Goal: Communication & Community: Answer question/provide support

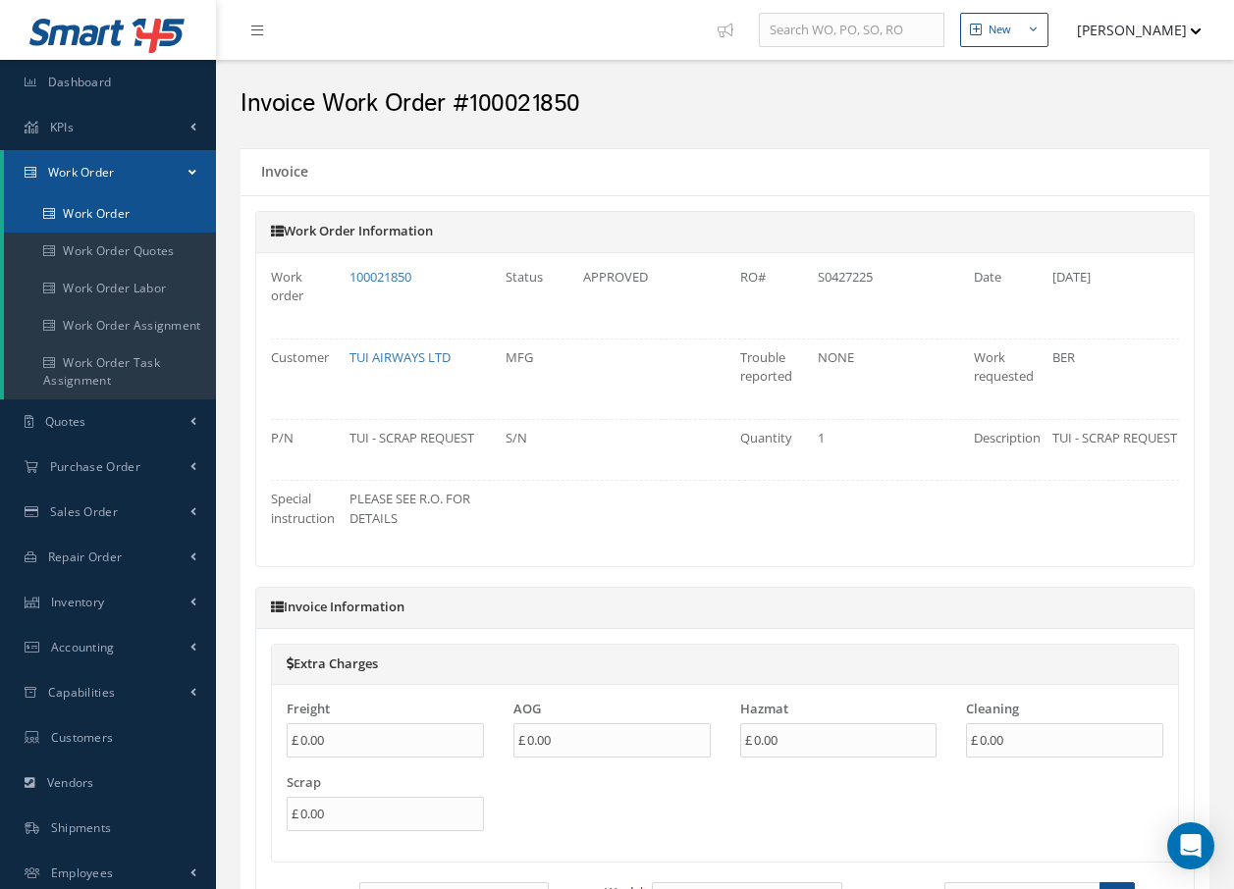
click at [108, 212] on link "Work Order" at bounding box center [110, 213] width 212 height 37
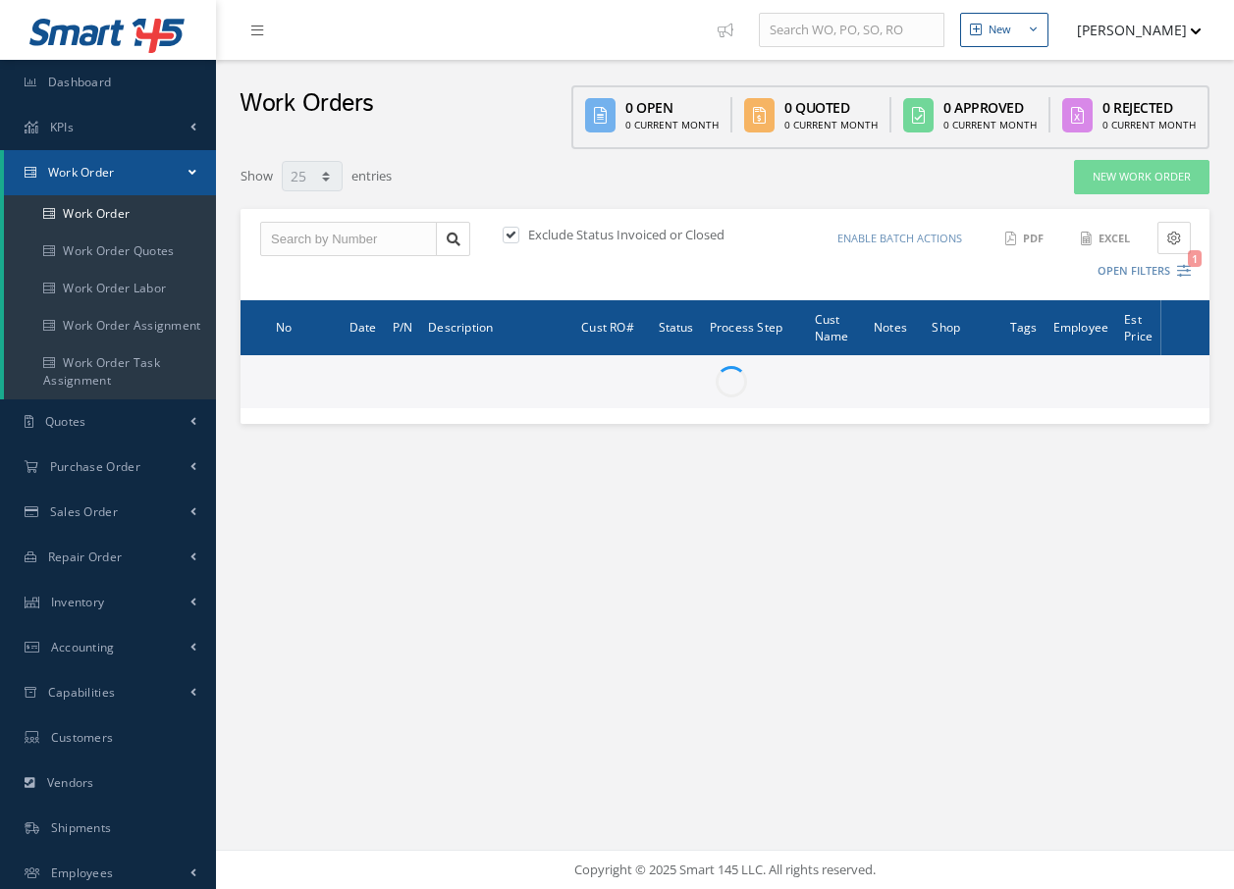
select select "25"
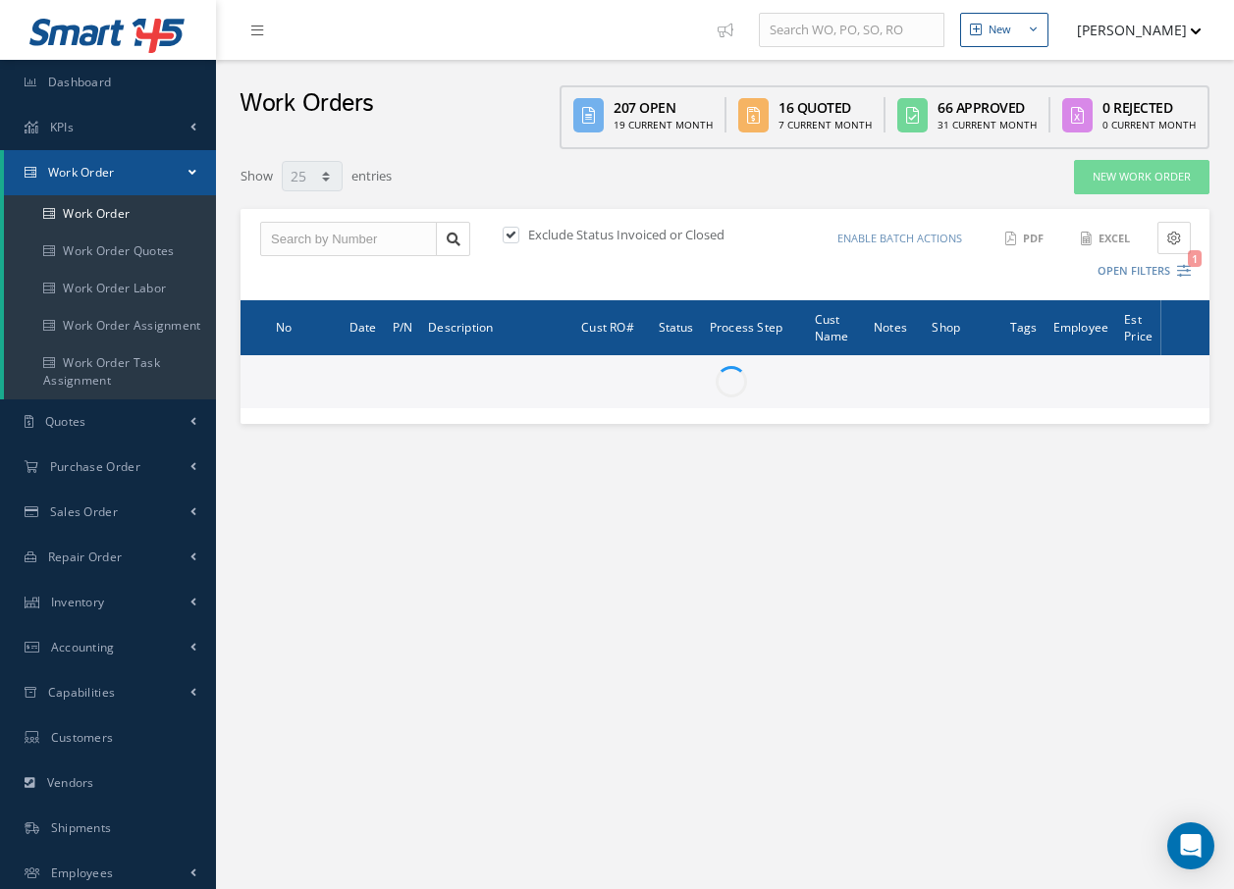
type input "All Work Request"
type input "All Work Performed"
type input "All Status"
type input "WO Part Status"
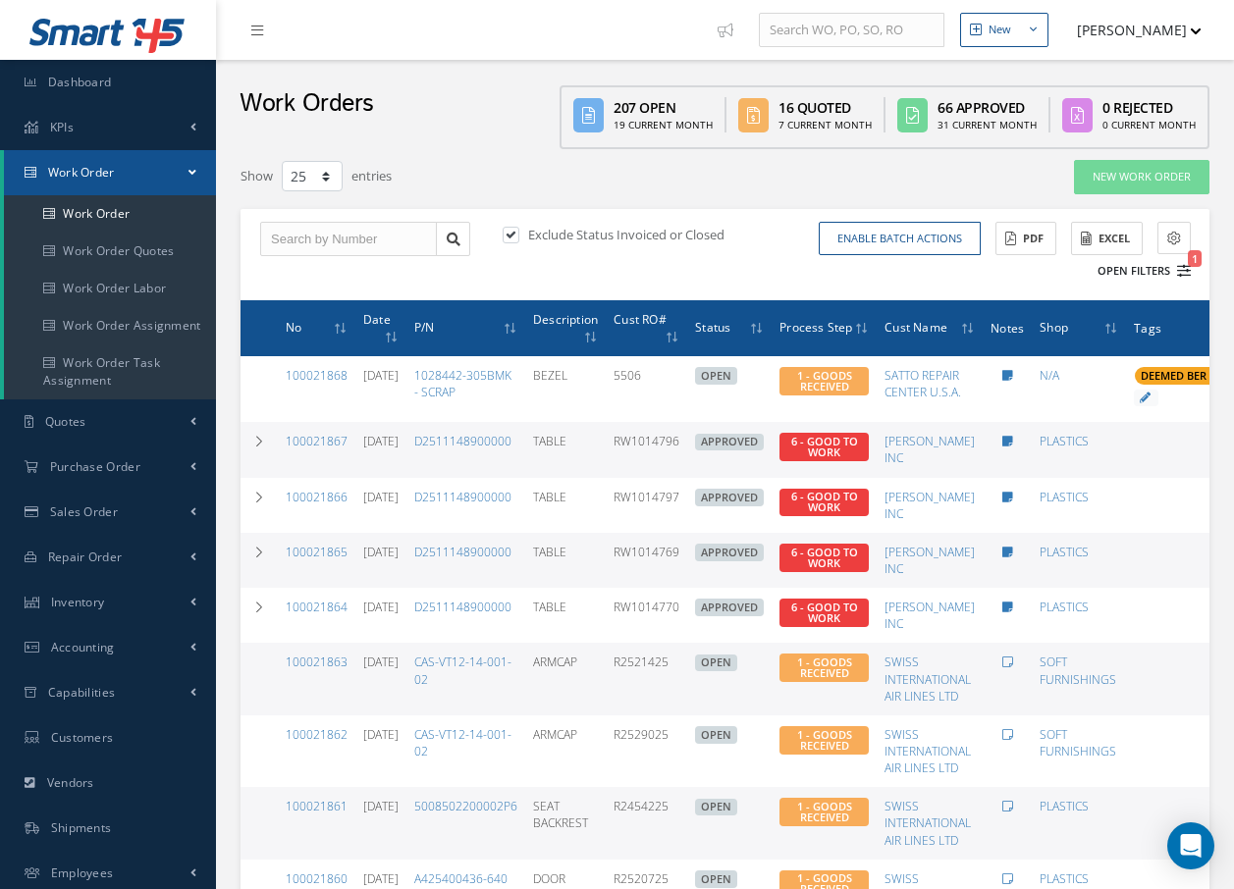
click at [1181, 270] on icon "1" at bounding box center [1184, 271] width 14 height 14
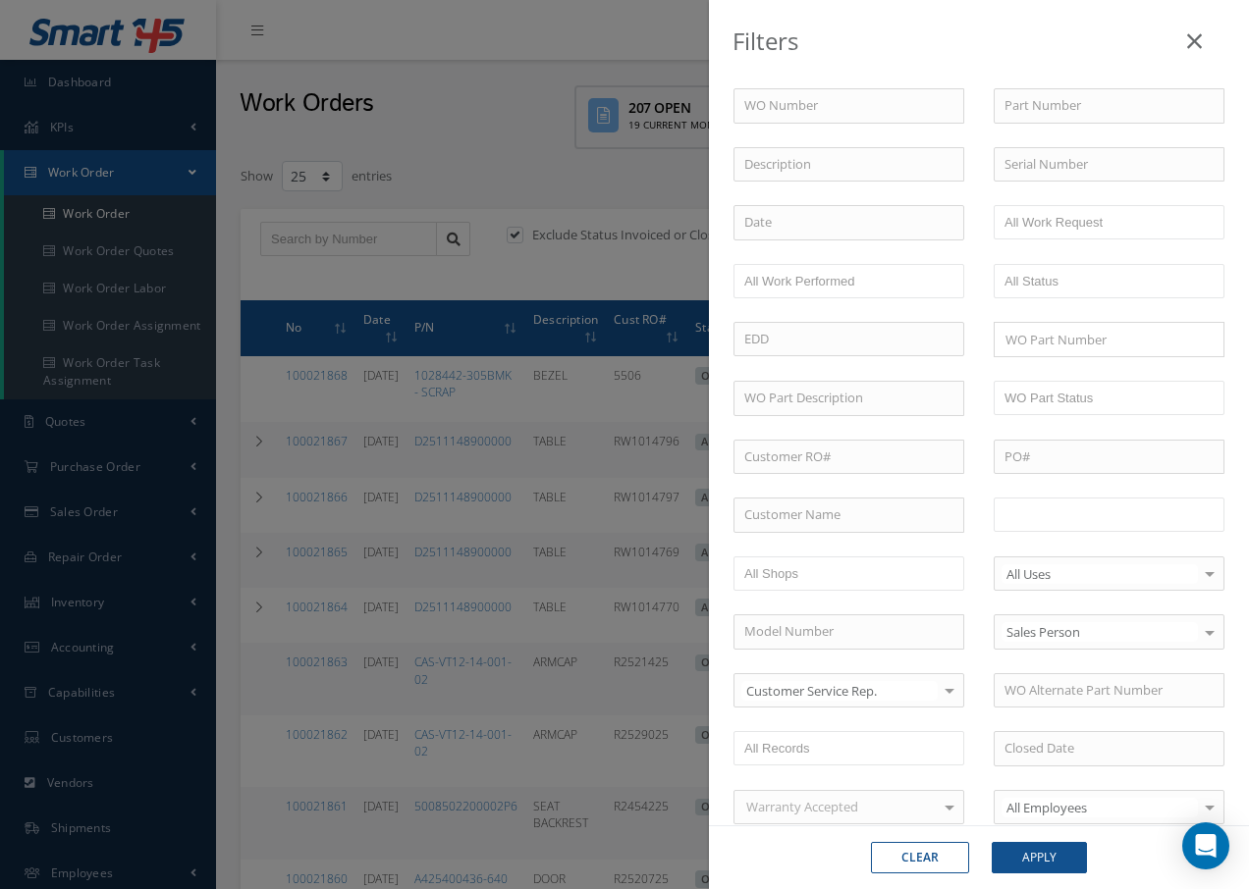
click at [1030, 523] on input "text" at bounding box center [1066, 515] width 125 height 25
click at [1046, 858] on button "Apply" at bounding box center [1038, 857] width 95 height 31
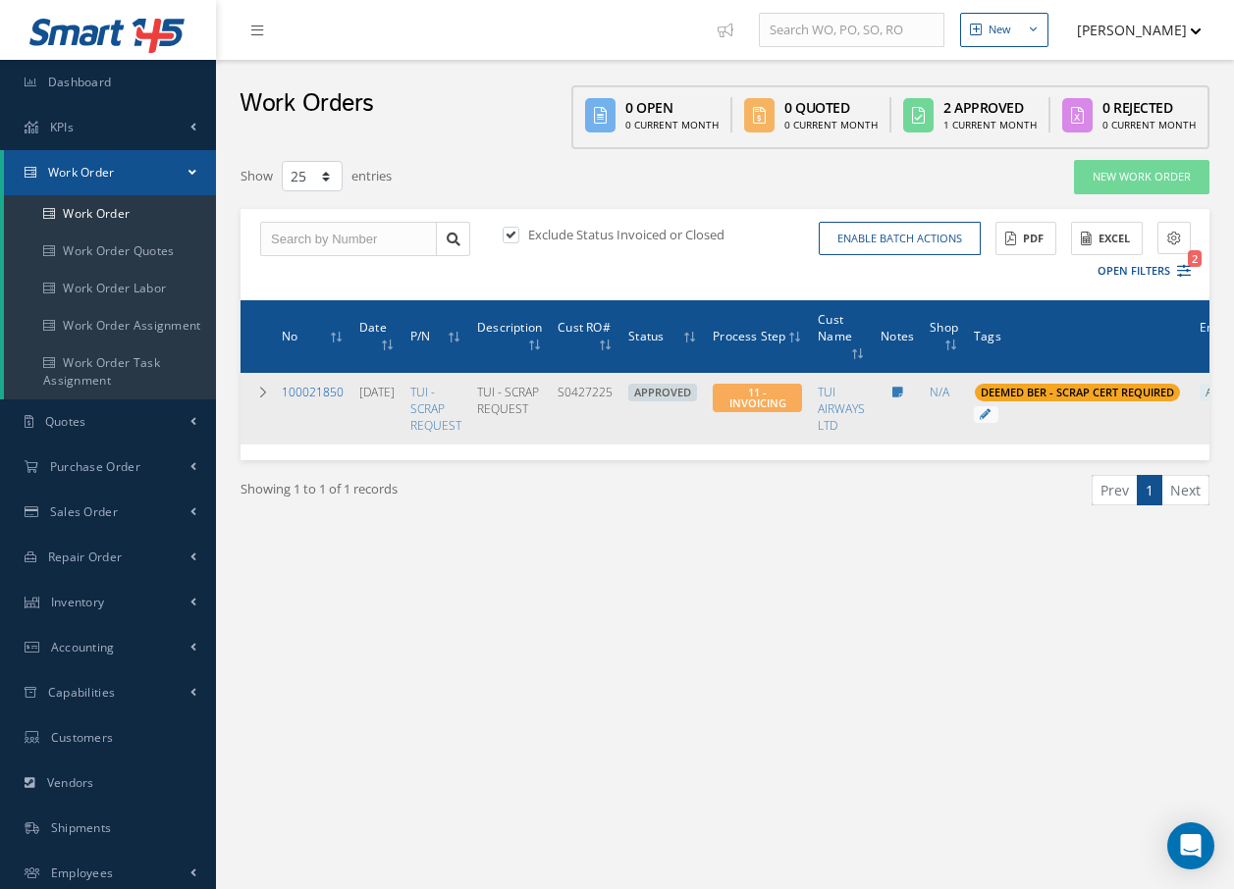
click at [312, 391] on link "100021850" at bounding box center [313, 392] width 62 height 17
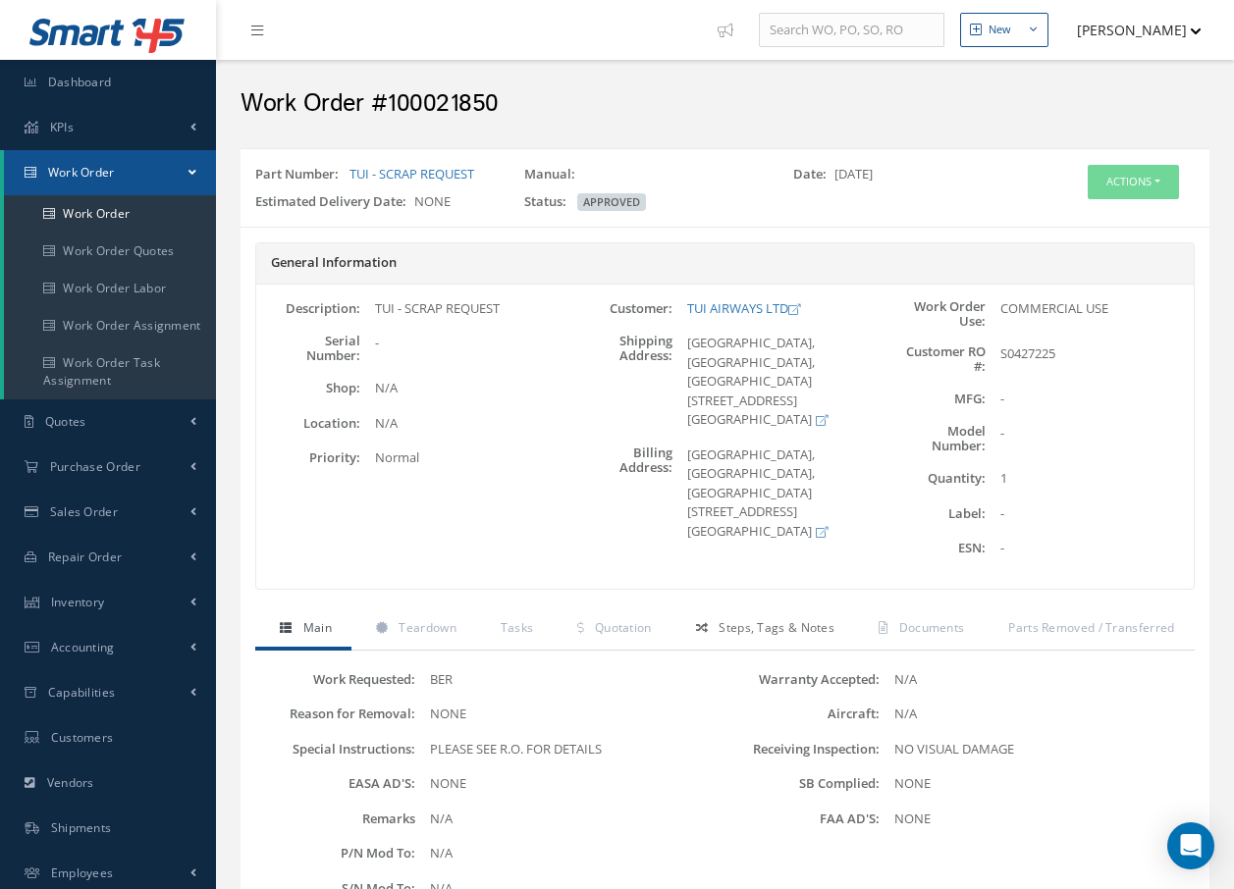
click at [819, 623] on span "Steps, Tags & Notes" at bounding box center [777, 627] width 116 height 17
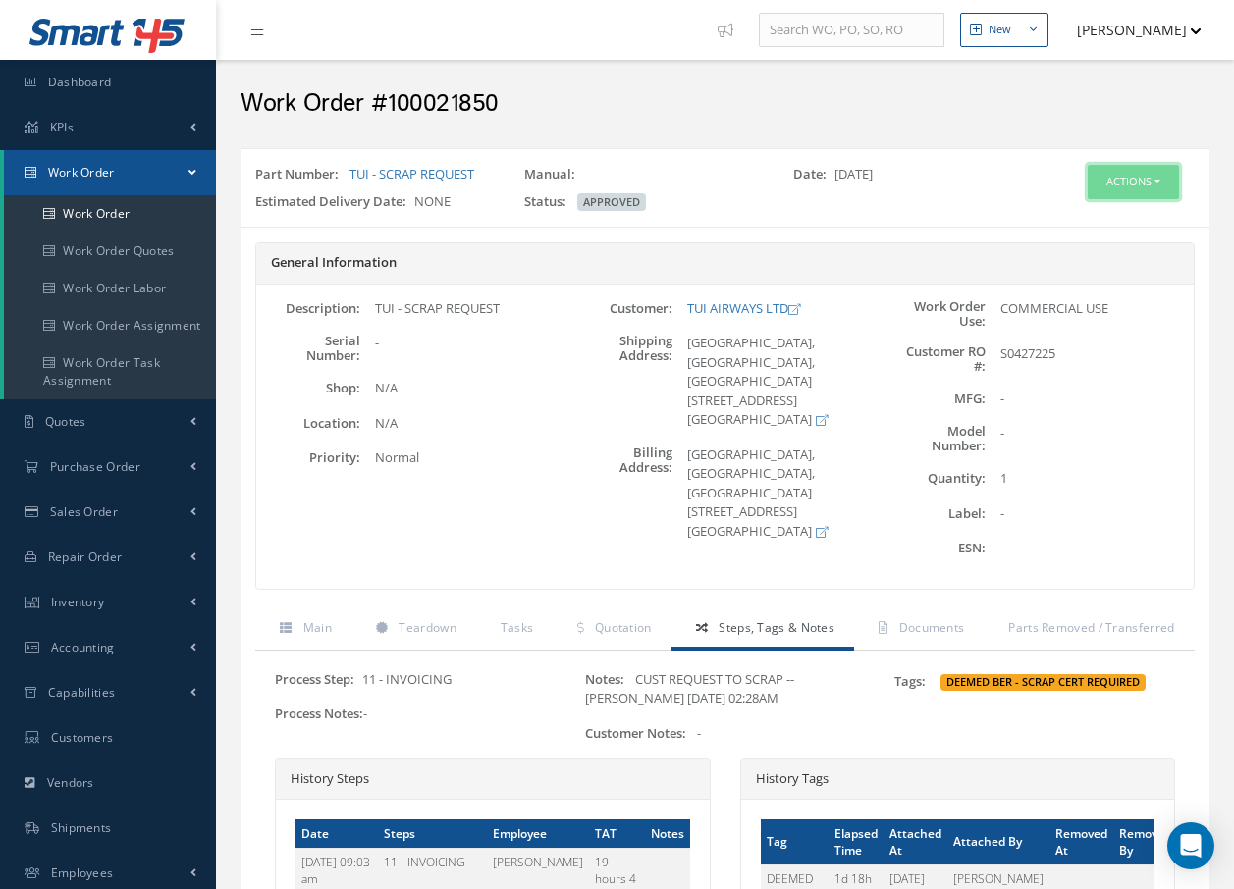
click at [1139, 187] on button "Actions" at bounding box center [1133, 182] width 91 height 34
click at [1091, 244] on link "Invoicing" at bounding box center [1103, 246] width 157 height 27
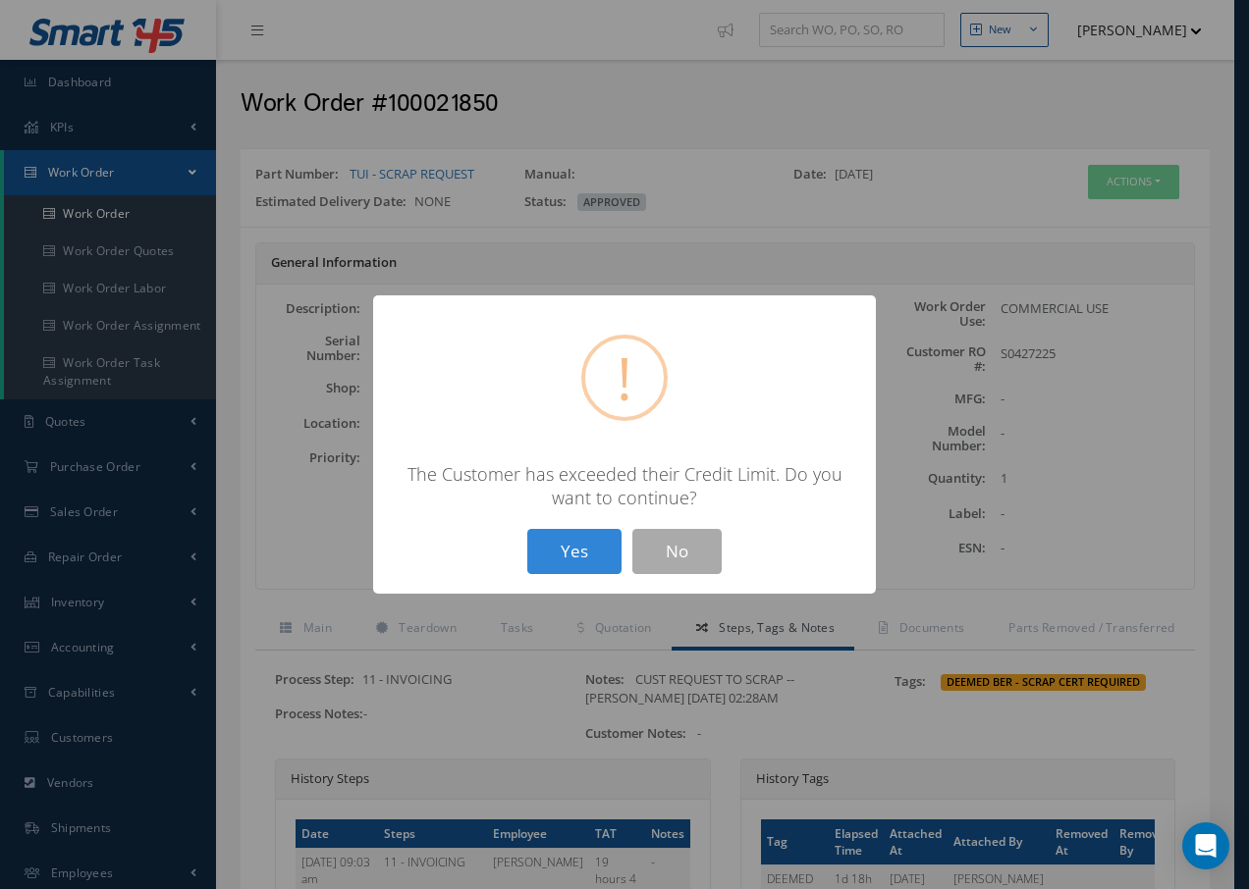
click at [567, 562] on button "Yes" at bounding box center [574, 552] width 94 height 46
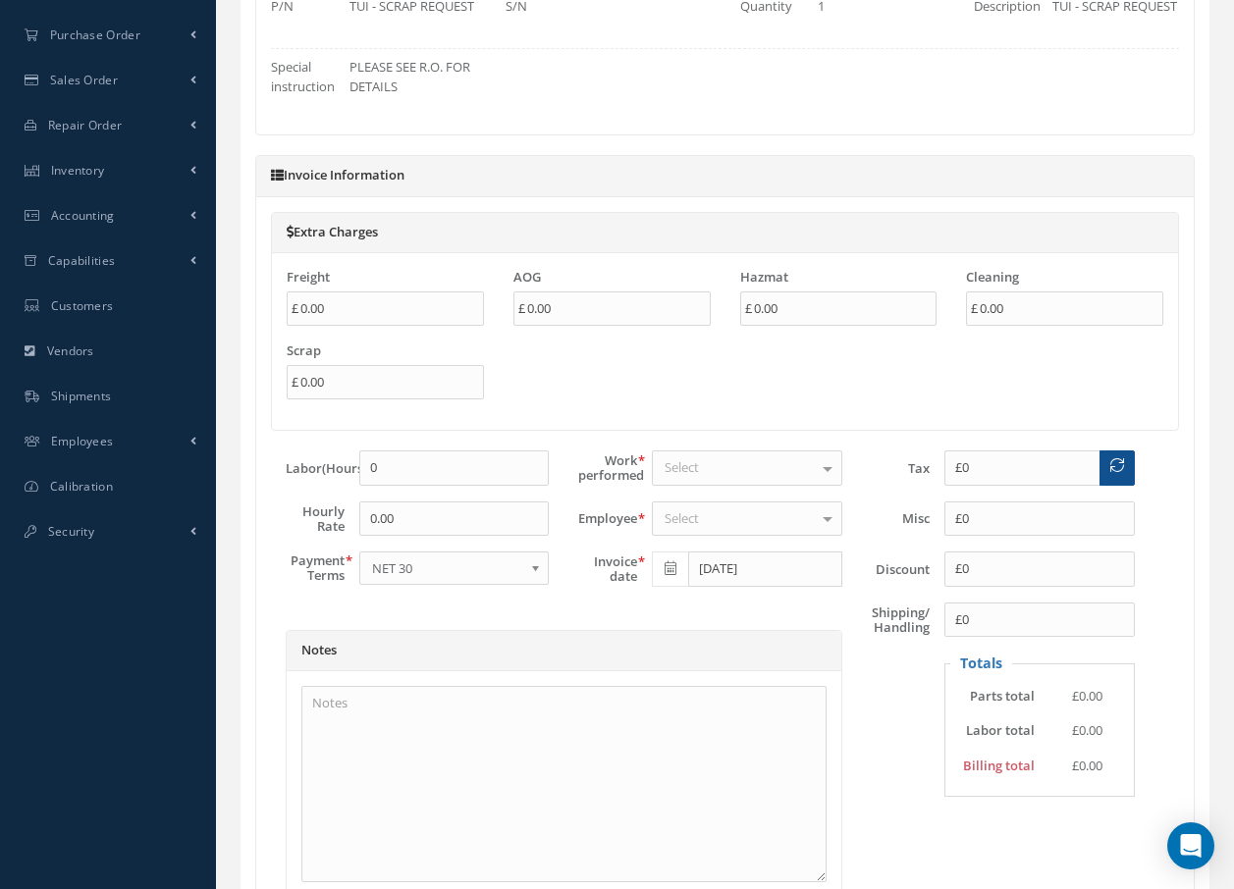
scroll to position [491, 0]
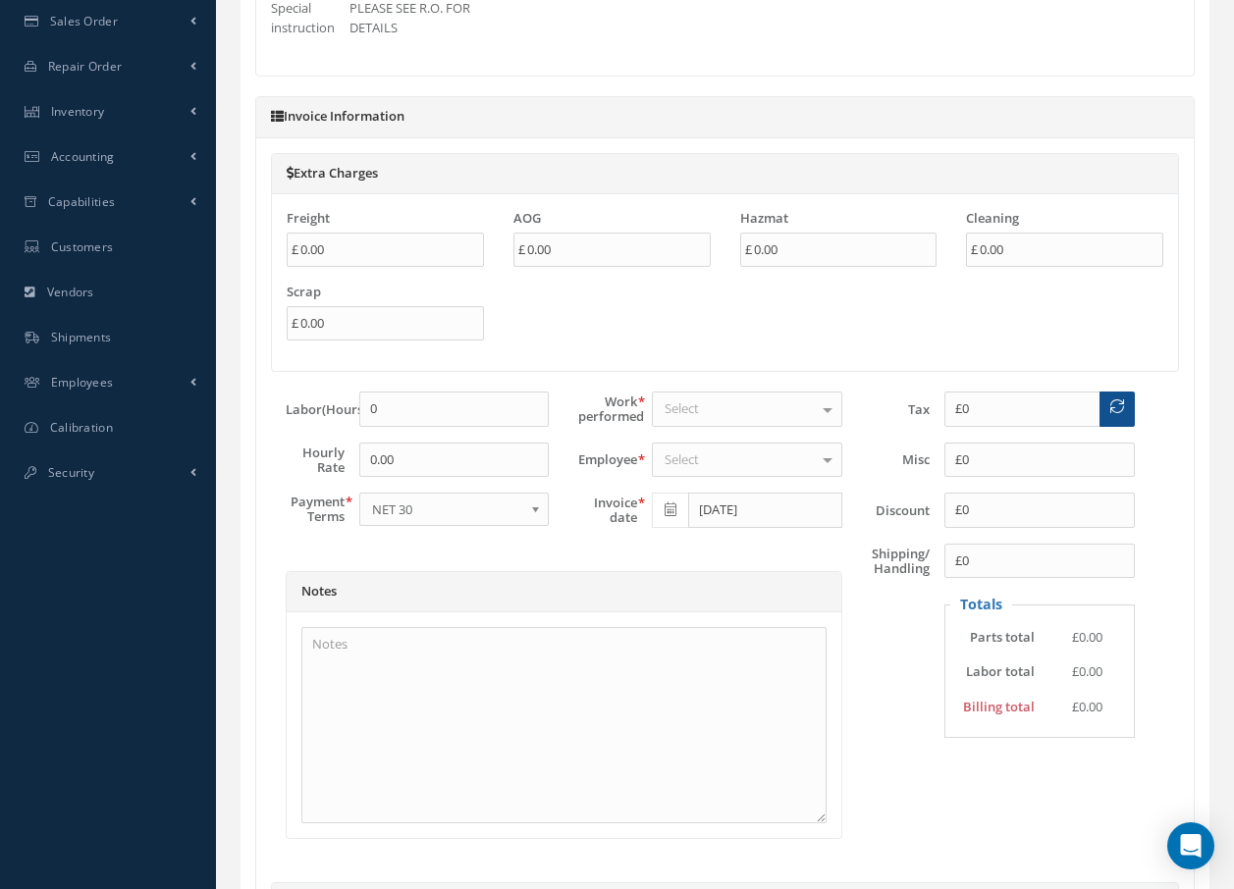
click at [772, 424] on div "Select" at bounding box center [747, 409] width 190 height 35
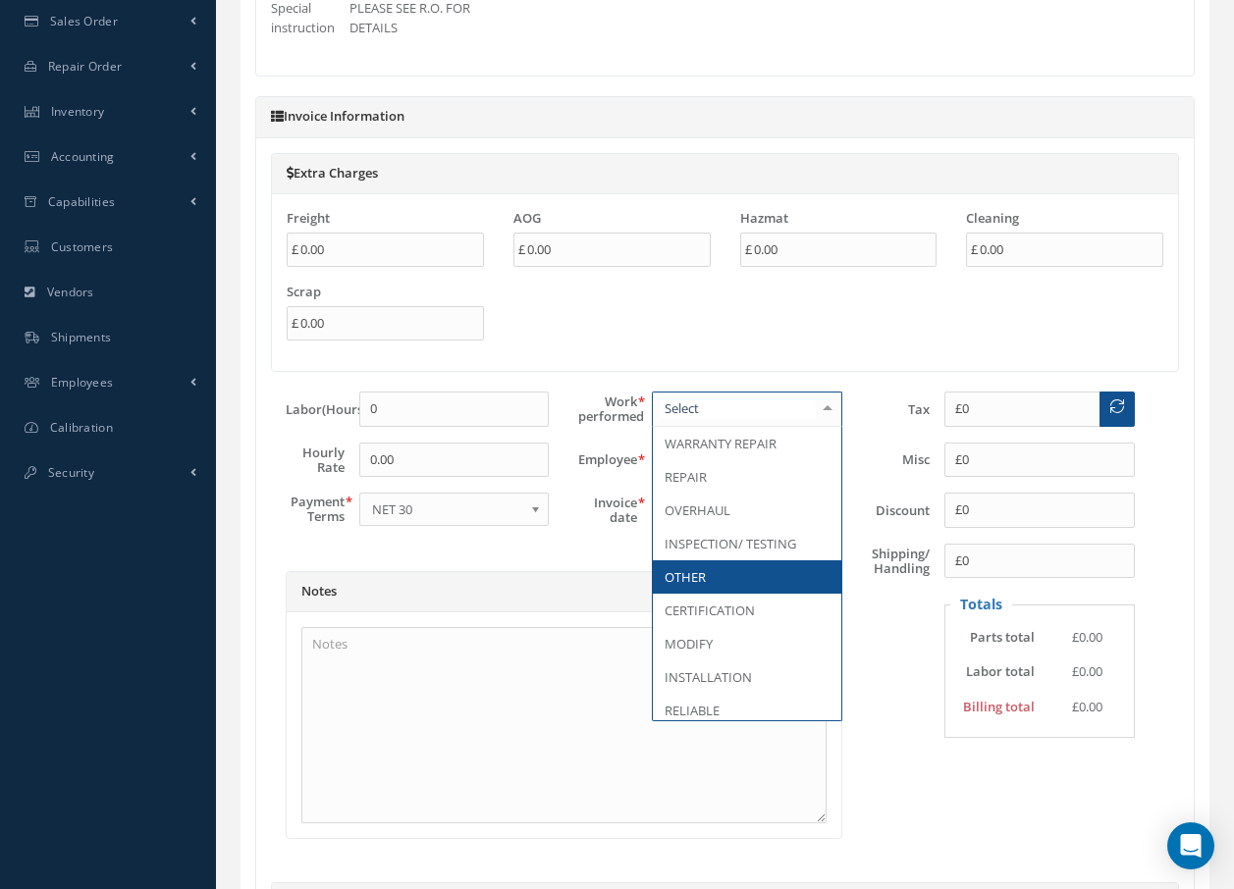
click at [673, 583] on span "OTHER" at bounding box center [685, 577] width 41 height 18
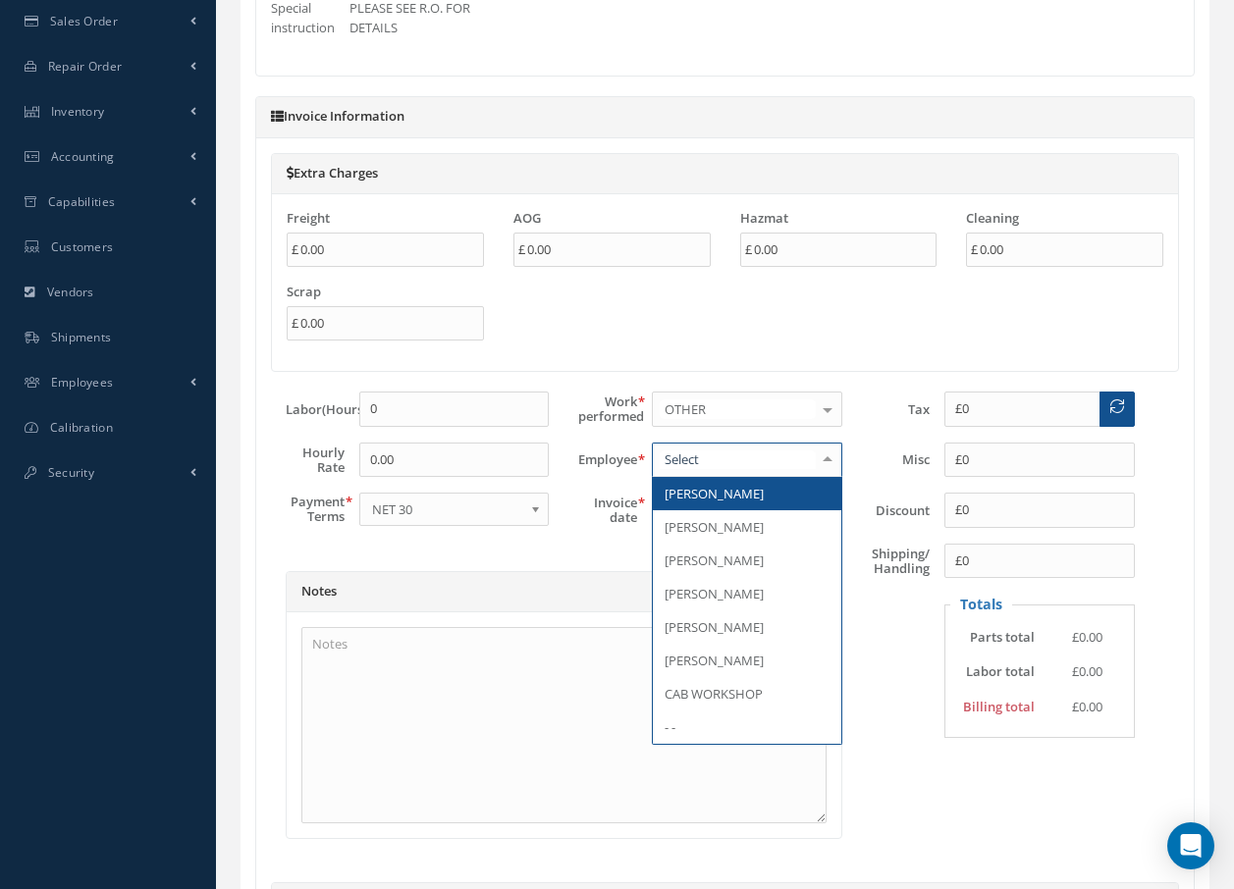
click at [732, 461] on div at bounding box center [747, 460] width 190 height 35
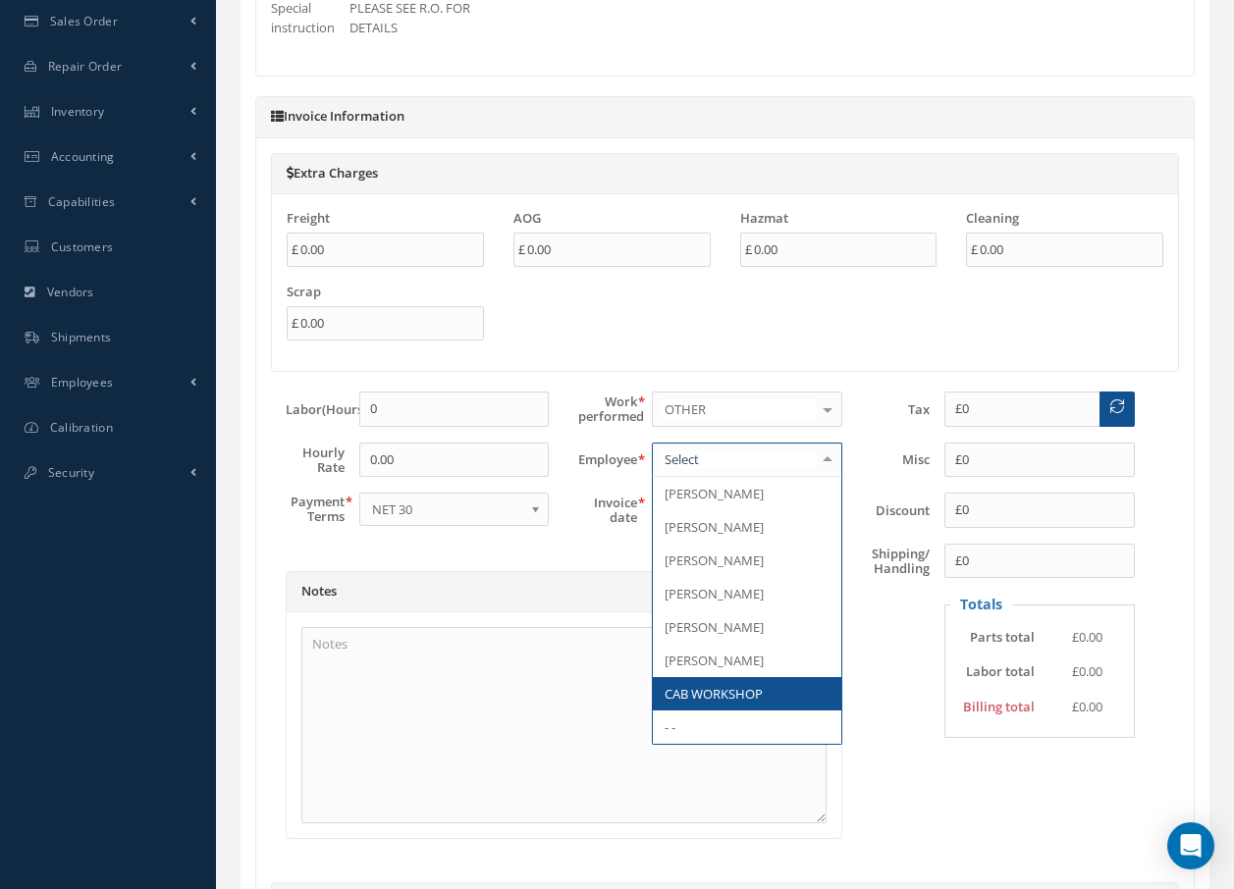
click at [726, 703] on span "CAB WORKSHOP" at bounding box center [714, 694] width 98 height 18
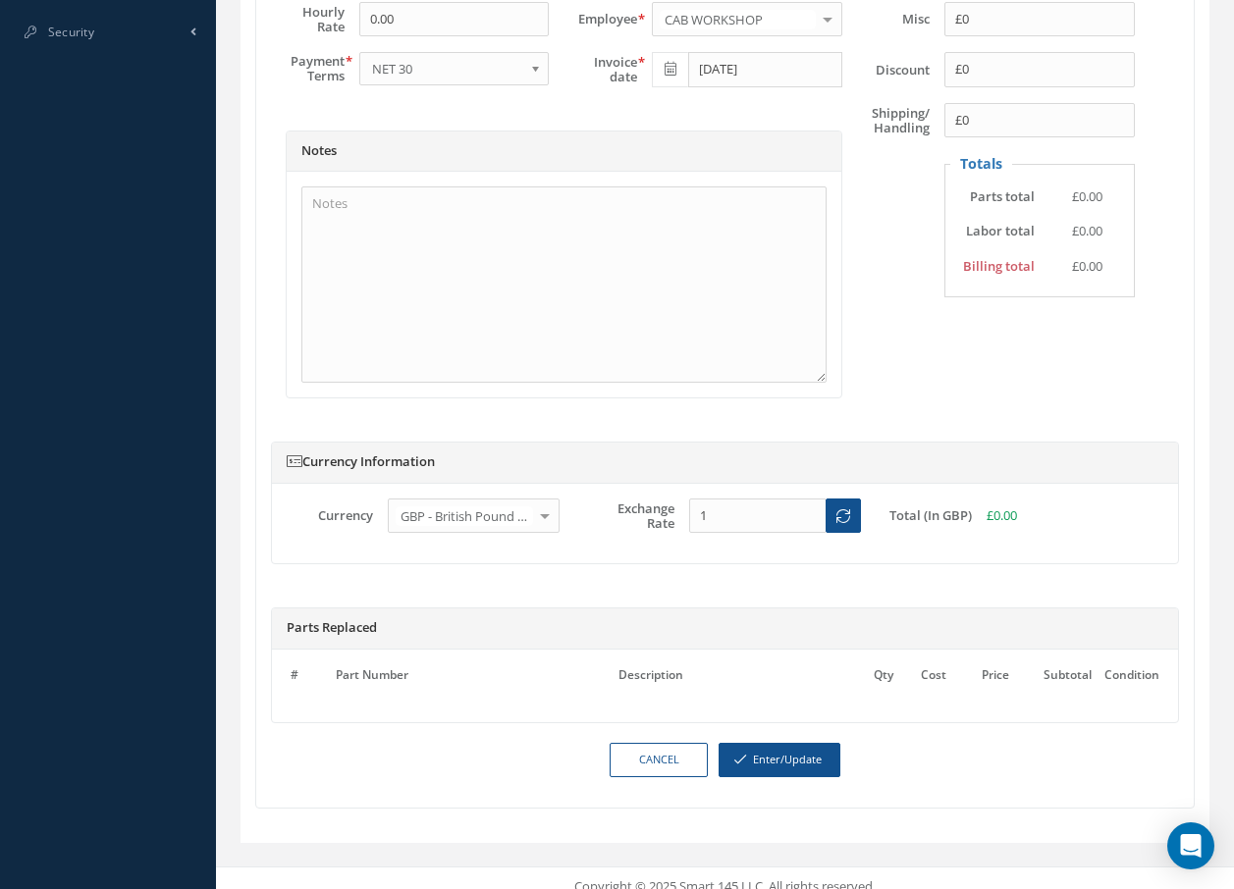
scroll to position [960, 0]
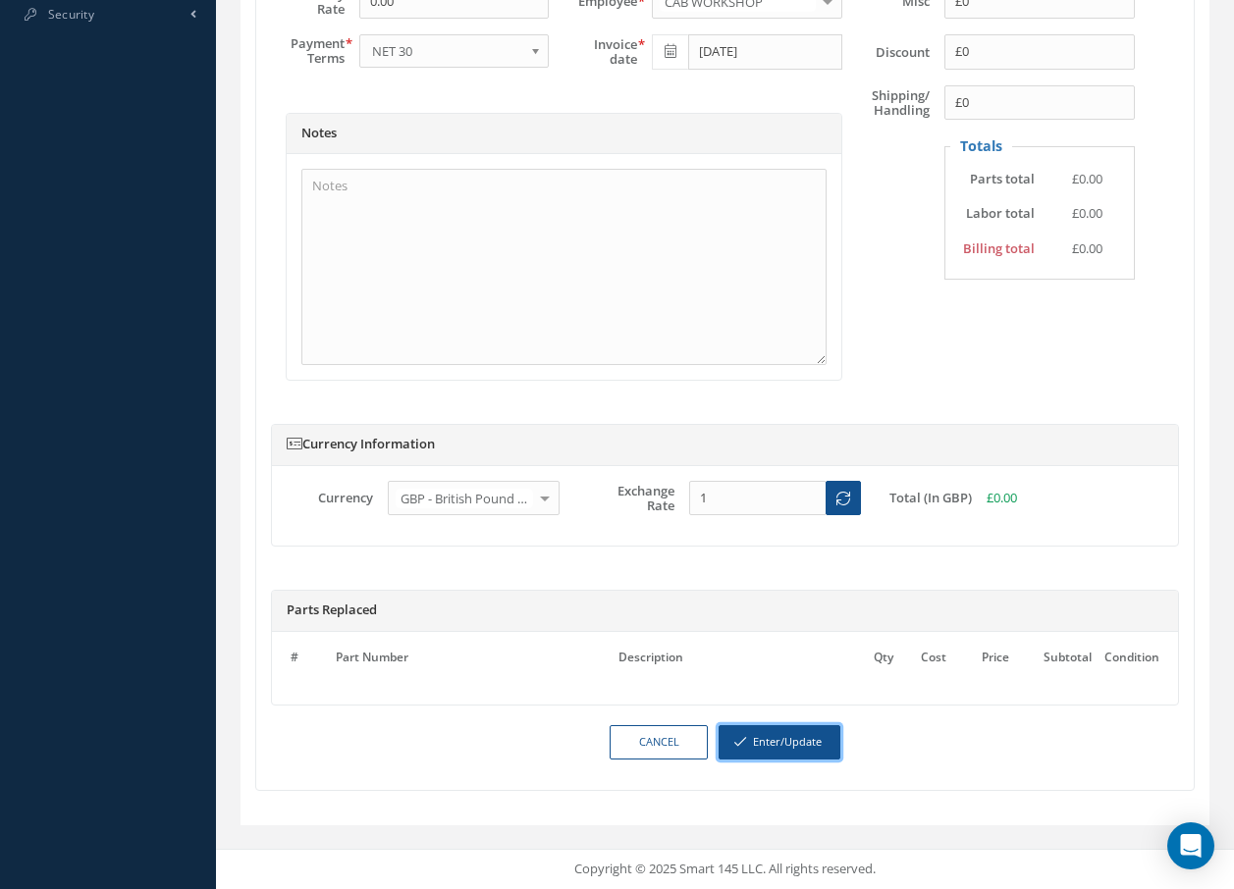
click at [791, 744] on button "Enter/Update" at bounding box center [780, 742] width 122 height 34
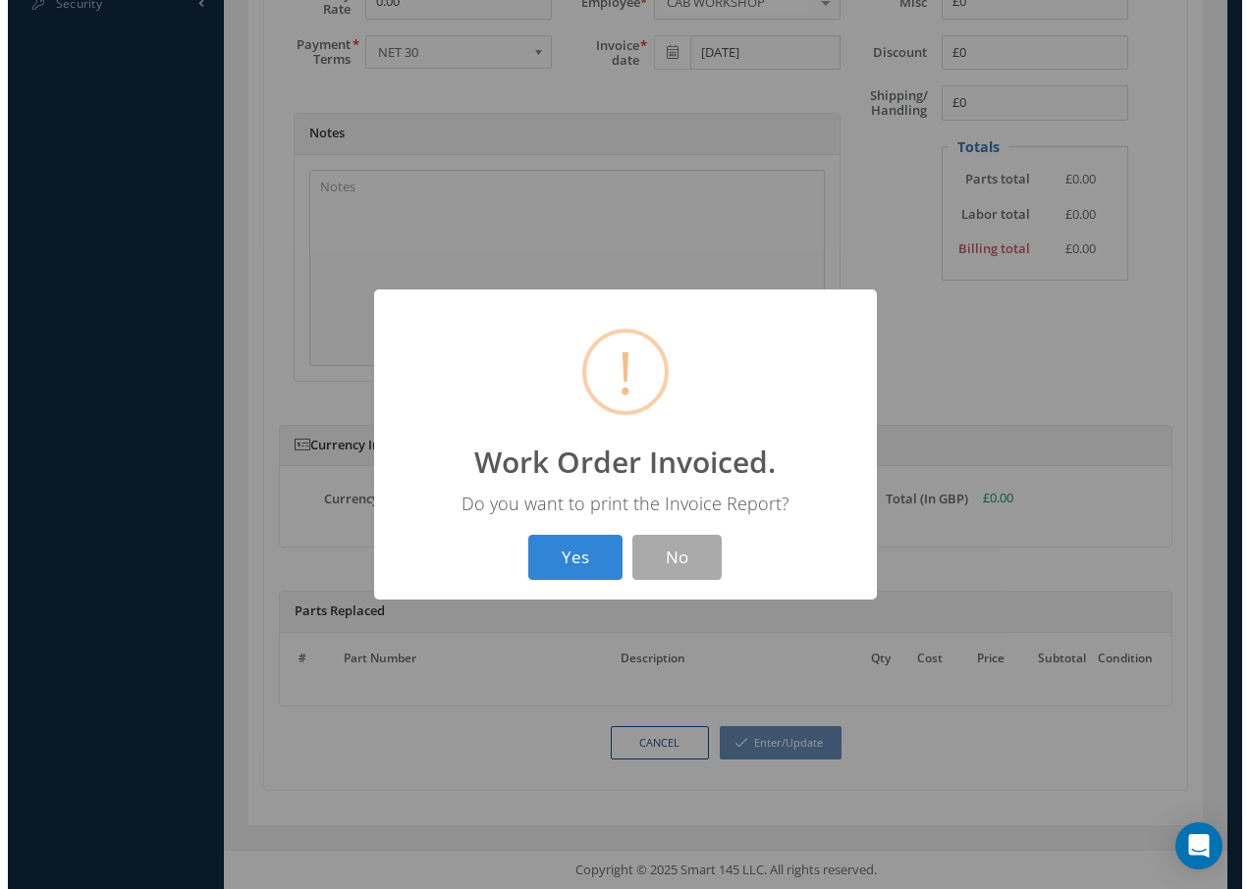
scroll to position [949, 0]
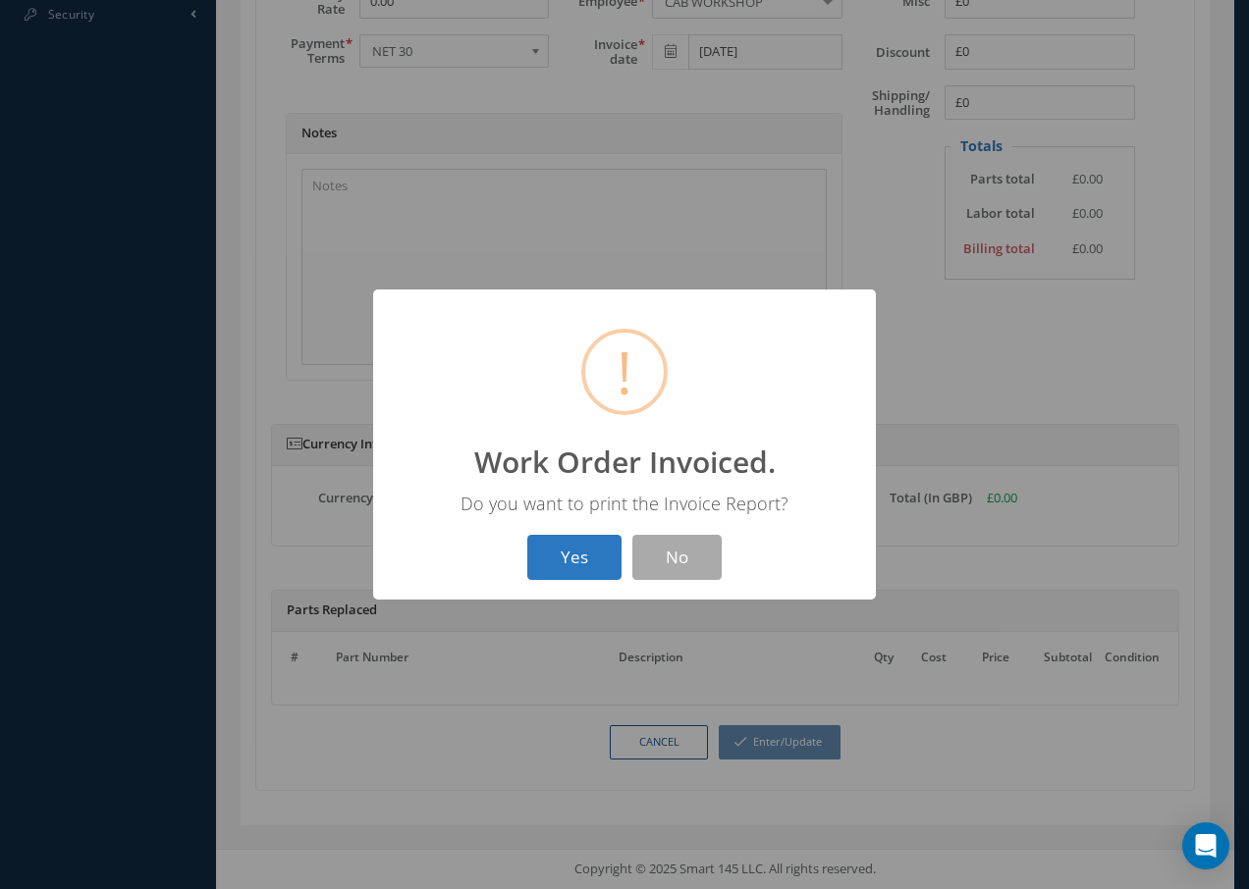
click at [592, 566] on button "Yes" at bounding box center [574, 558] width 94 height 46
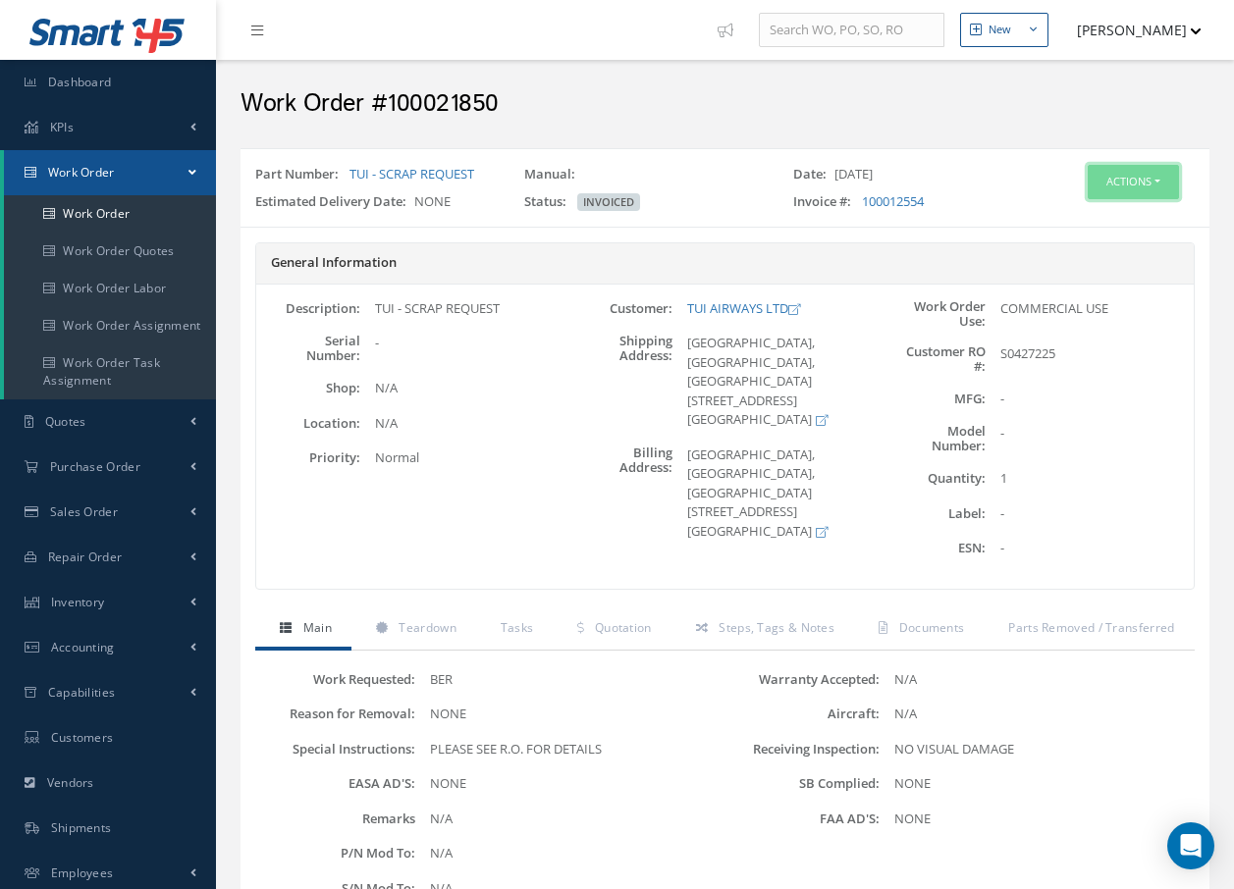
click at [1100, 180] on button "Actions" at bounding box center [1133, 182] width 91 height 34
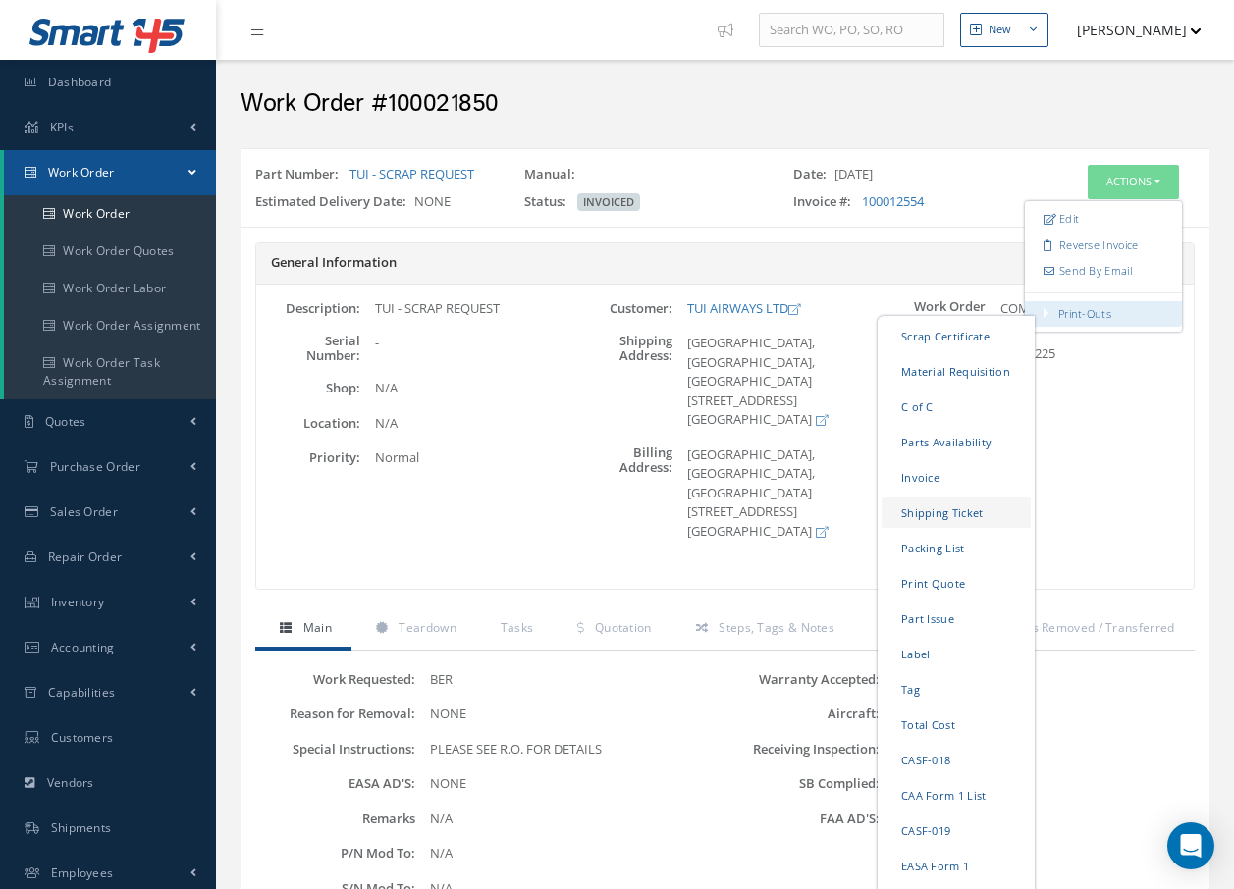
click at [914, 511] on link "Shipping Ticket" at bounding box center [956, 513] width 149 height 30
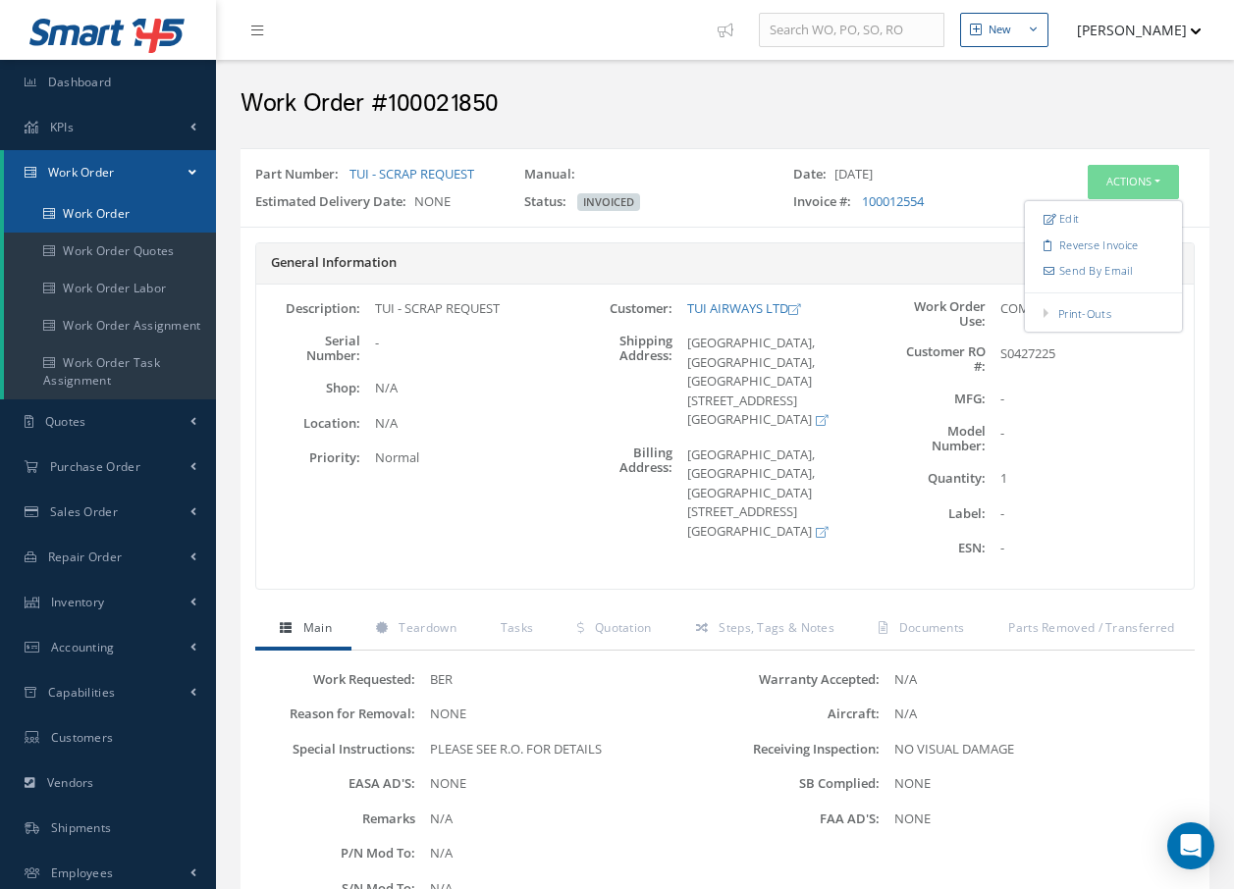
click at [124, 213] on link "Work Order" at bounding box center [110, 213] width 212 height 37
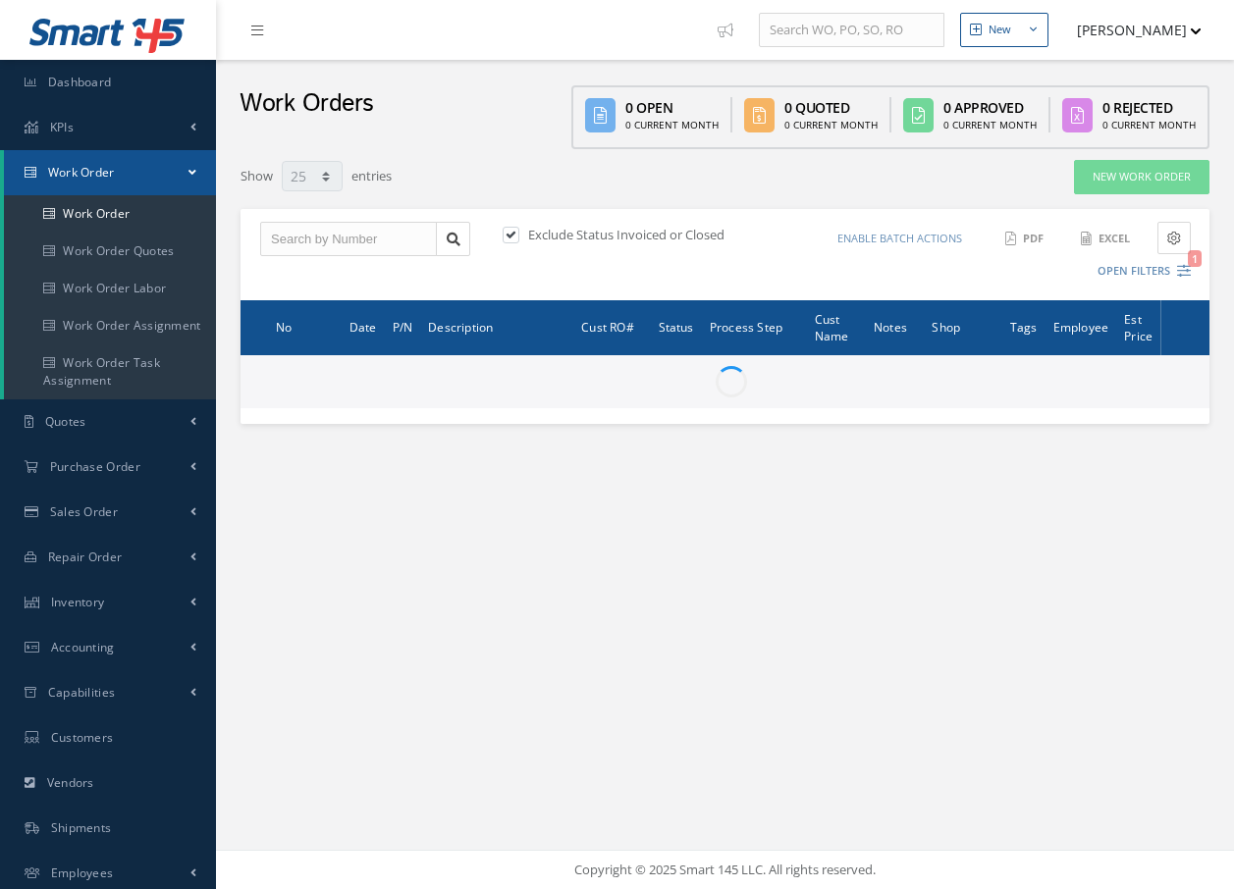
select select "25"
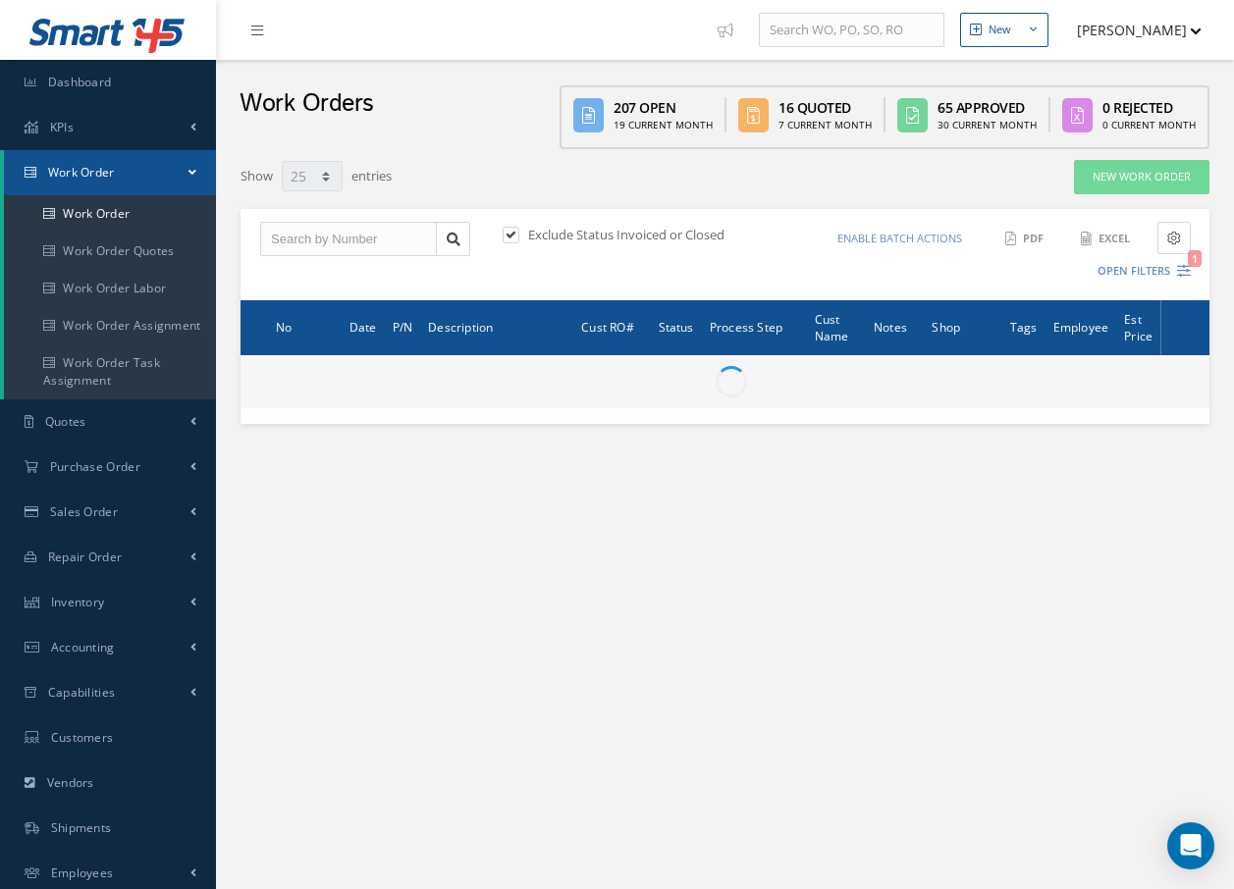
type input "All Work Request"
type input "All Work Performed"
type input "All Status"
type input "WO Part Status"
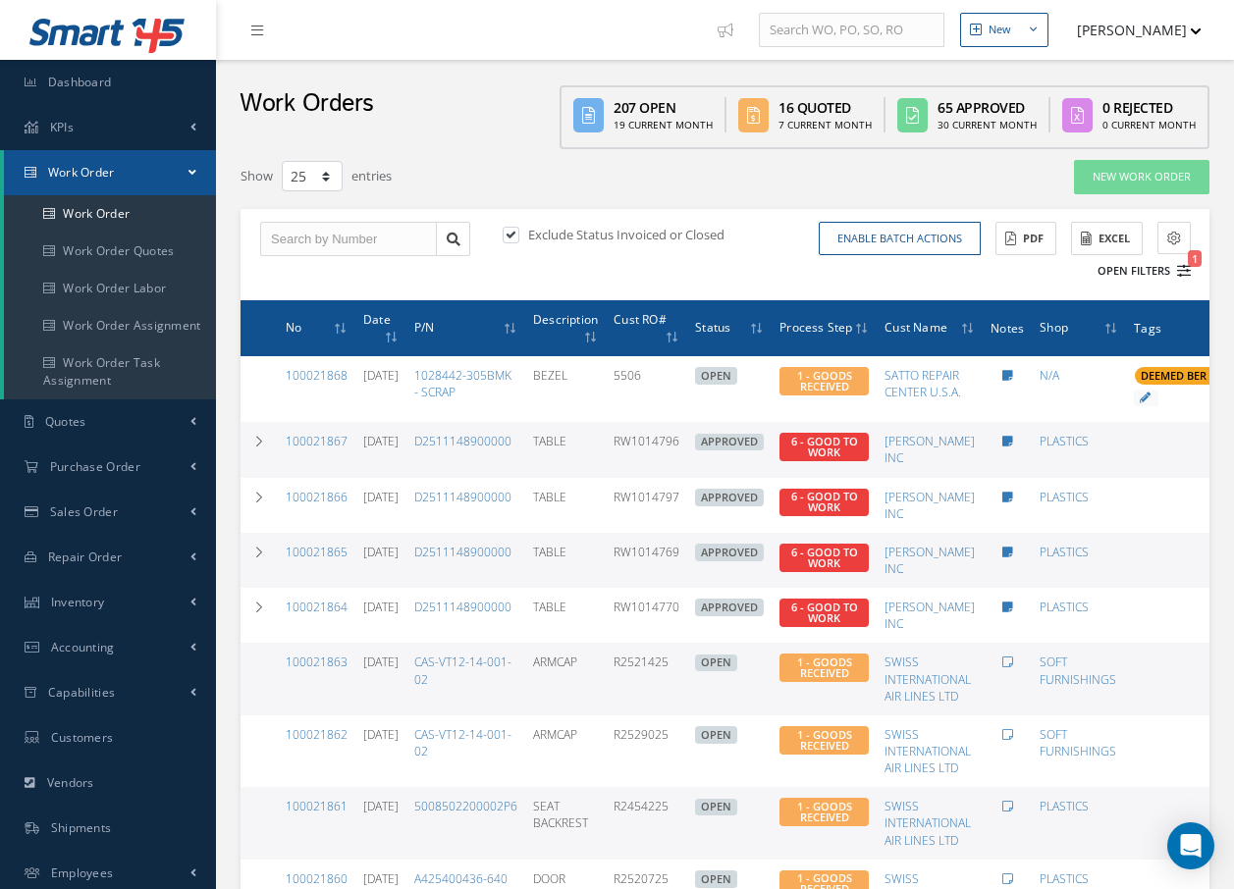
click at [1187, 270] on icon "1" at bounding box center [1184, 271] width 14 height 14
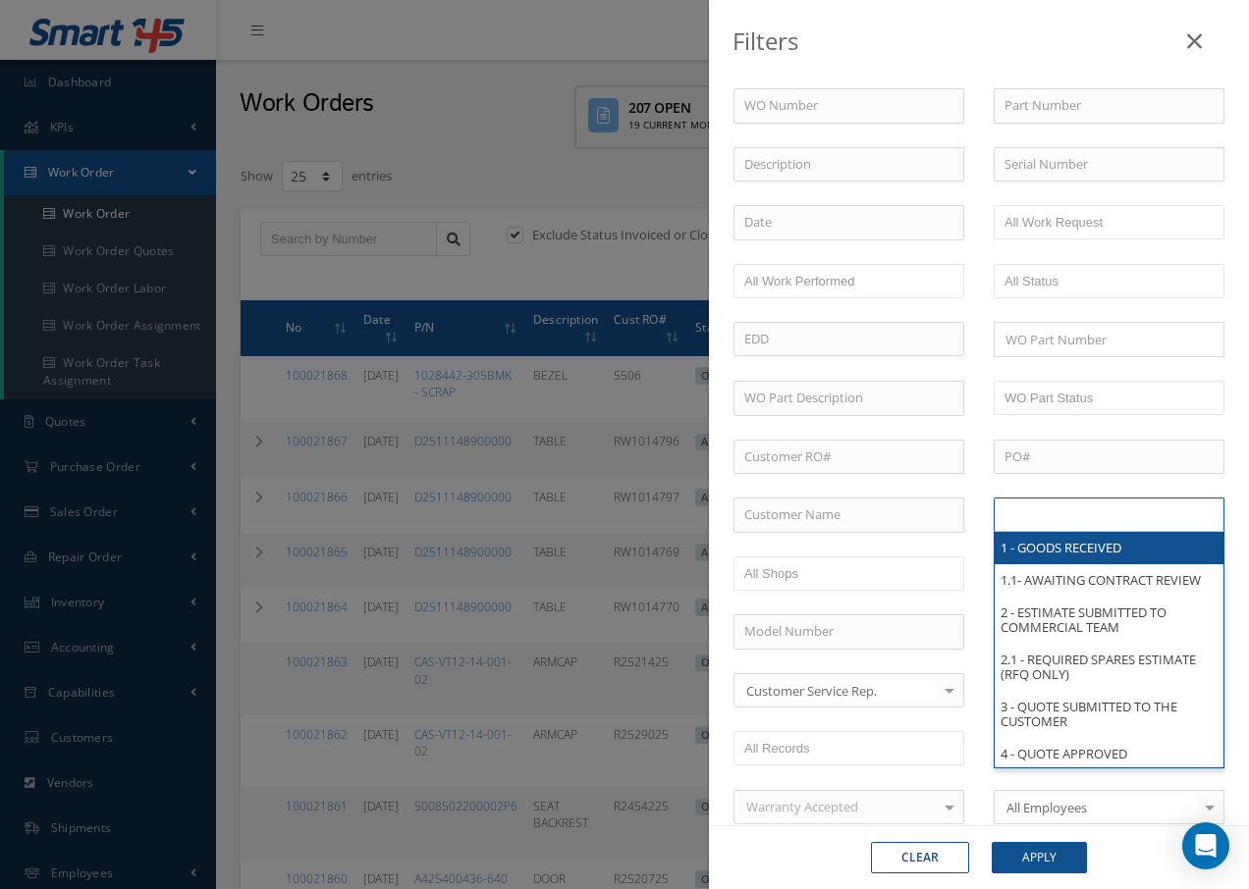
click at [1069, 514] on input "text" at bounding box center [1066, 515] width 125 height 25
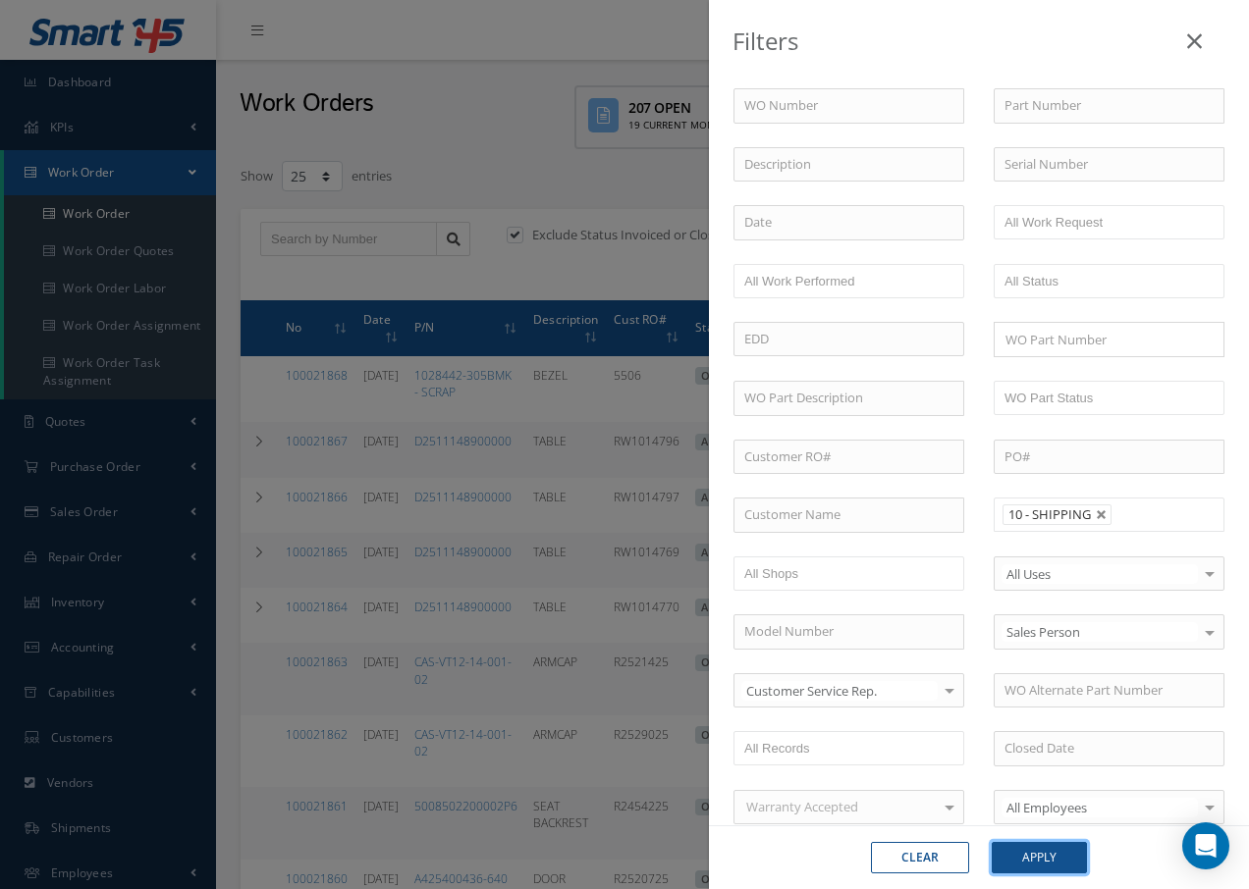
click at [1037, 864] on button "Apply" at bounding box center [1038, 857] width 95 height 31
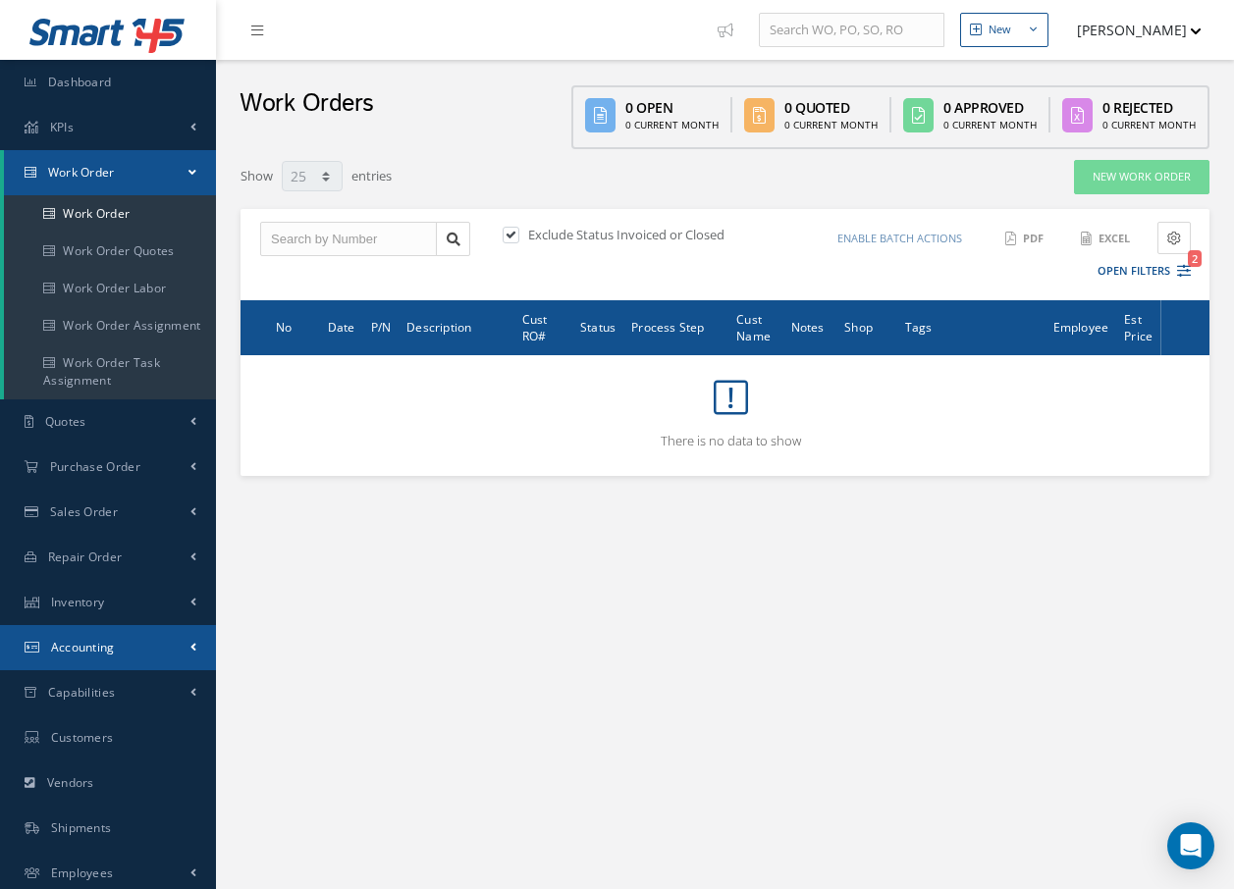
click at [89, 646] on span "Accounting" at bounding box center [83, 647] width 64 height 17
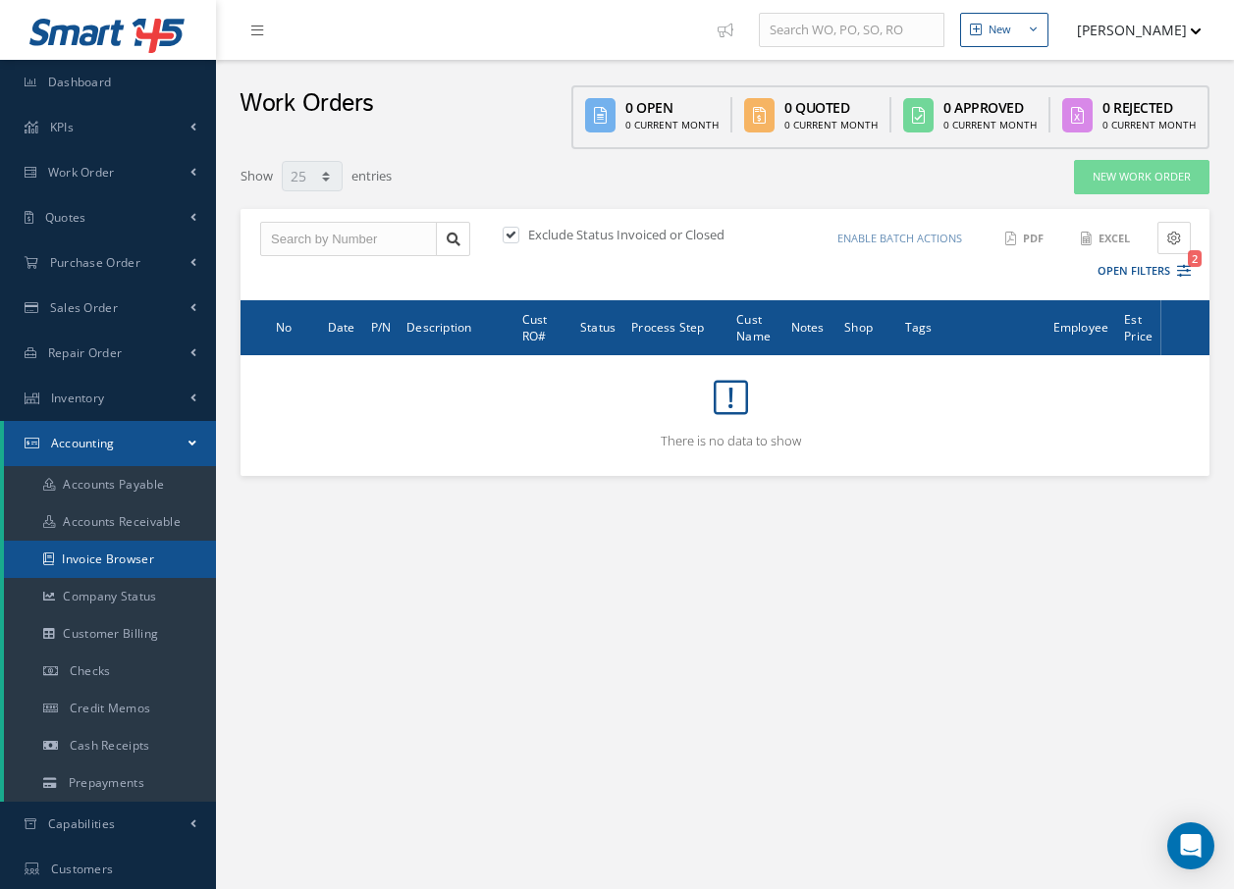
click at [128, 553] on link "Invoice Browser" at bounding box center [110, 559] width 212 height 37
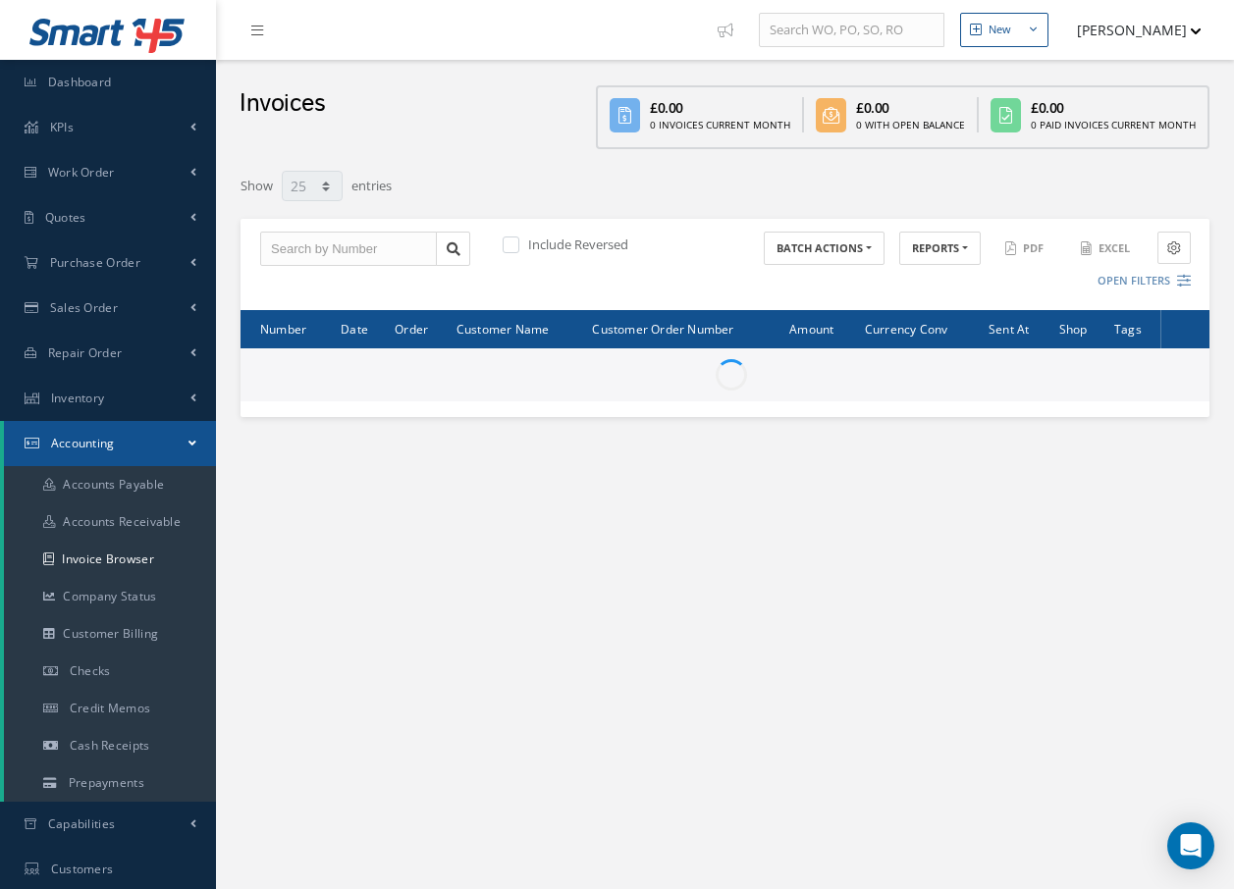
select select "25"
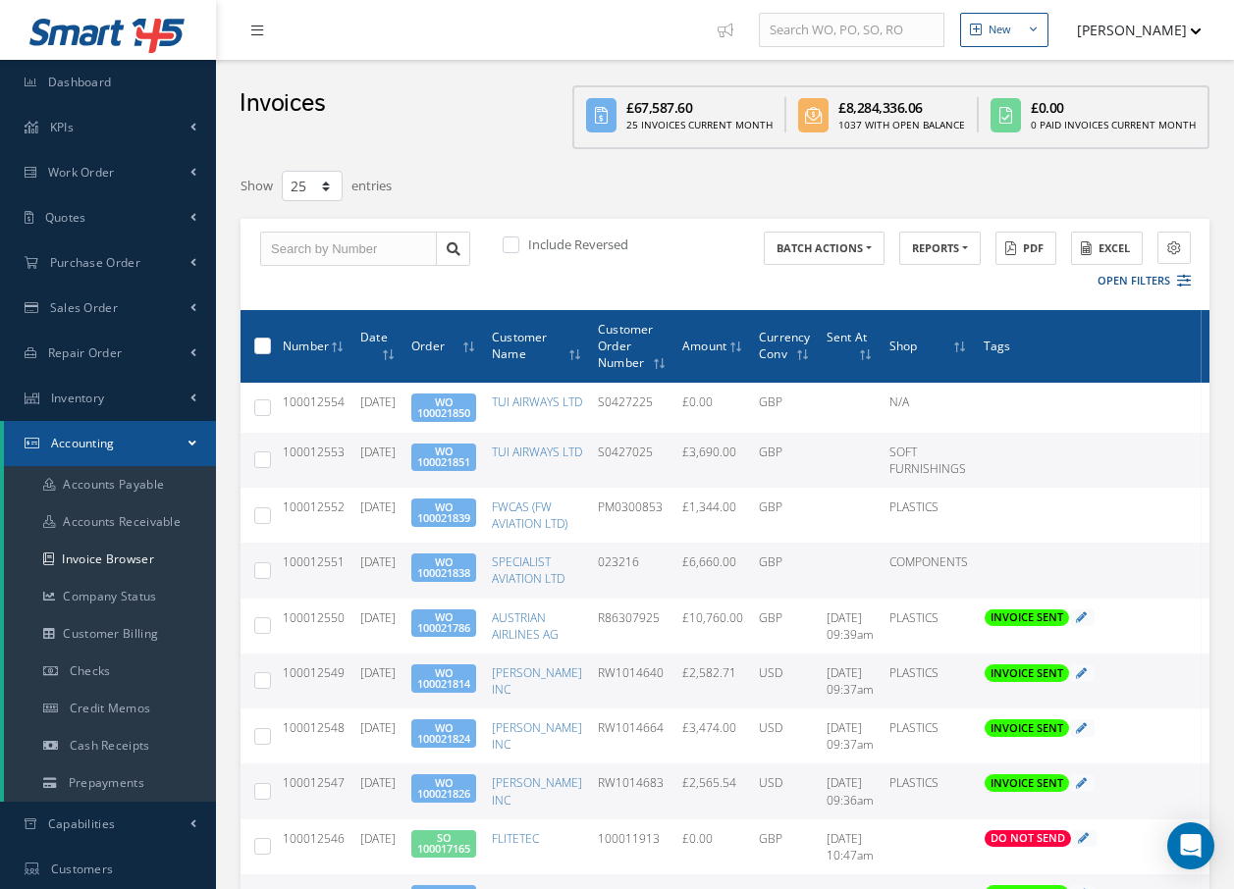
click at [259, 30] on icon at bounding box center [257, 31] width 12 height 14
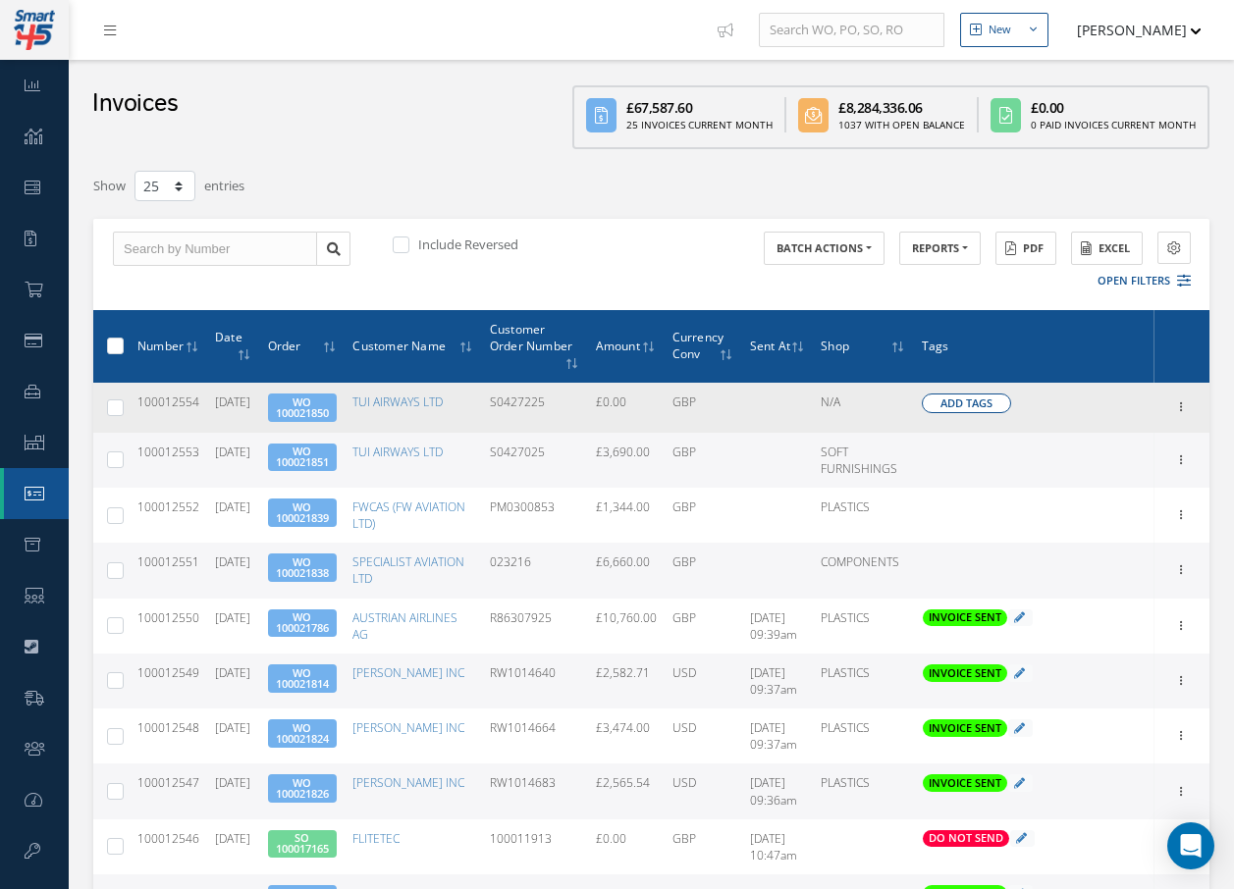
click at [957, 403] on span "Add Tags" at bounding box center [966, 404] width 52 height 17
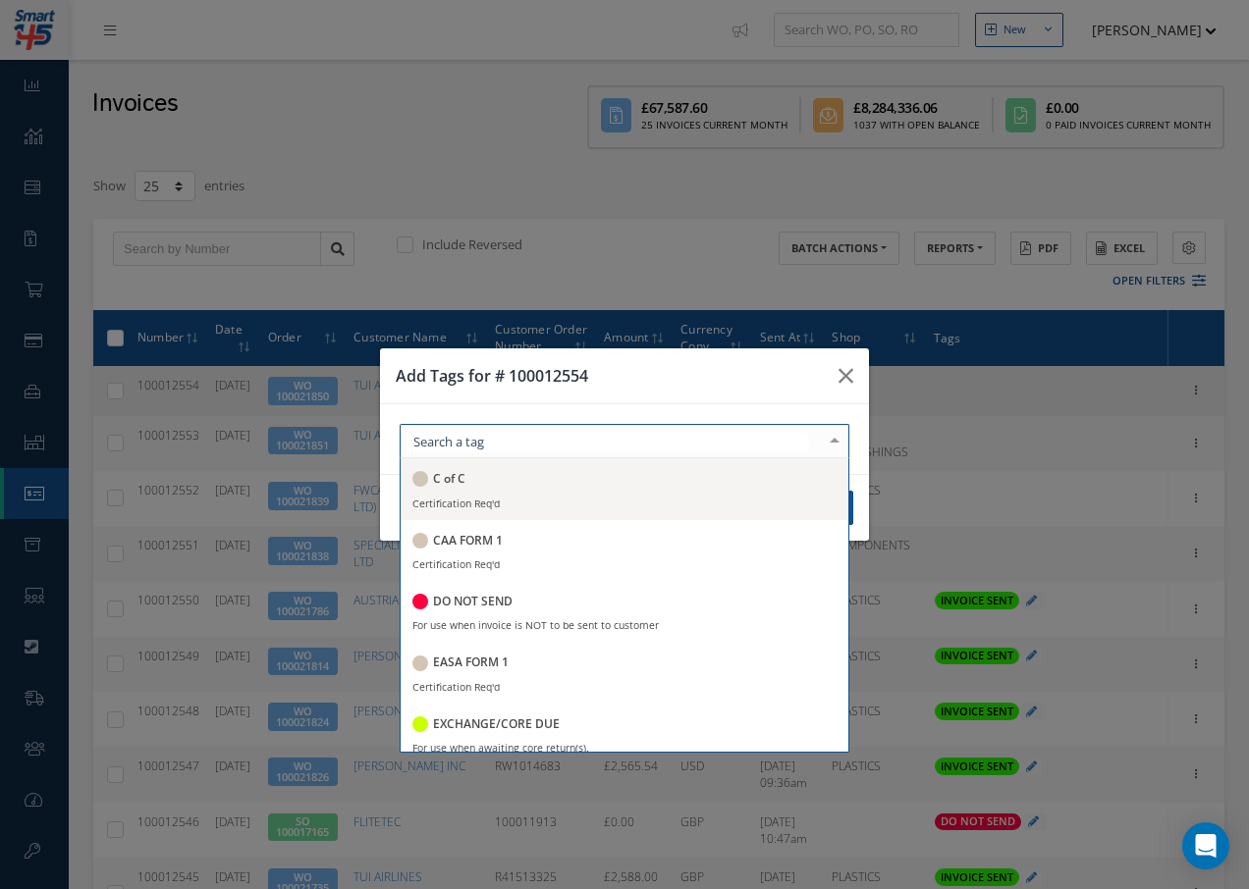
click at [540, 447] on div at bounding box center [625, 441] width 450 height 34
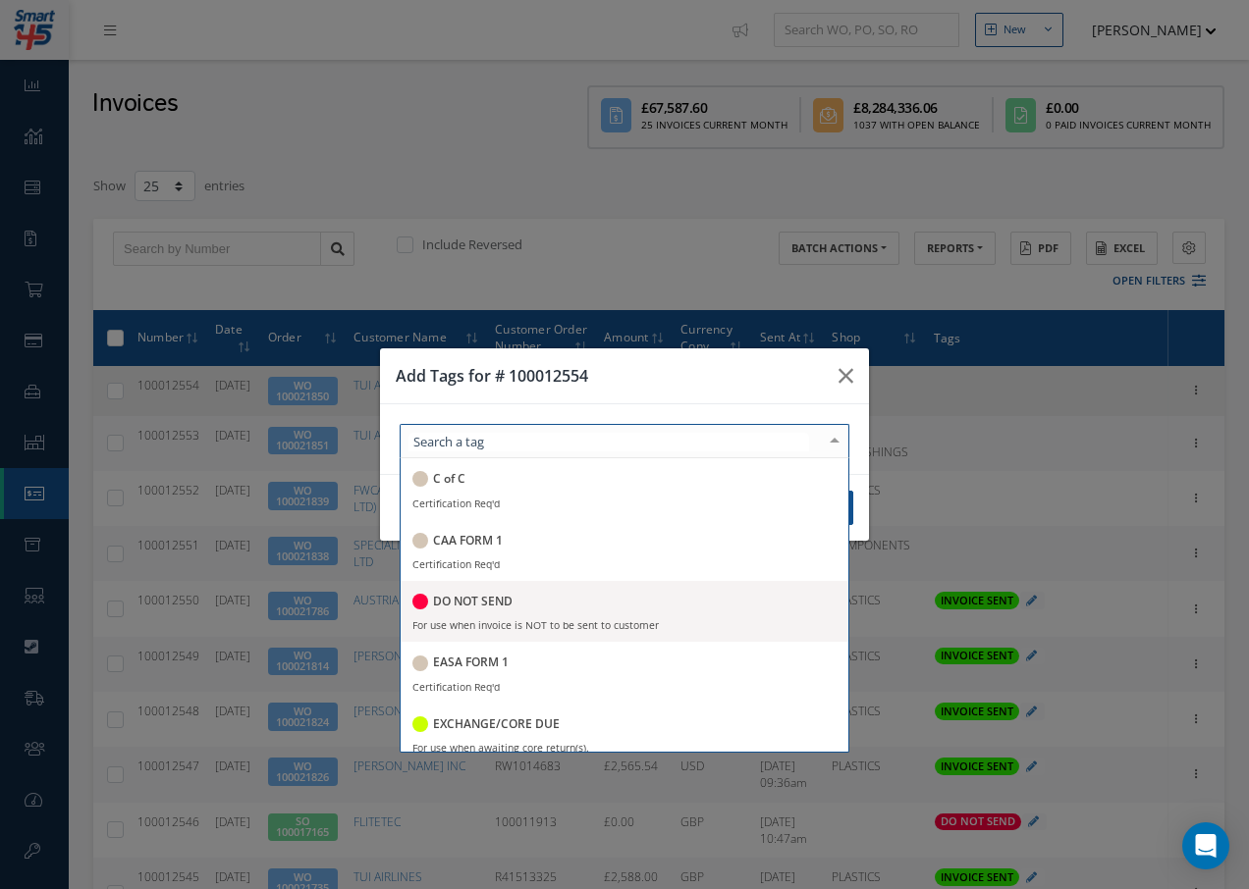
click at [498, 600] on h5 "DO NOT SEND" at bounding box center [473, 602] width 80 height 14
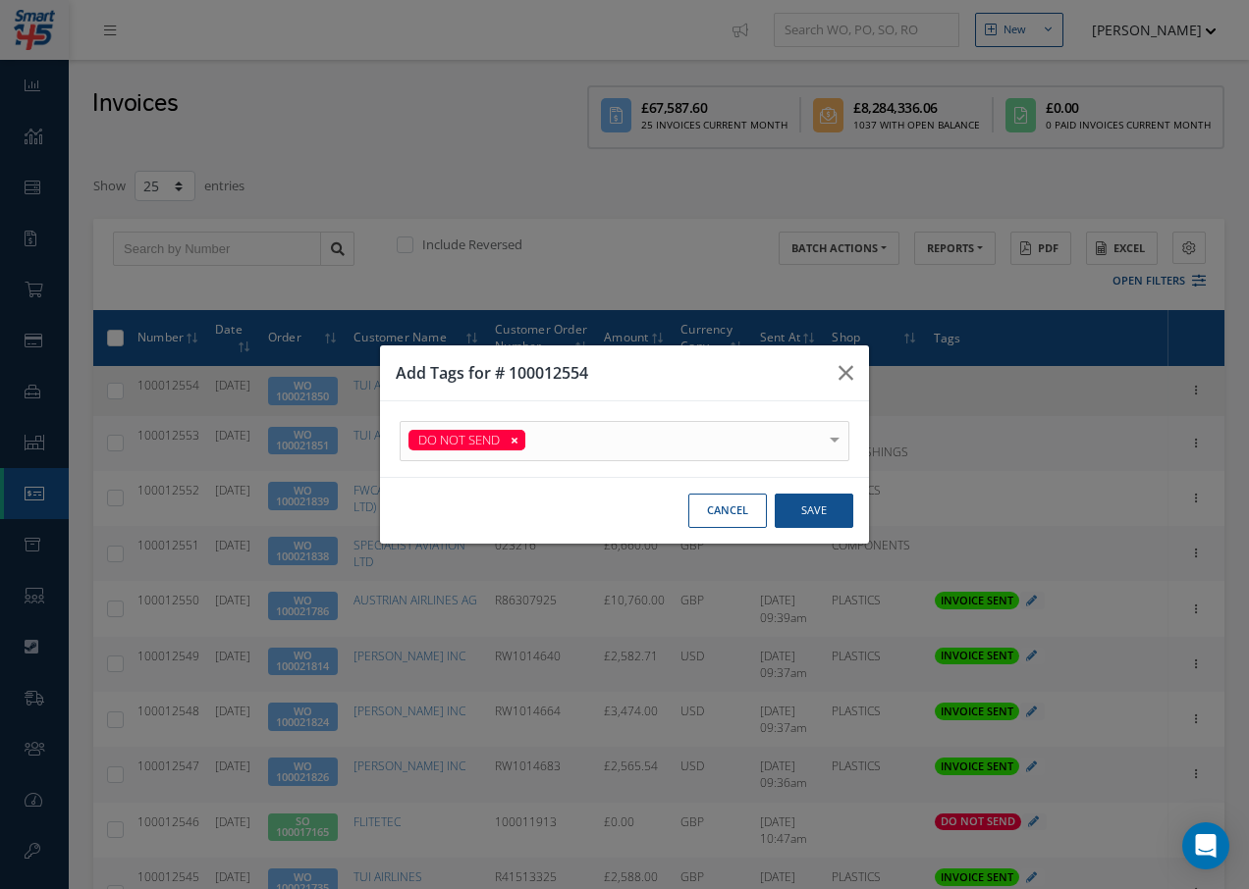
click at [829, 424] on div at bounding box center [834, 438] width 27 height 32
click at [821, 509] on button "Save" at bounding box center [814, 511] width 79 height 34
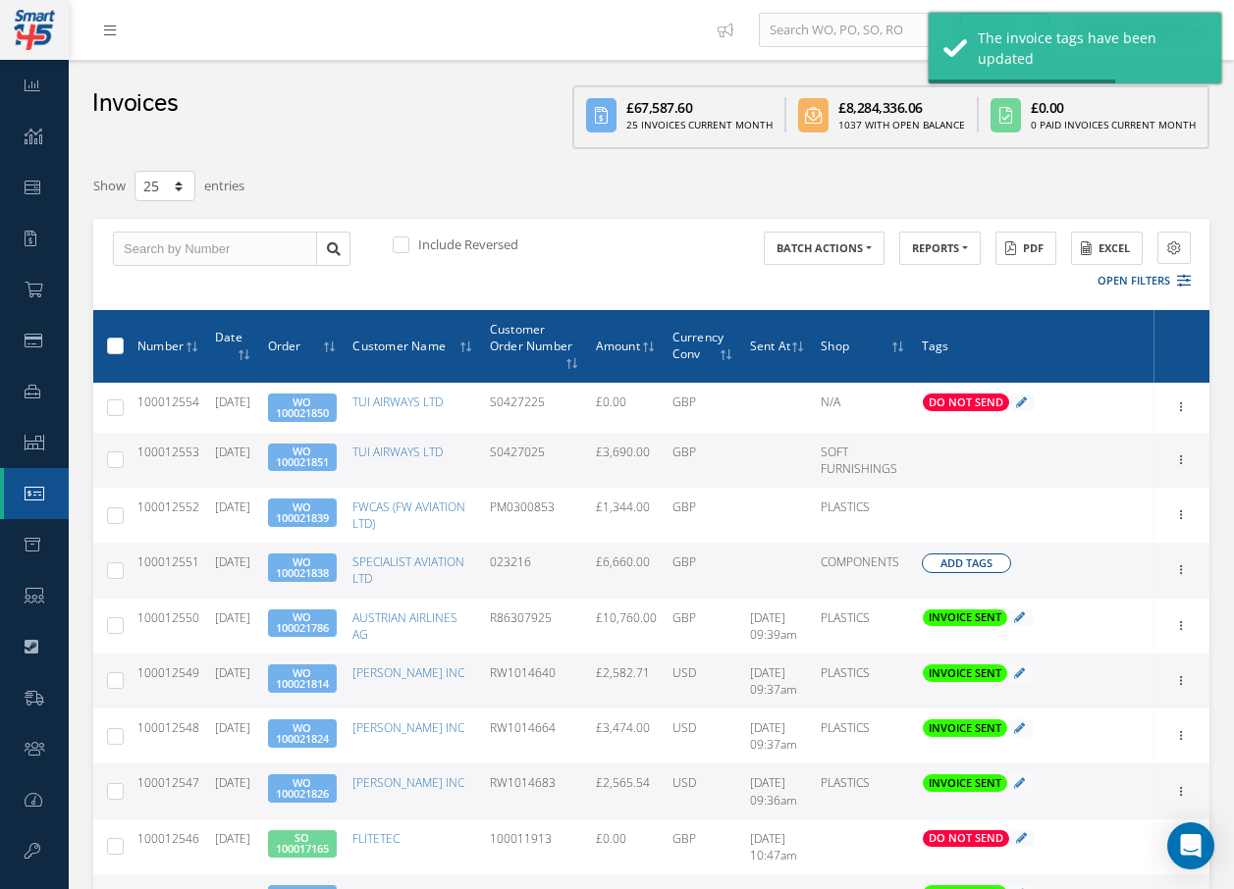
click at [989, 567] on span "Add Tags" at bounding box center [966, 564] width 52 height 17
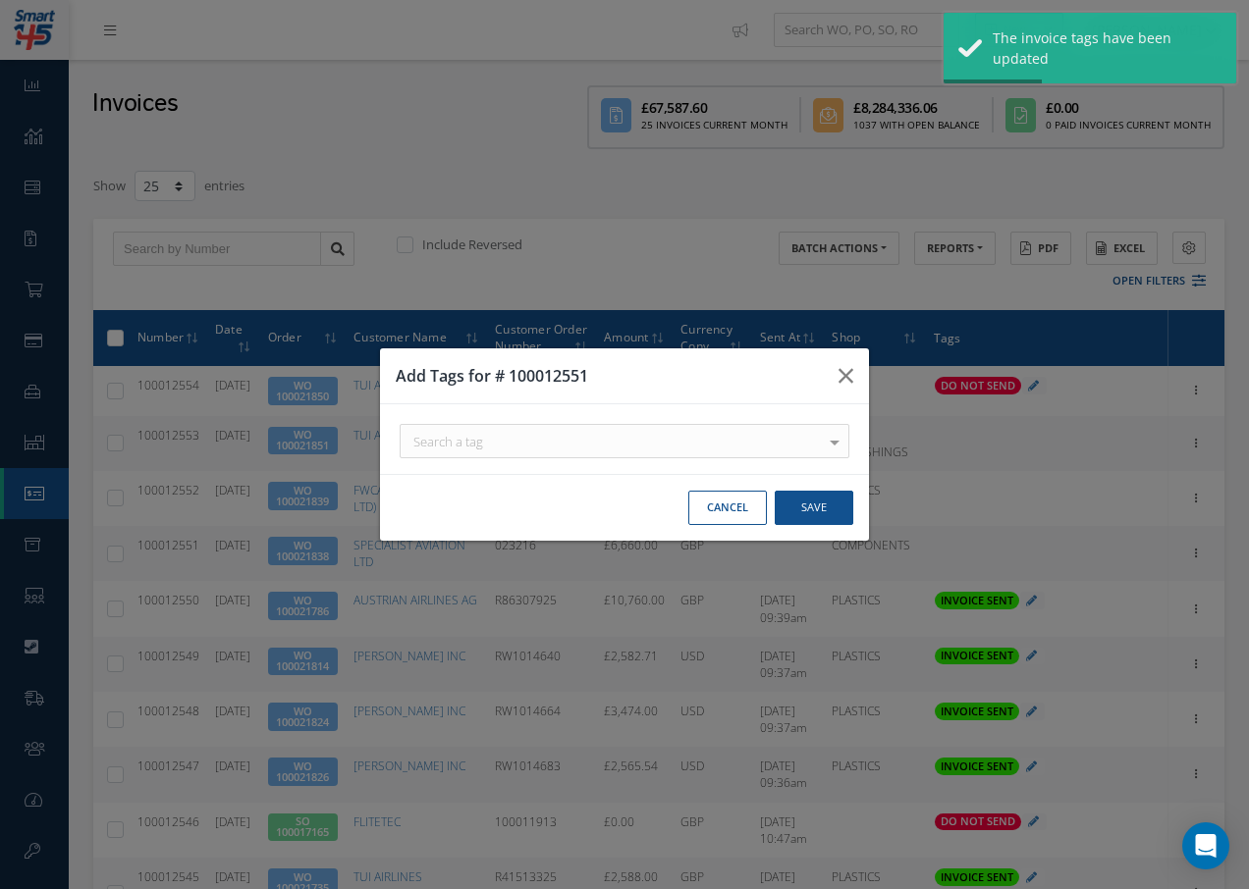
click at [0, 0] on div "Add Tags for # 100012551 Search a tag C of C Certification Req'd CAA FORM 1 Cer…" at bounding box center [0, 0] width 0 height 0
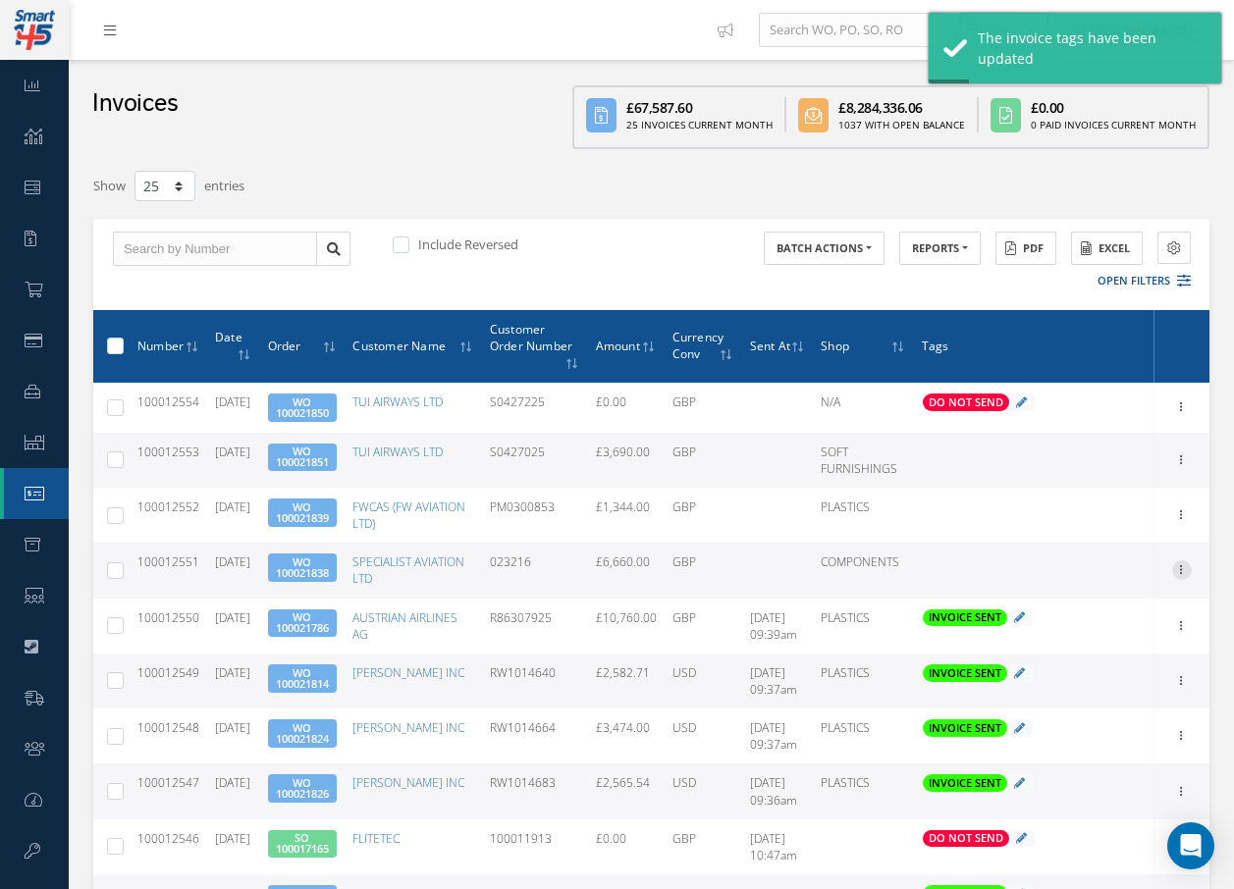
click at [1184, 566] on icon at bounding box center [1182, 569] width 20 height 16
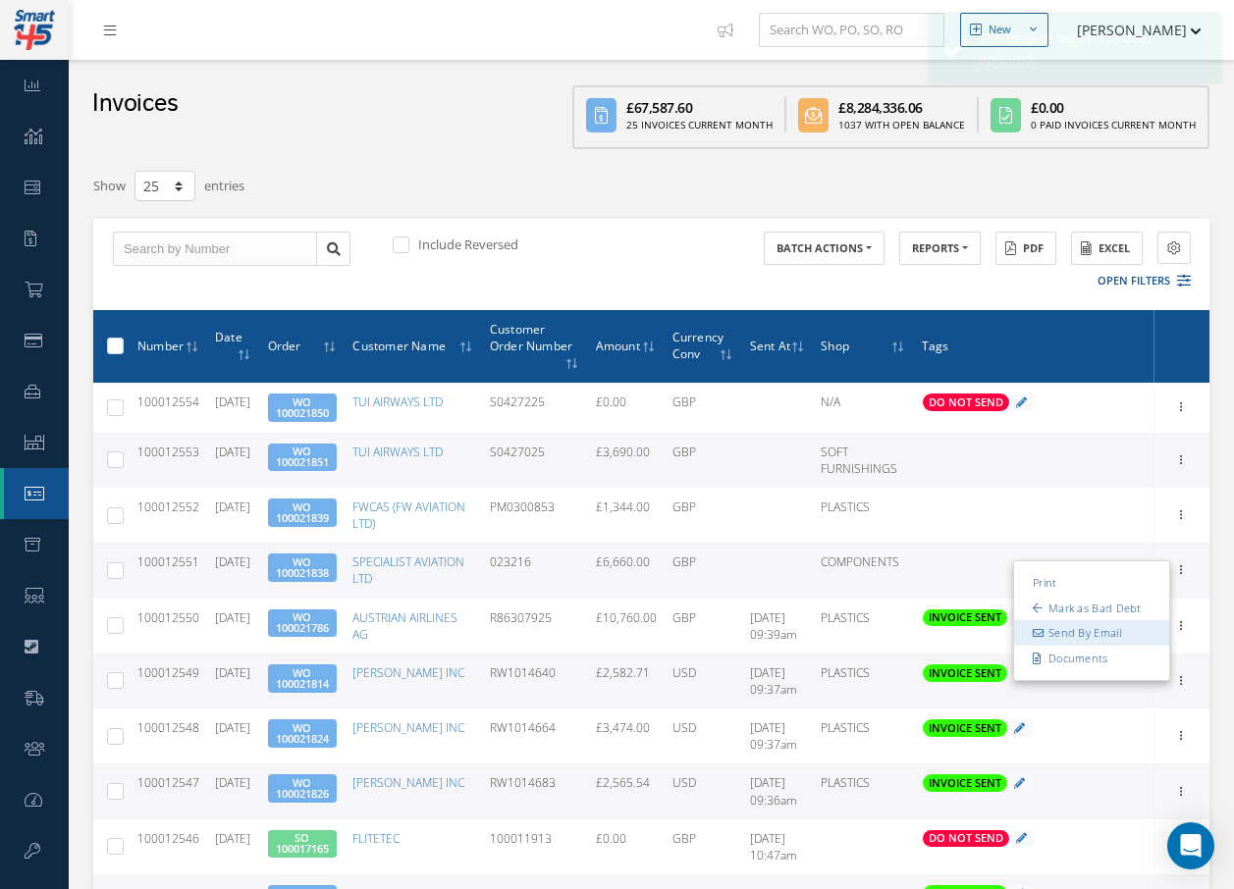
click at [1134, 625] on link "Send By Email" at bounding box center [1091, 634] width 155 height 26
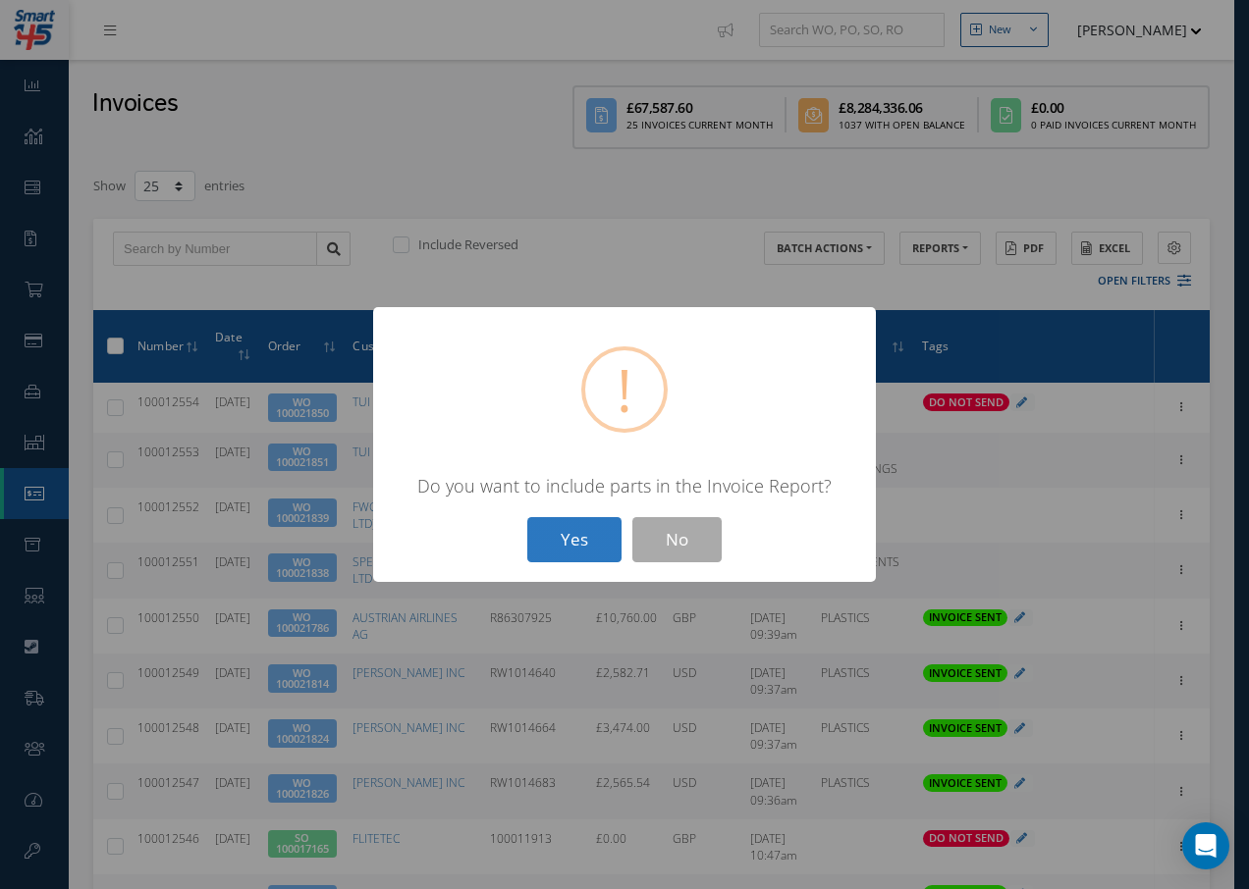
click at [590, 549] on button "Yes" at bounding box center [574, 540] width 94 height 46
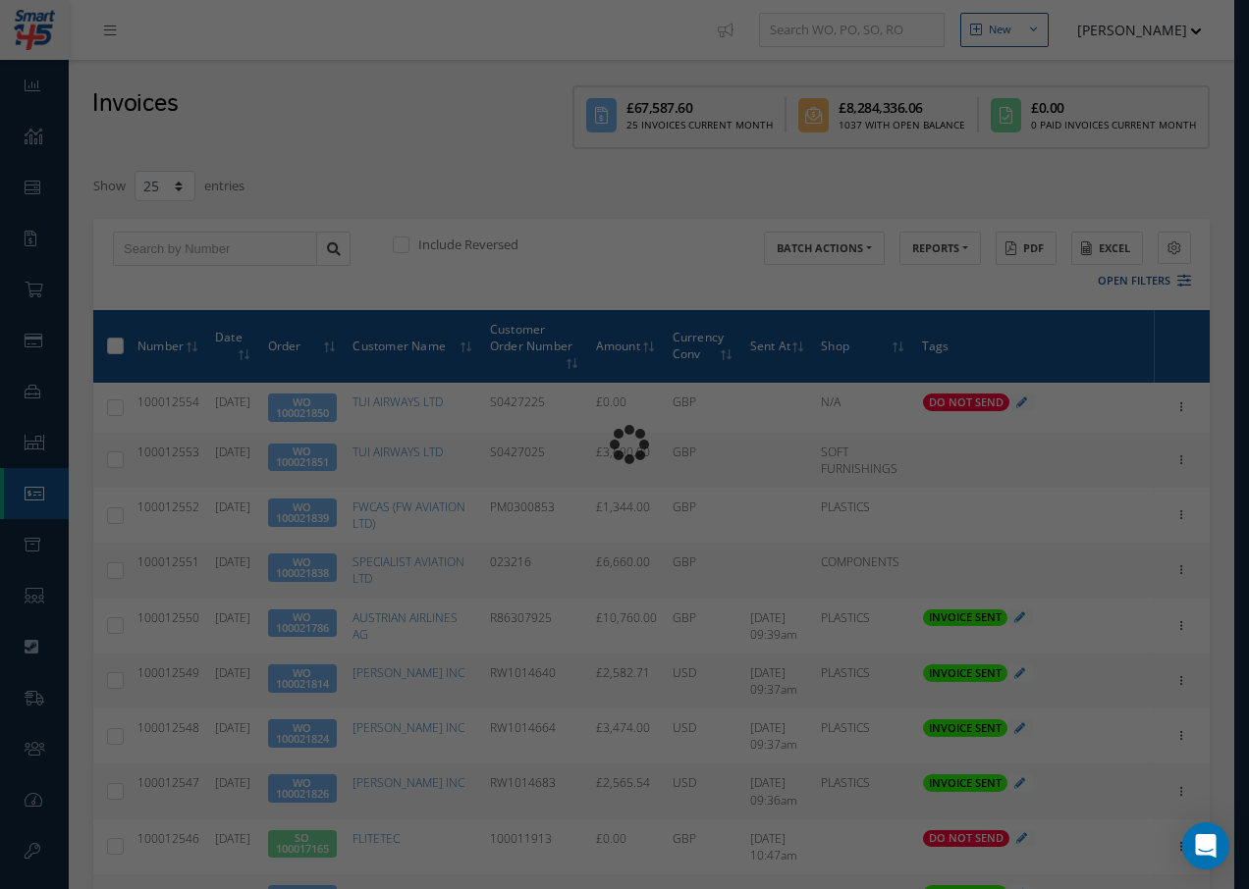
type input "INVOICE - Work Order 100021838 for SPECIALIST AVIATION LTD, PO: 023216"
type textarea "Dear Accounts, Please find the attached invoice for your recent order 023216, W…"
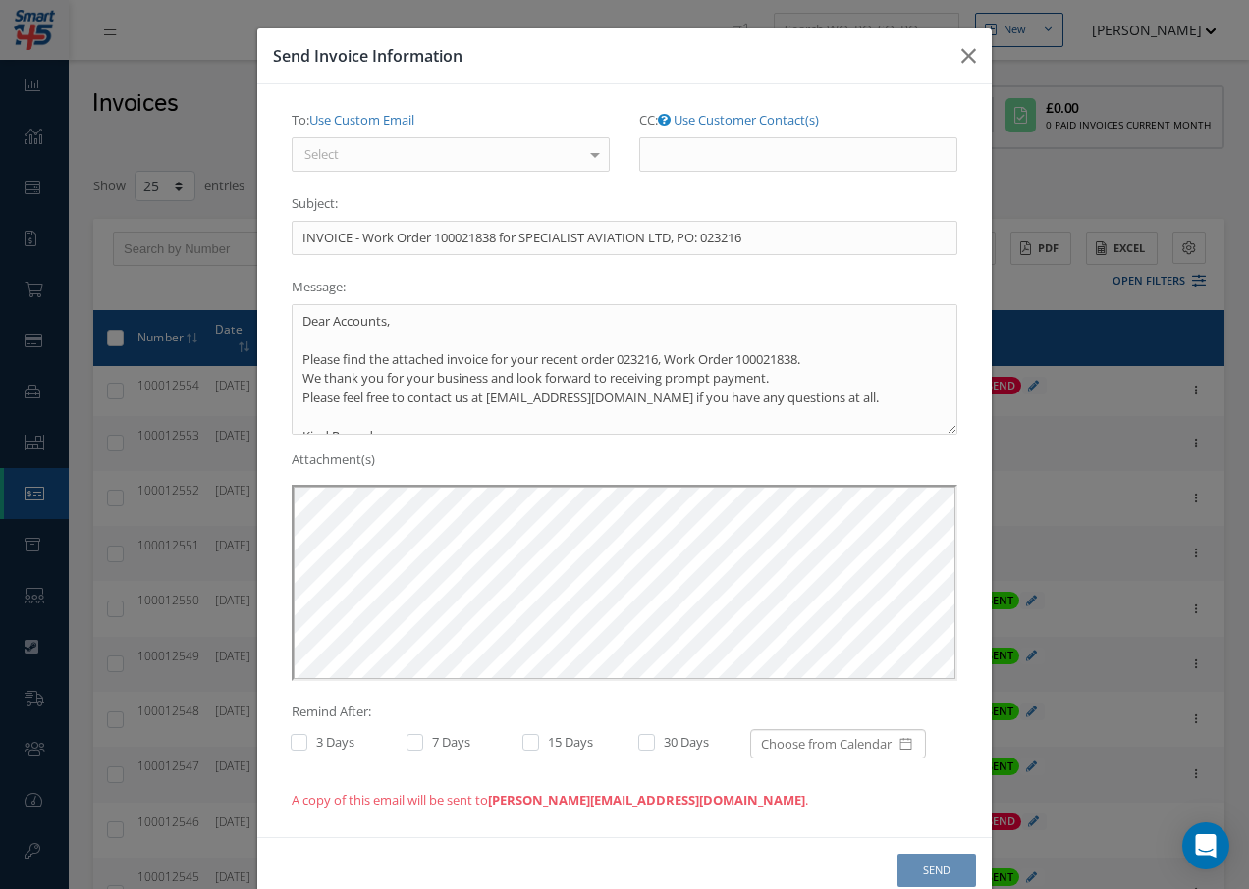
click at [445, 157] on div "Select" at bounding box center [451, 154] width 318 height 35
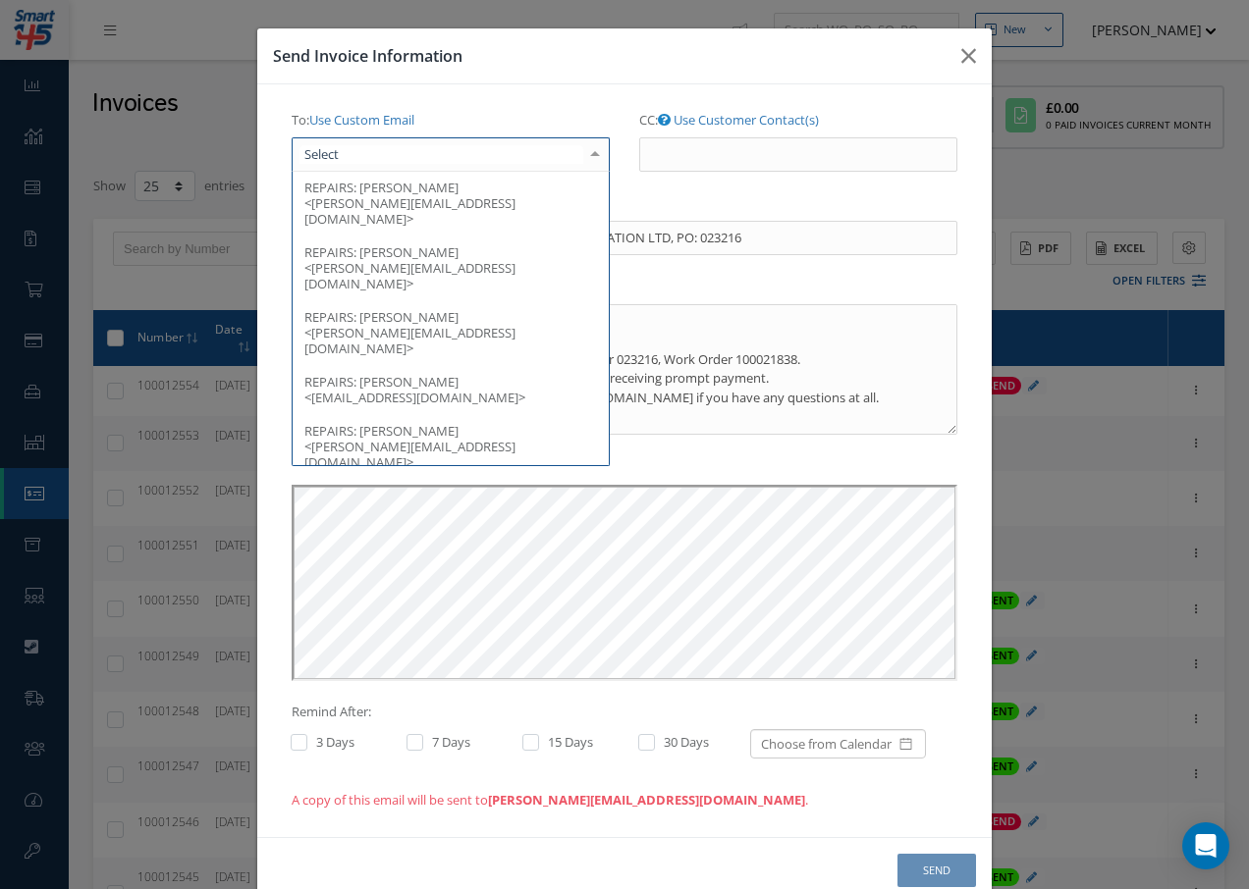
scroll to position [393, 0]
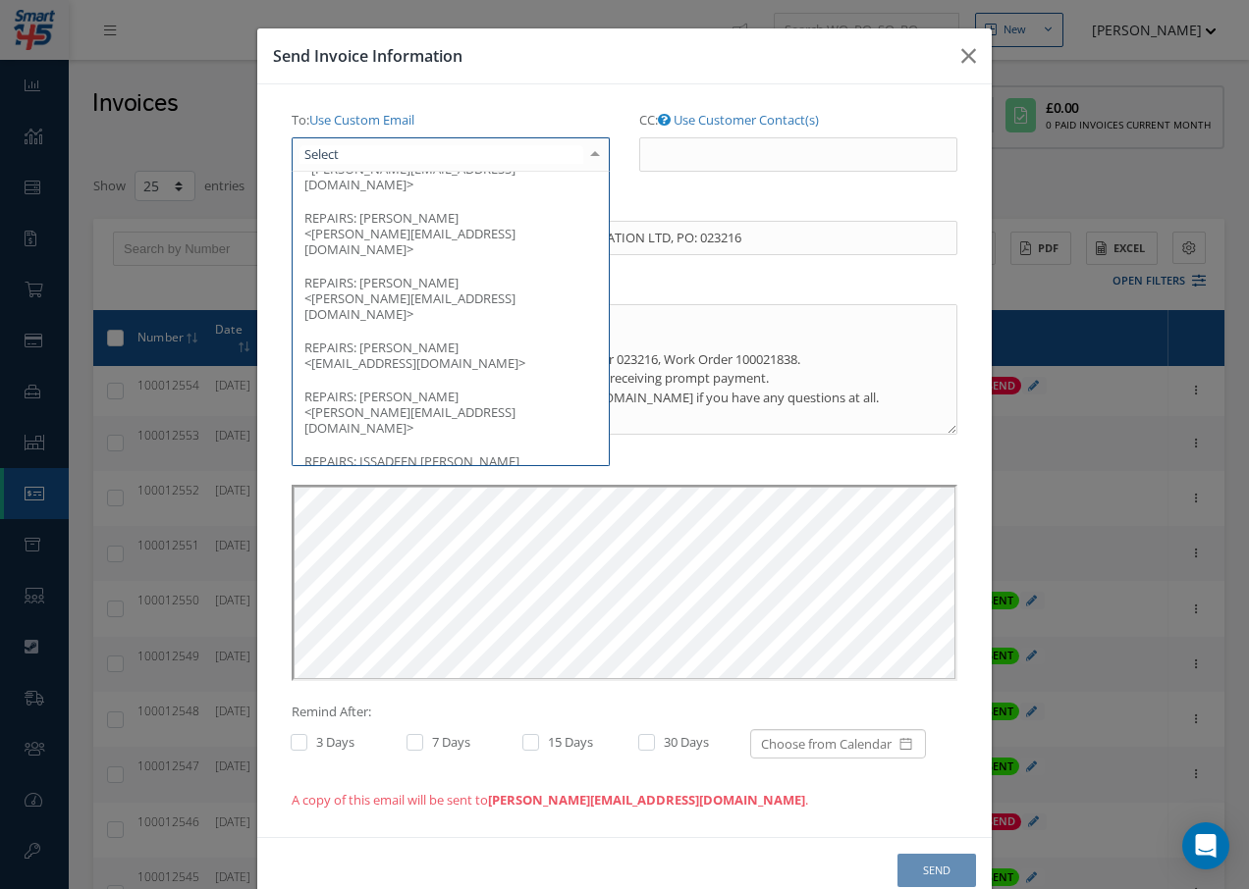
click at [437, 566] on span "[PERSON_NAME] <[PERSON_NAME][EMAIL_ADDRESS][DOMAIN_NAME]>" at bounding box center [409, 590] width 211 height 49
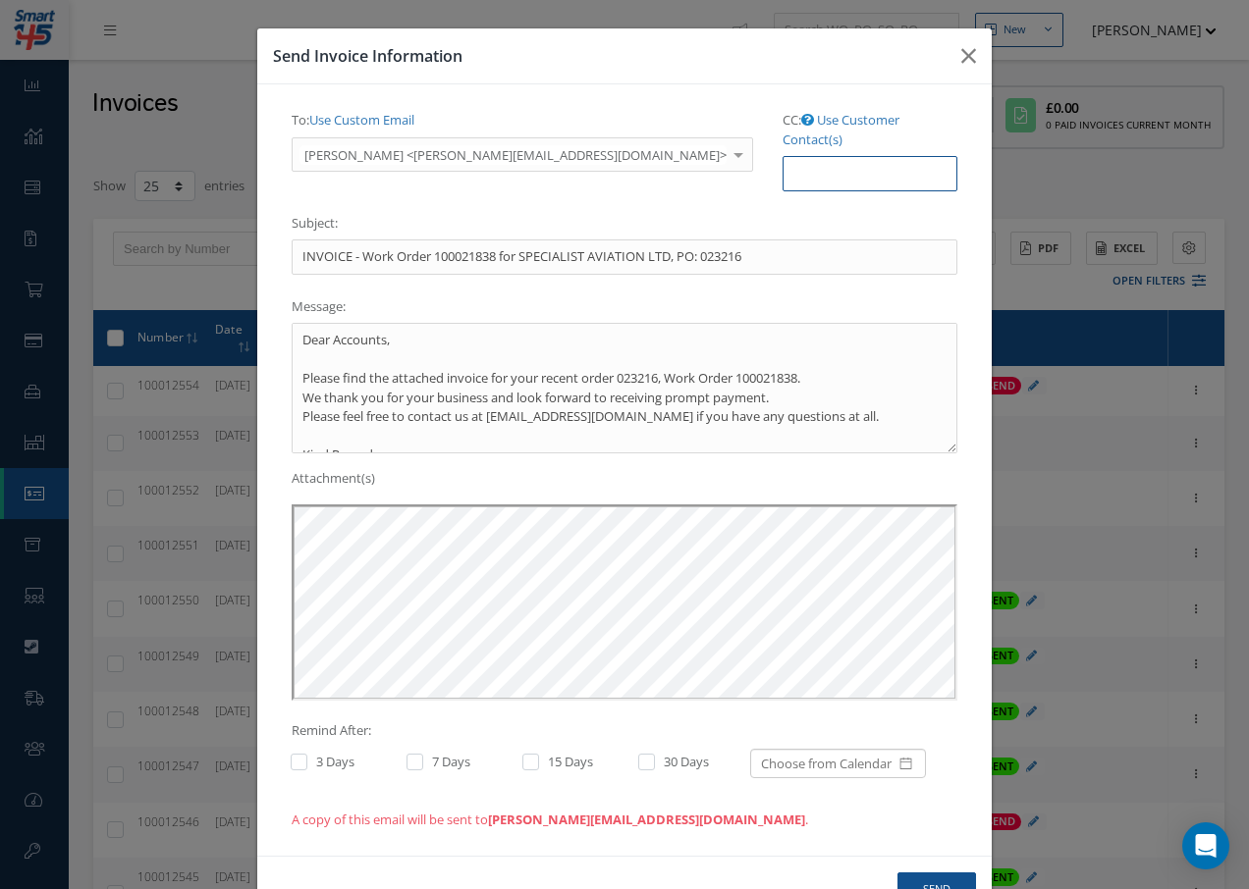
click at [782, 156] on input "CC: Use Customer Contact(s)" at bounding box center [869, 173] width 175 height 35
paste input "[EMAIL_ADDRESS][DOMAIN_NAME]"
type input "[EMAIL_ADDRESS][DOMAIN_NAME]"
click at [933, 873] on button "Send" at bounding box center [936, 890] width 79 height 34
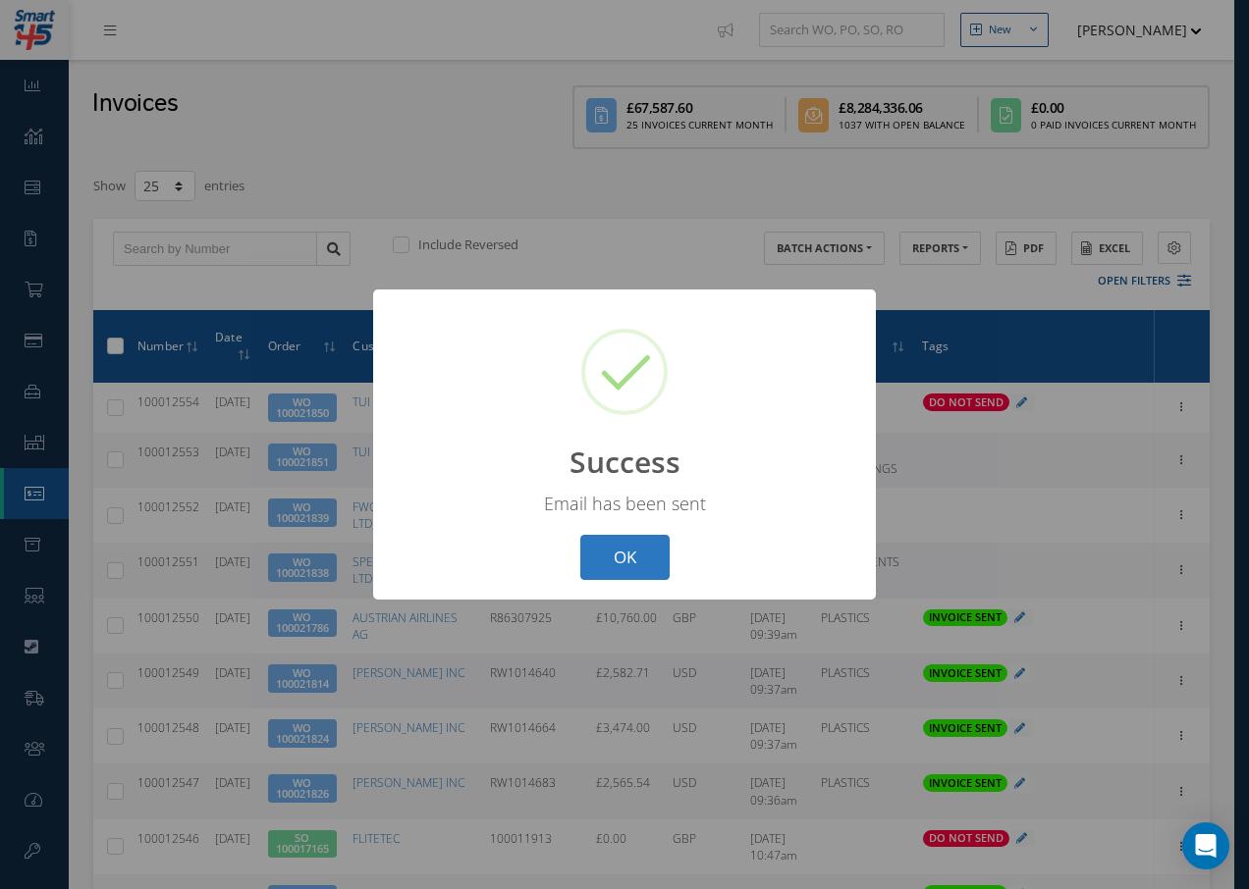
click at [617, 557] on button "OK" at bounding box center [624, 558] width 89 height 46
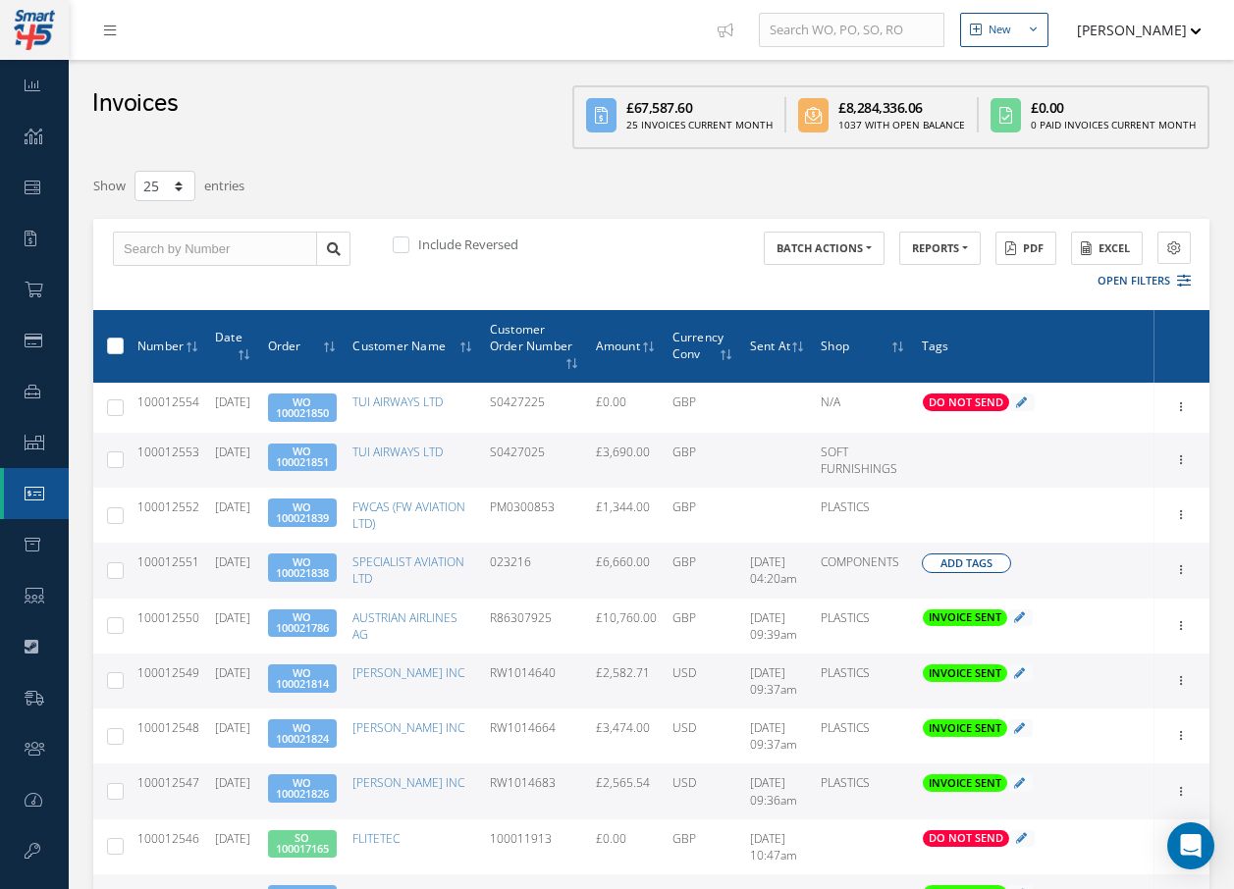
click at [954, 561] on span "Add Tags" at bounding box center [966, 564] width 52 height 17
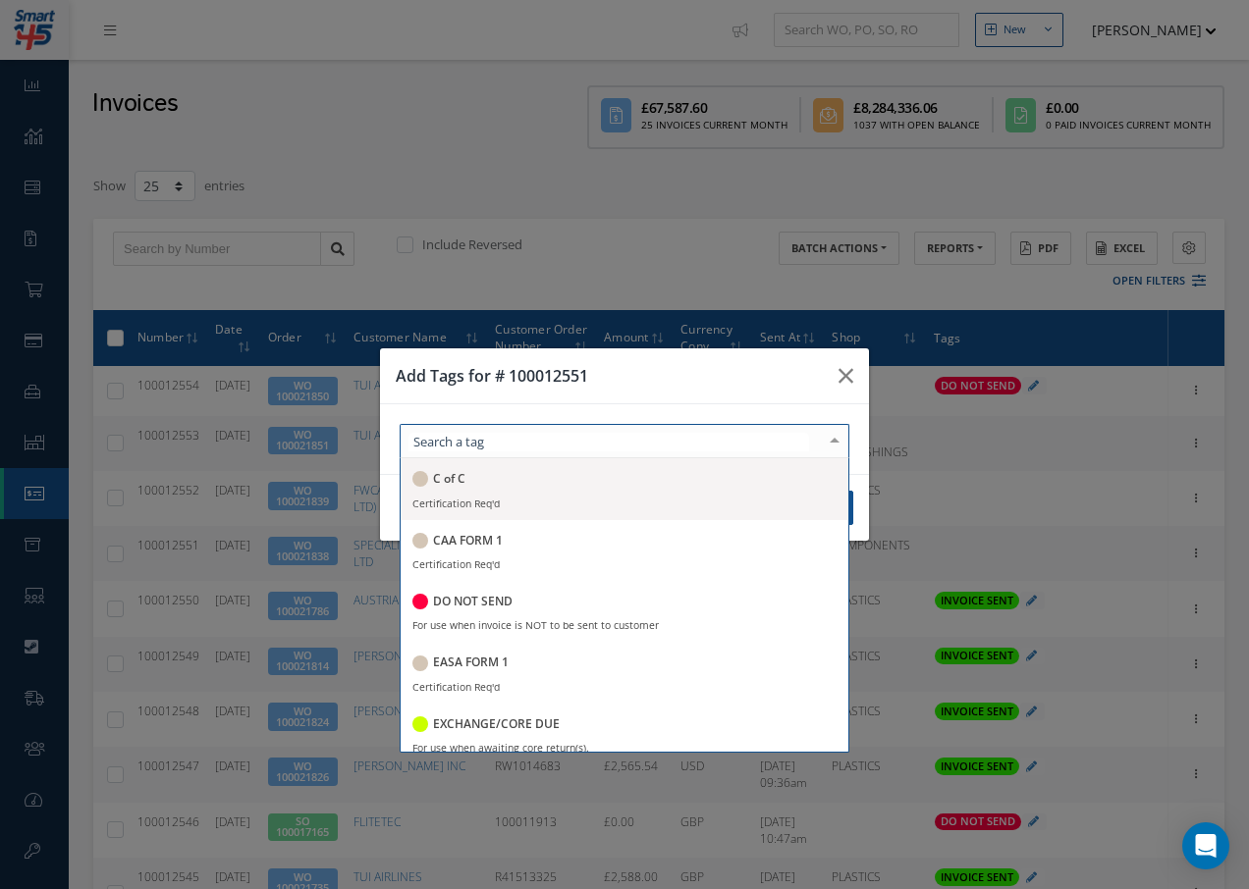
click at [636, 453] on div at bounding box center [625, 441] width 450 height 34
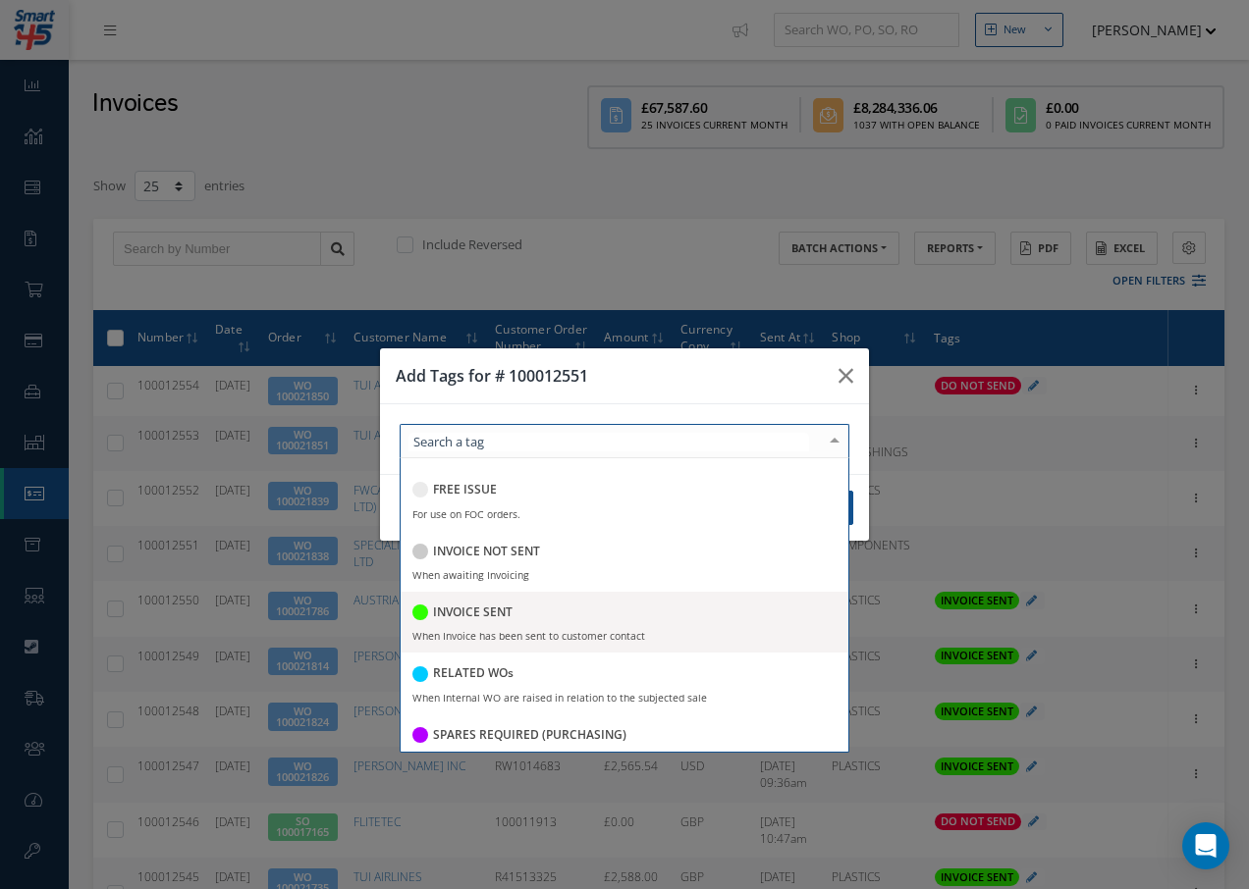
scroll to position [380, 0]
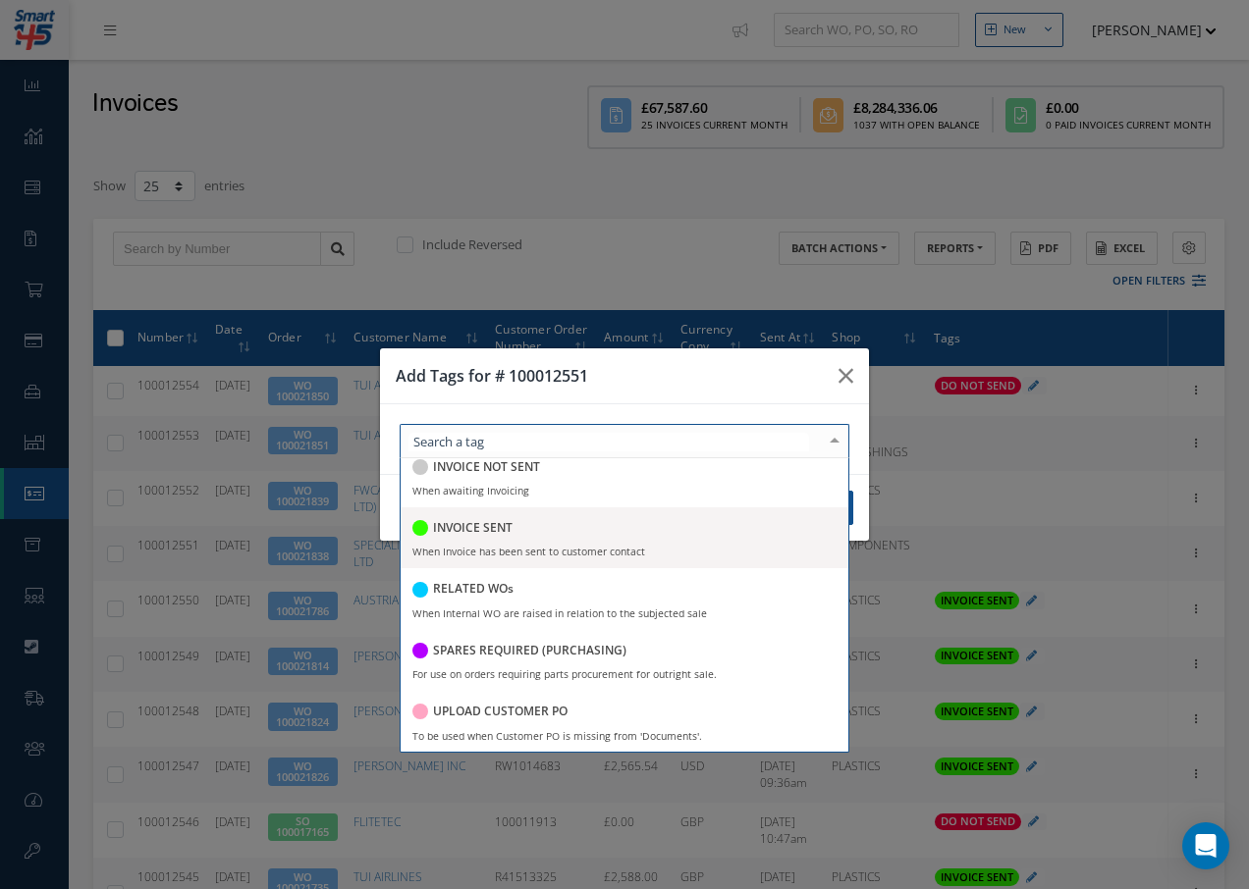
click at [467, 531] on h5 "INVOICE SENT" at bounding box center [473, 528] width 80 height 14
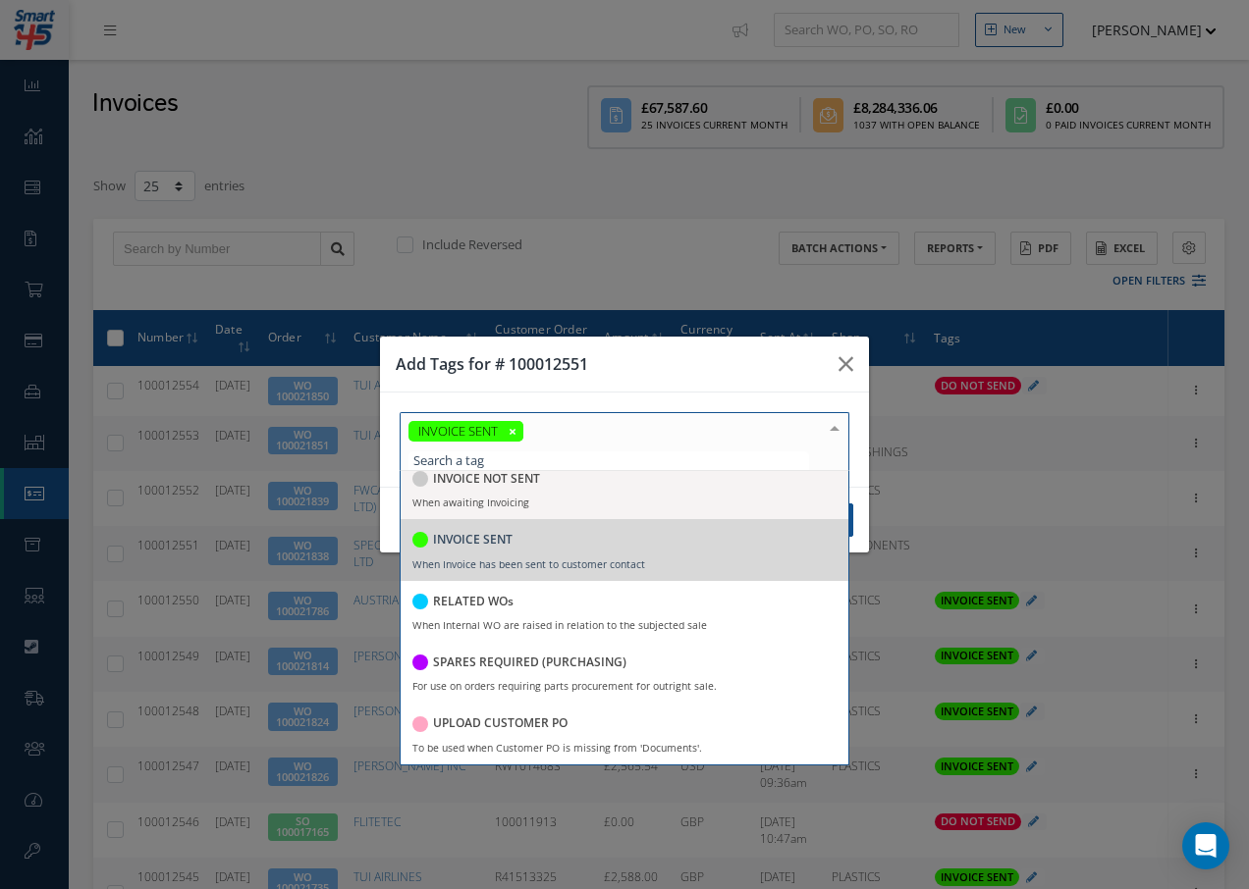
click at [830, 428] on div at bounding box center [834, 429] width 27 height 32
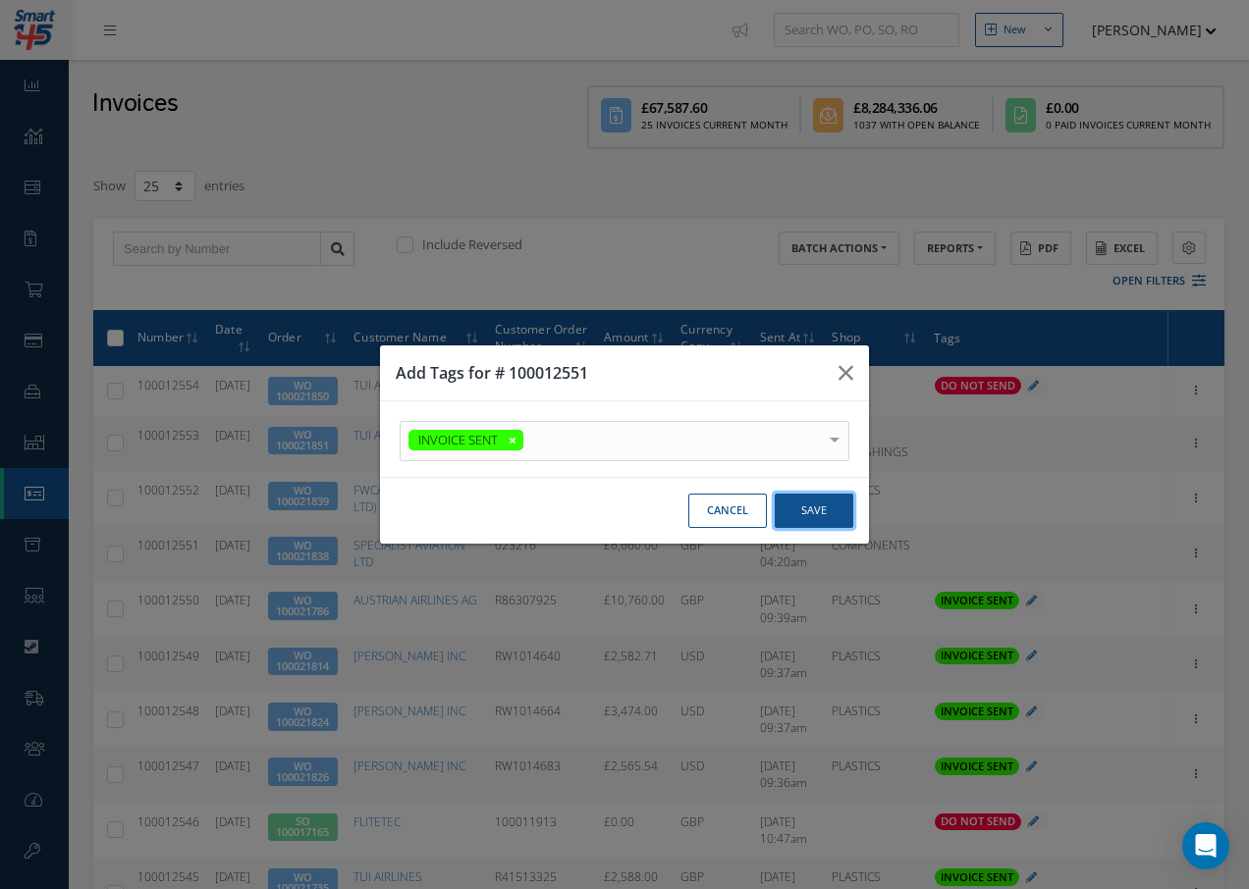
click at [0, 0] on button "Save" at bounding box center [0, 0] width 0 height 0
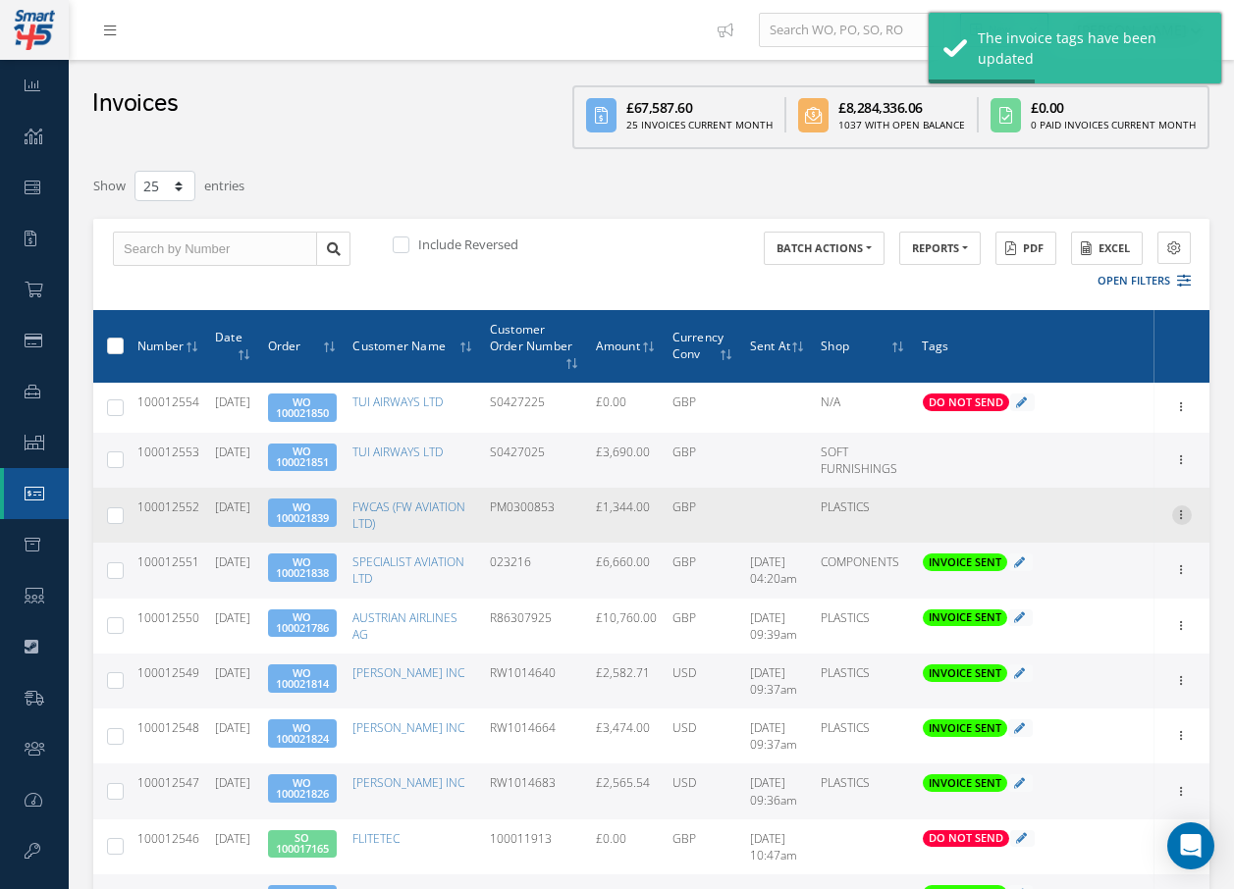
click at [1177, 513] on icon at bounding box center [1182, 514] width 20 height 16
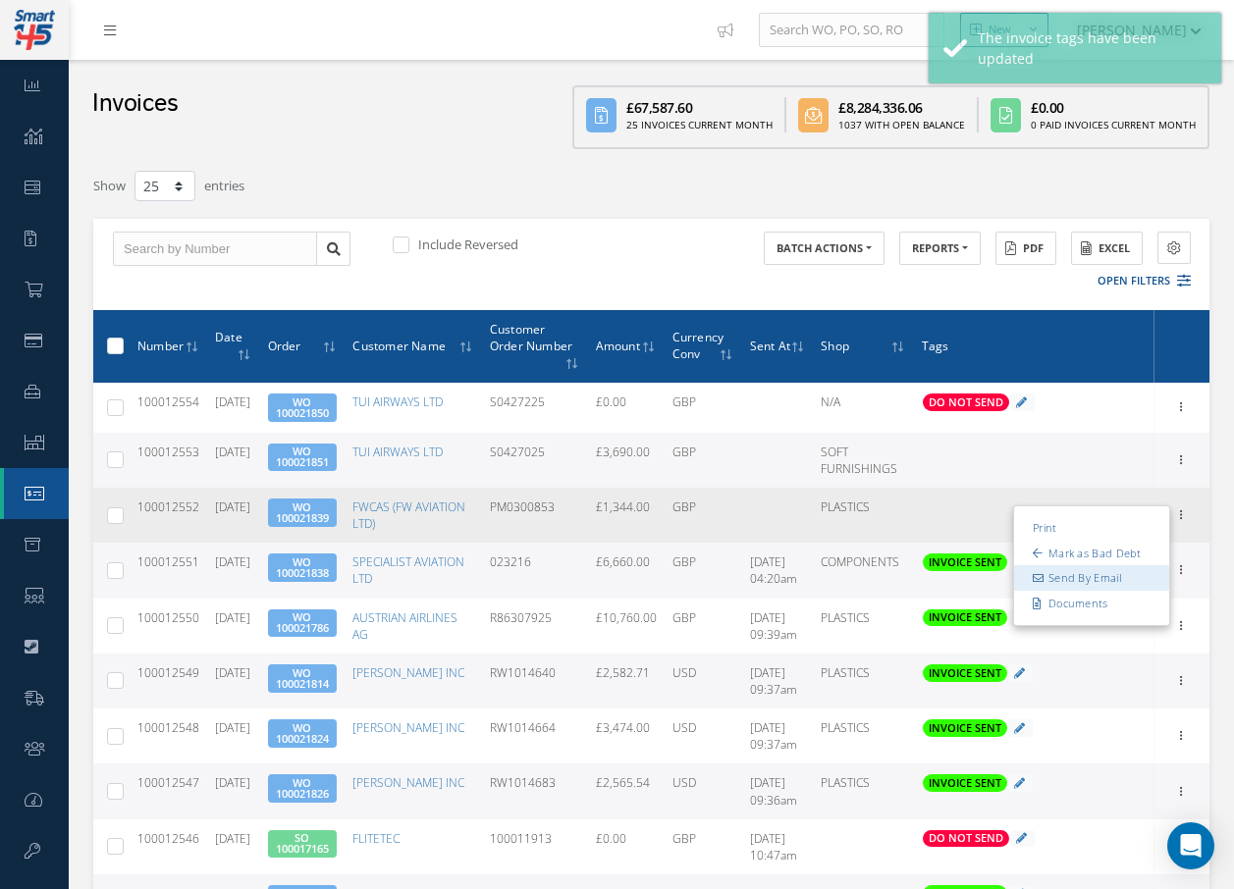
click at [1098, 574] on link "Send By Email" at bounding box center [1091, 579] width 155 height 26
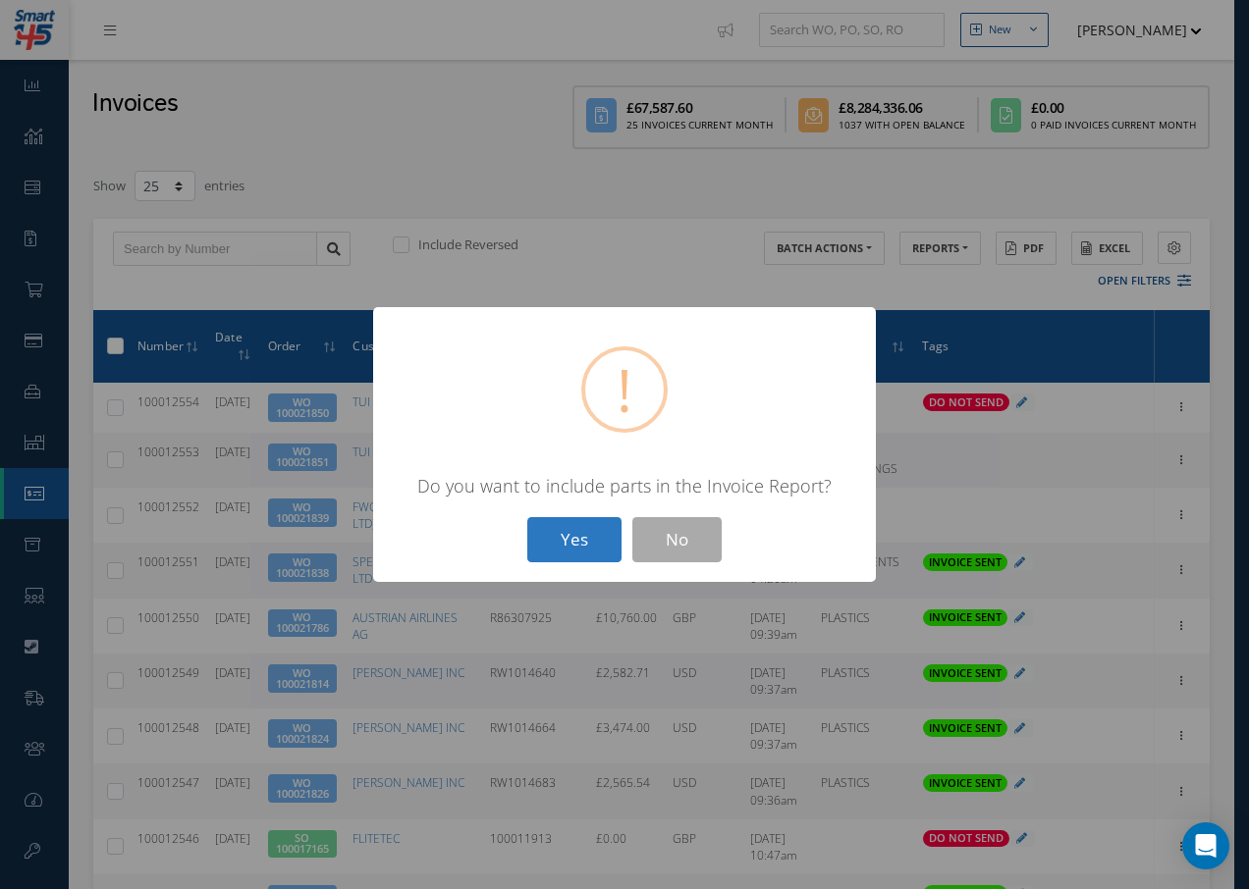
click at [568, 537] on button "Yes" at bounding box center [574, 540] width 94 height 46
type input "INVOICE - Work Order 100021839 for FWCAS (FW AVIATION LTD), PO: PM0300853"
type textarea "Dear Accounts, Please find the attached invoice for your recent order PM0300853…"
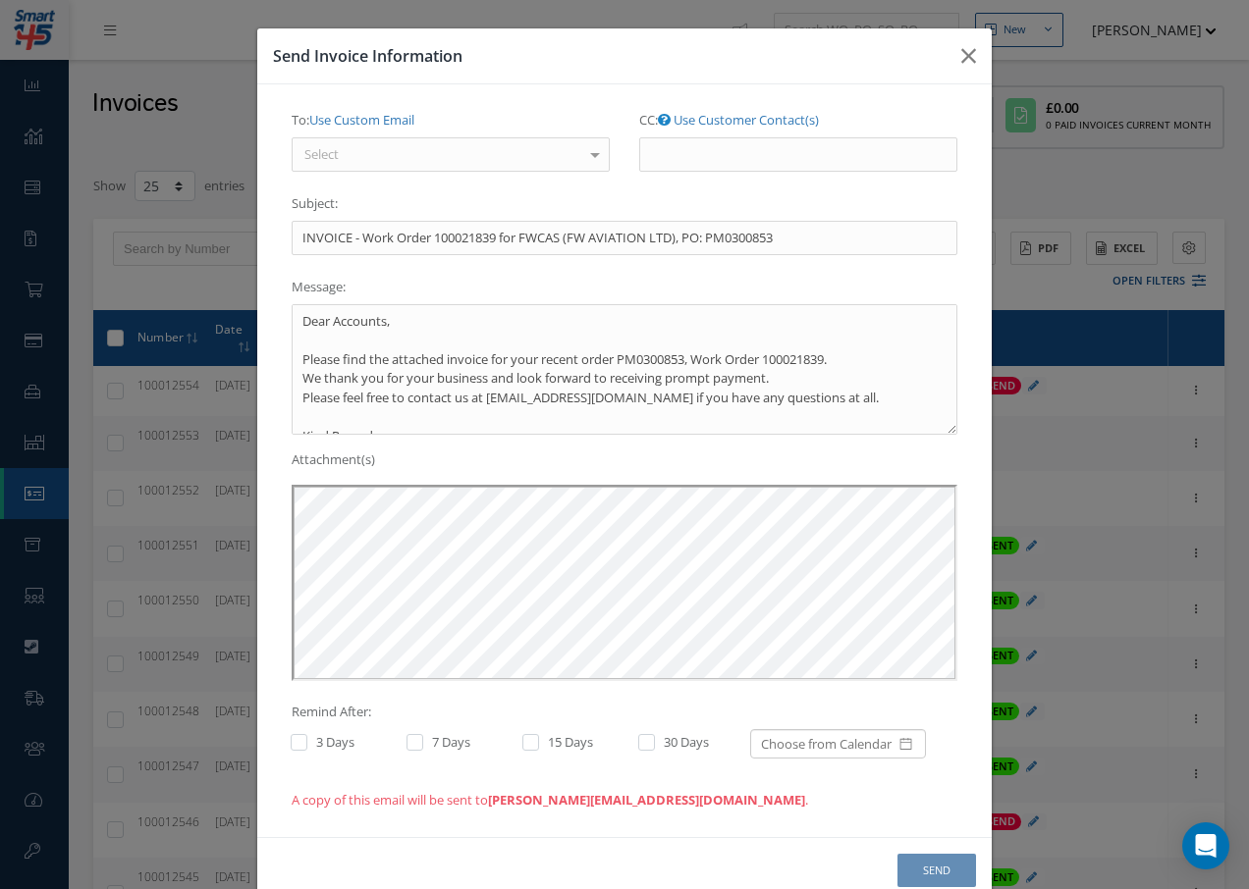
scroll to position [0, 0]
click at [489, 158] on div "Select" at bounding box center [451, 154] width 318 height 35
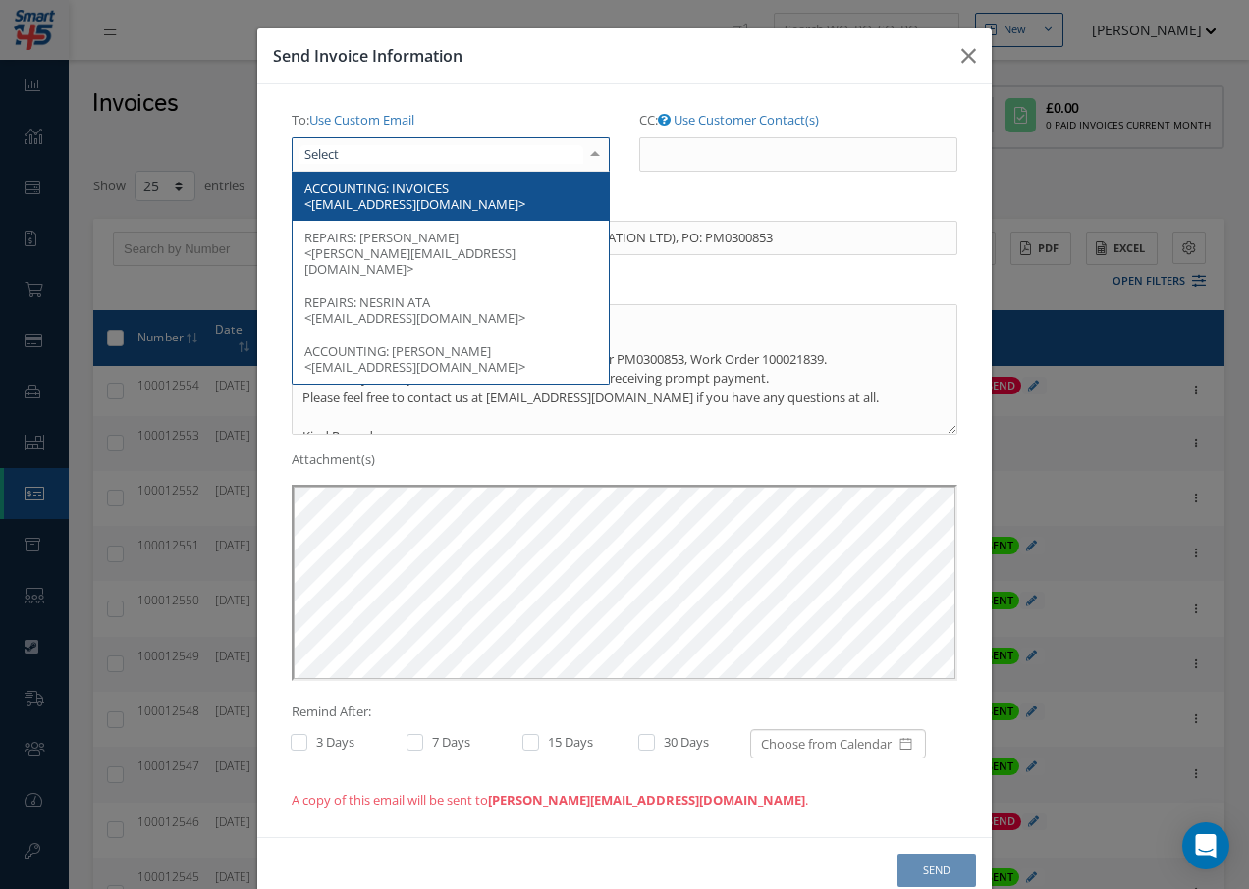
click at [455, 183] on span "ACCOUNTING: INVOICES <[EMAIL_ADDRESS][DOMAIN_NAME]>" at bounding box center [451, 196] width 316 height 49
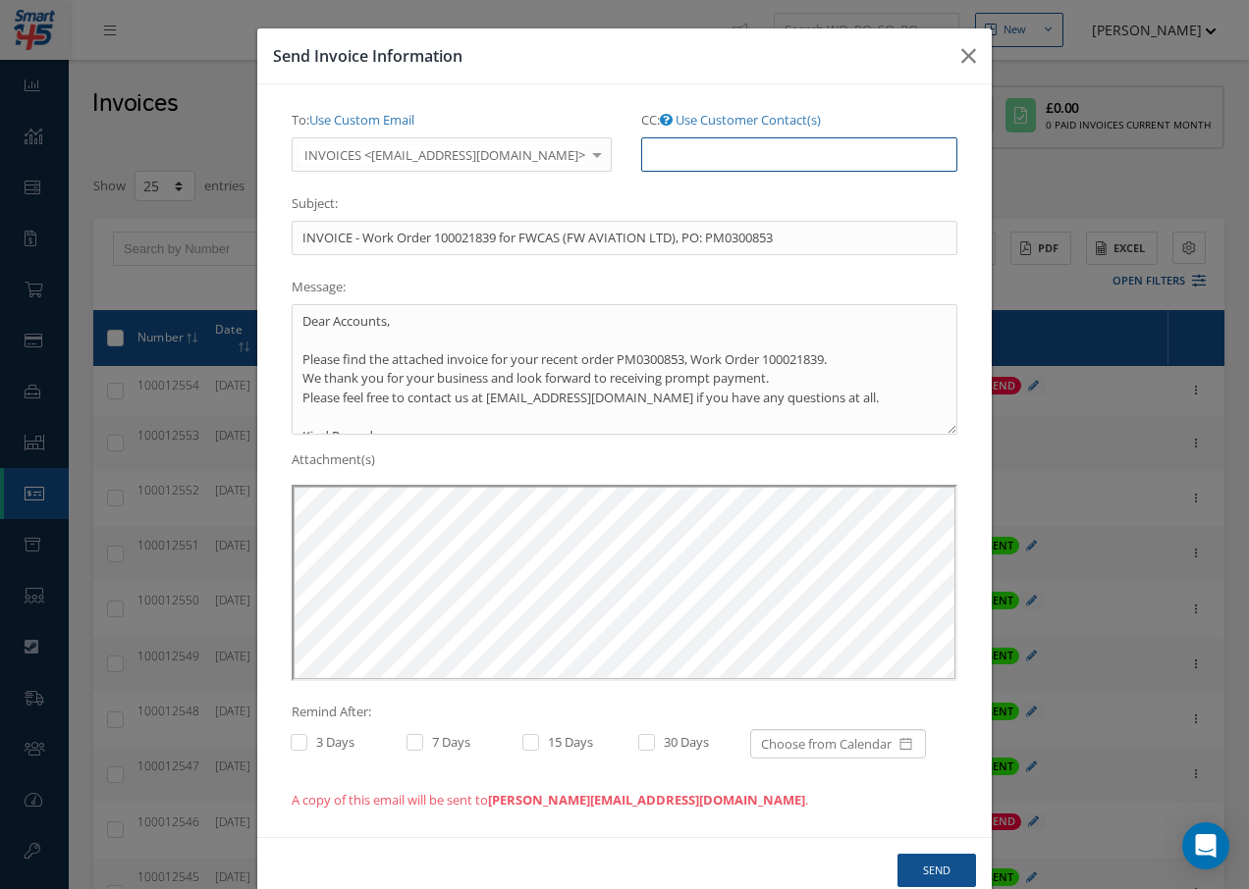
click at [641, 156] on input "CC: Use Customer Contact(s)" at bounding box center [799, 154] width 316 height 35
paste input "[EMAIL_ADDRESS][DOMAIN_NAME]"
type input "[EMAIL_ADDRESS][DOMAIN_NAME]"
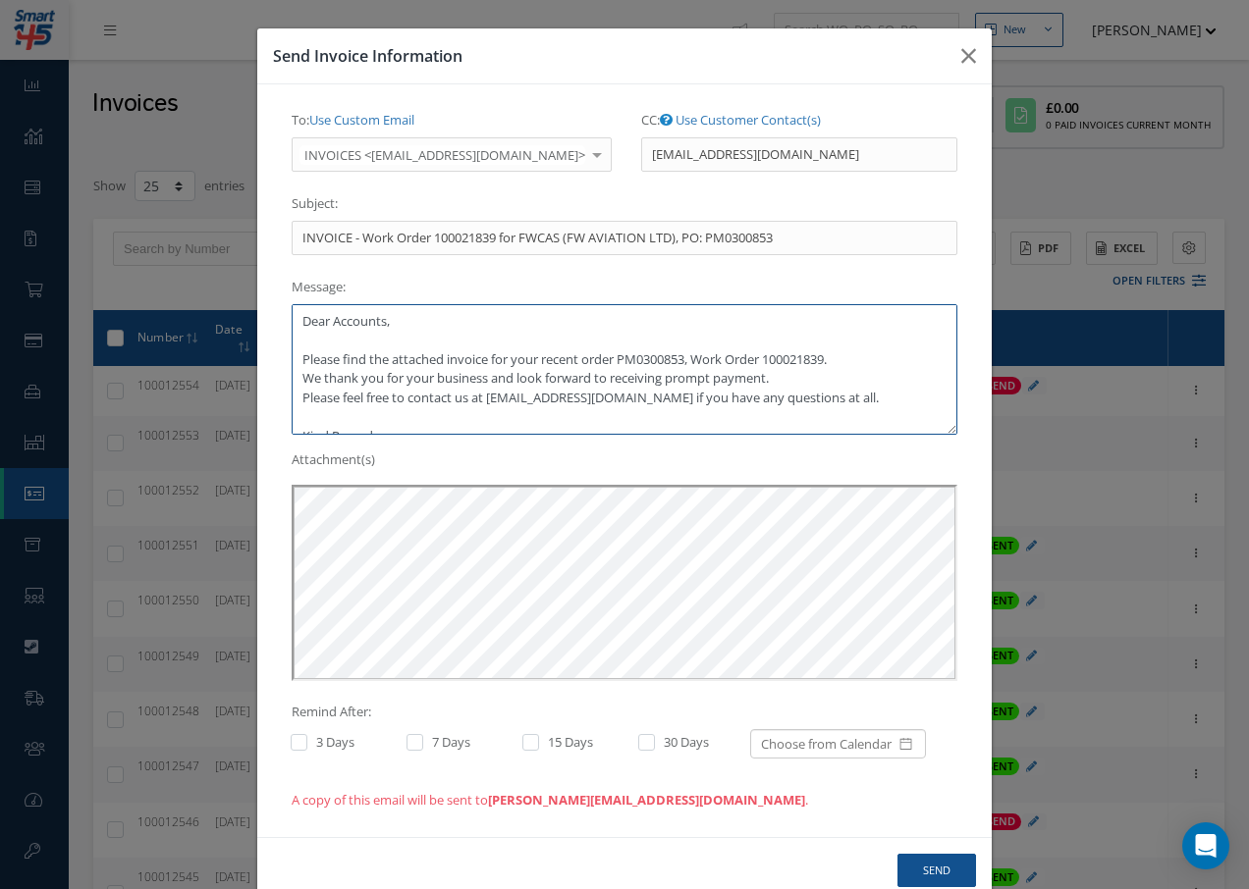
click at [771, 376] on textarea "Dear Accounts, Please find the attached invoice for your recent order PM0300853…" at bounding box center [625, 369] width 666 height 131
click at [499, 375] on textarea "Dear Accounts, Please find the attached invoice for your recent order PM0300853…" at bounding box center [625, 369] width 666 height 131
click at [681, 377] on textarea "Dear Accounts, Please find the attached invoice for your recent order PM0300853…" at bounding box center [625, 369] width 666 height 131
type textarea "Dear Accounts, Please find the attached invoice for your recent order PM0300853…"
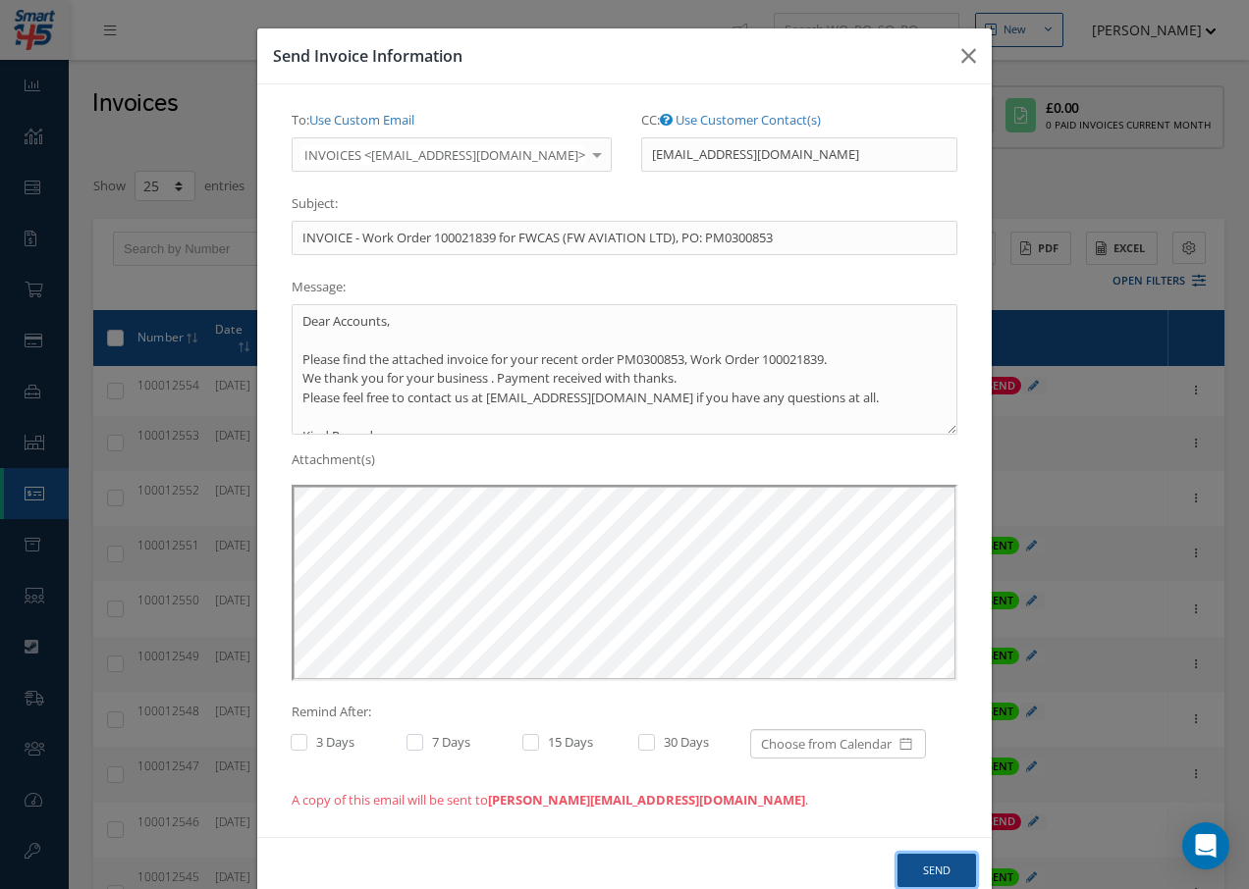
click at [930, 869] on button "Send" at bounding box center [936, 871] width 79 height 34
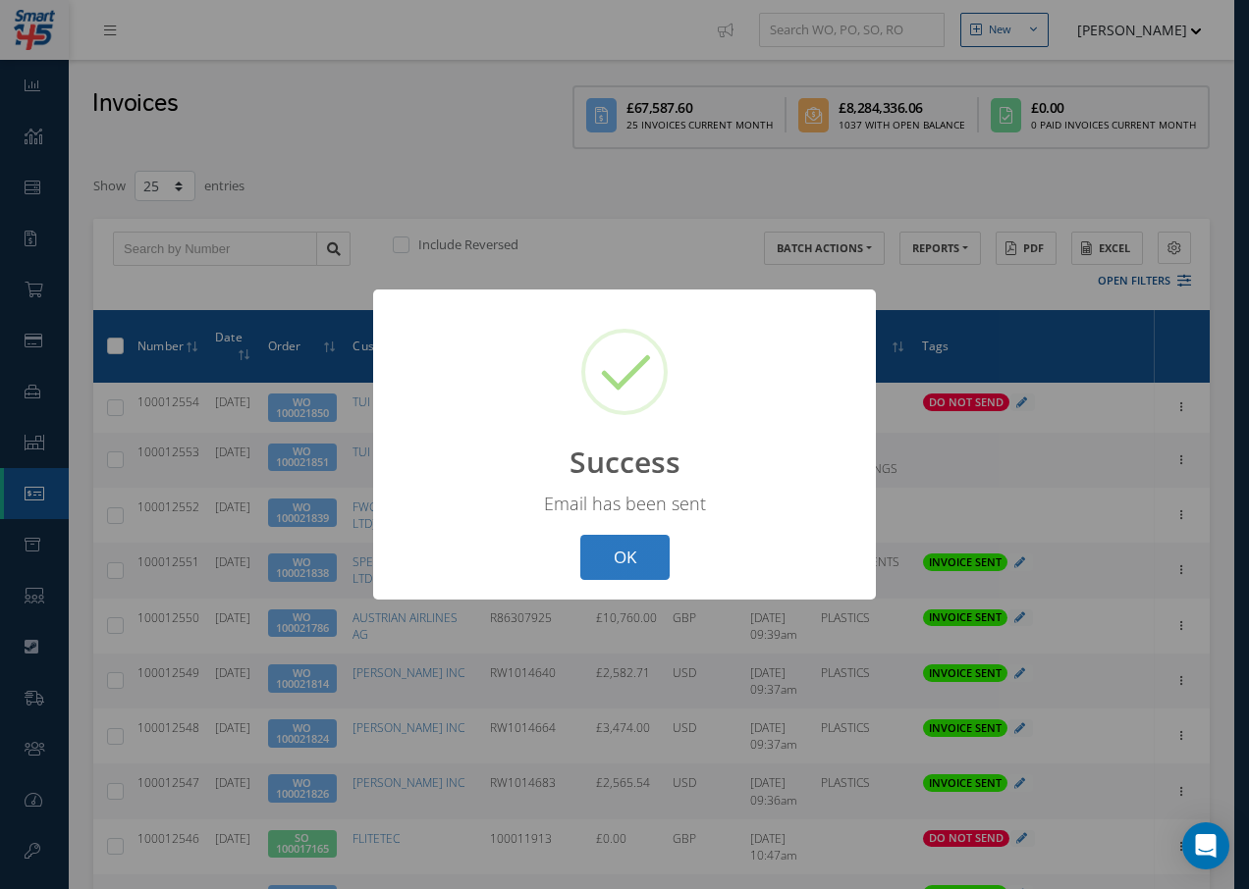
click at [631, 571] on button "OK" at bounding box center [624, 558] width 89 height 46
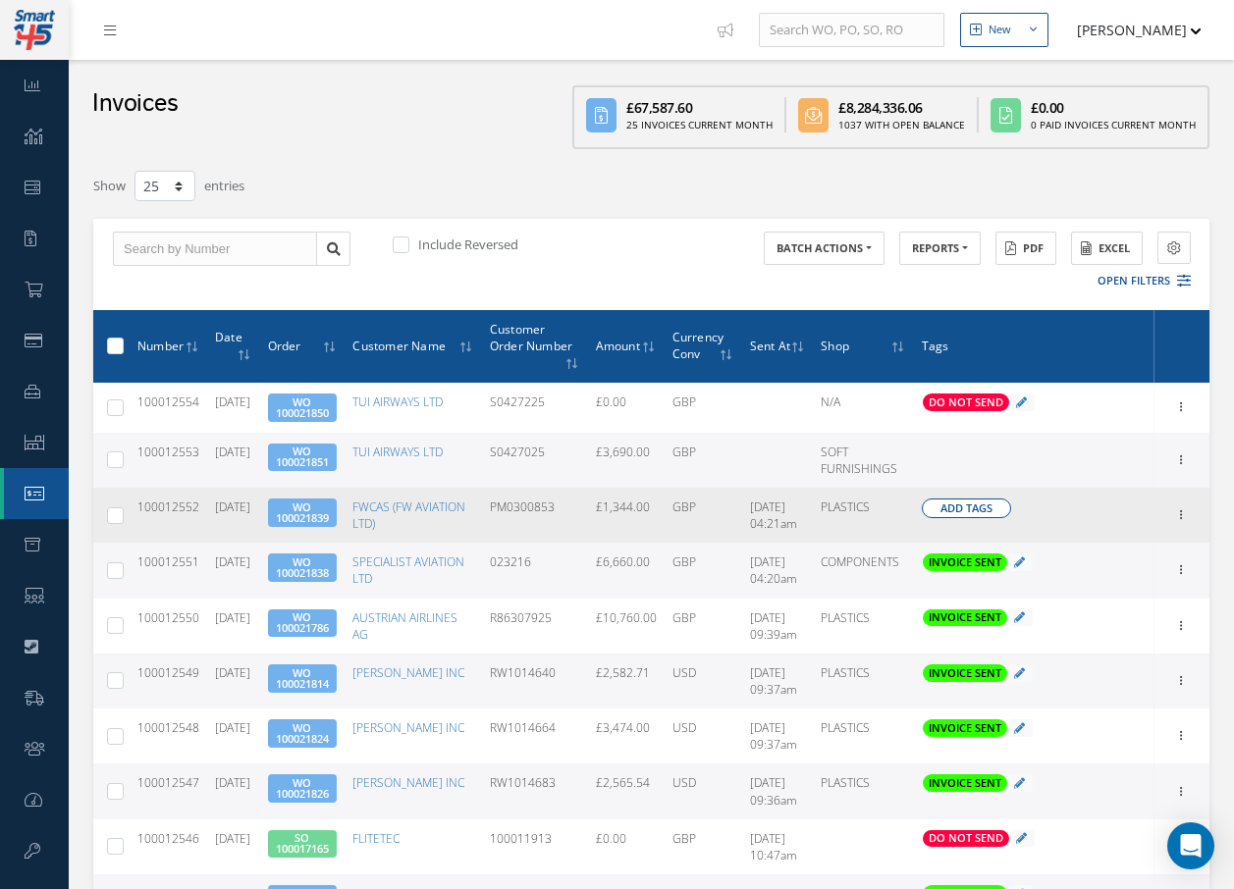
click at [935, 503] on button "Add Tags" at bounding box center [966, 509] width 89 height 20
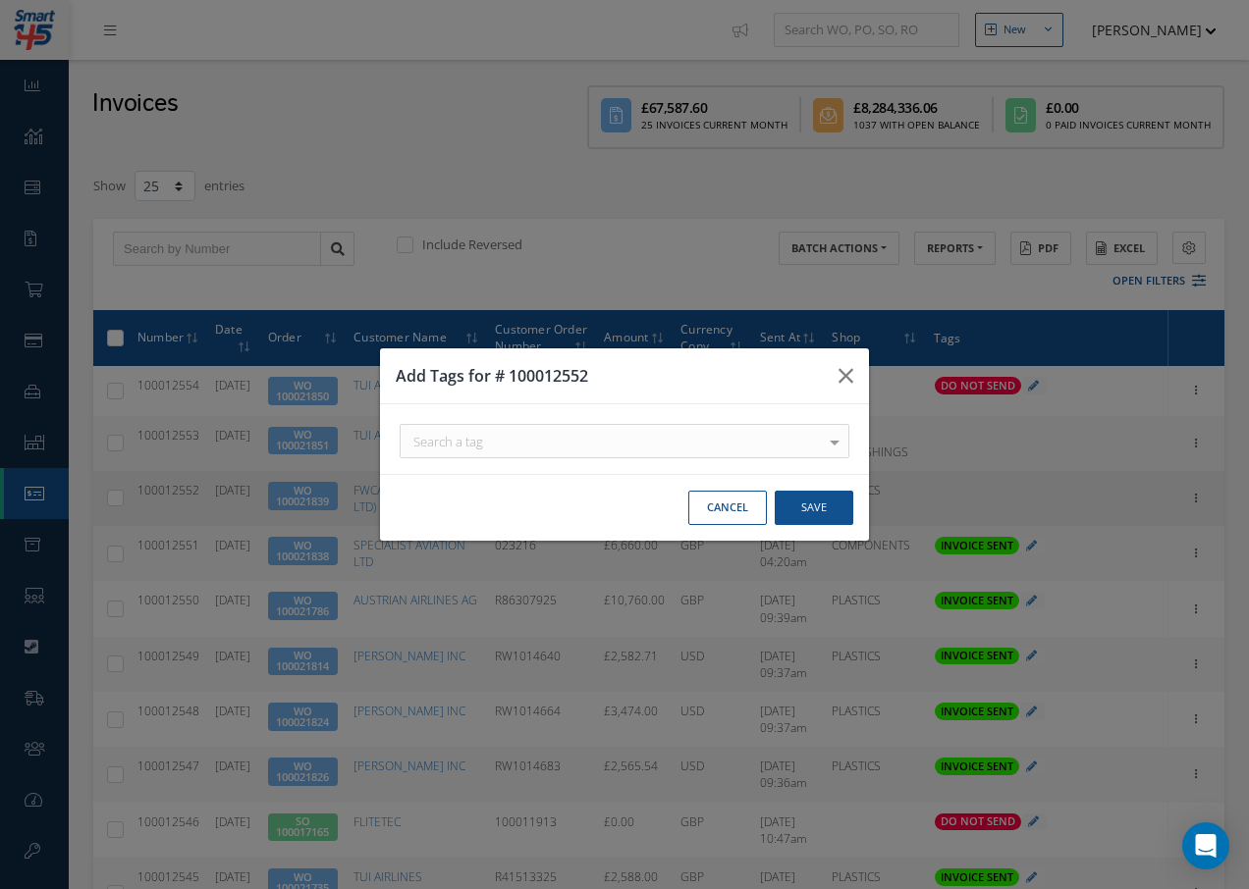
click at [0, 0] on div "Search a tag" at bounding box center [0, 0] width 0 height 0
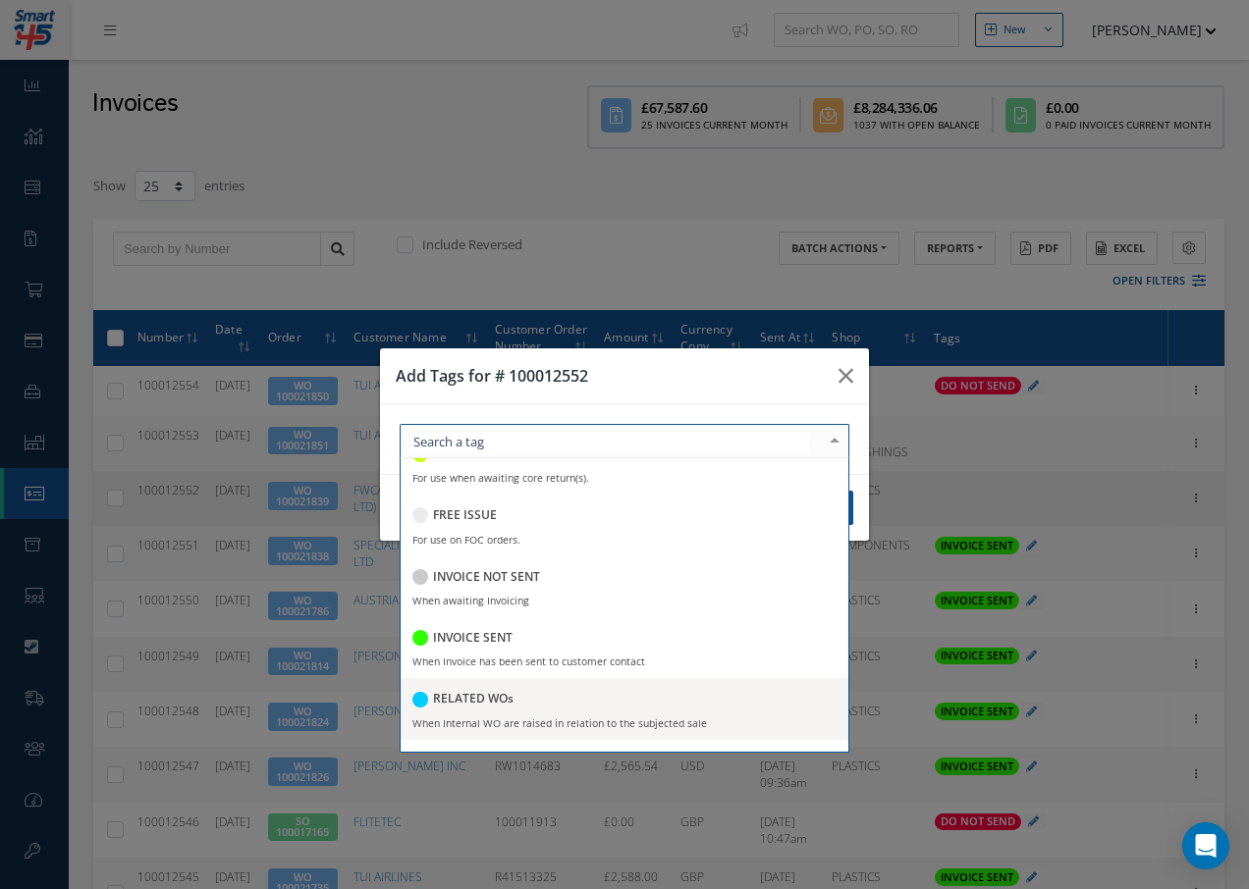
scroll to position [294, 0]
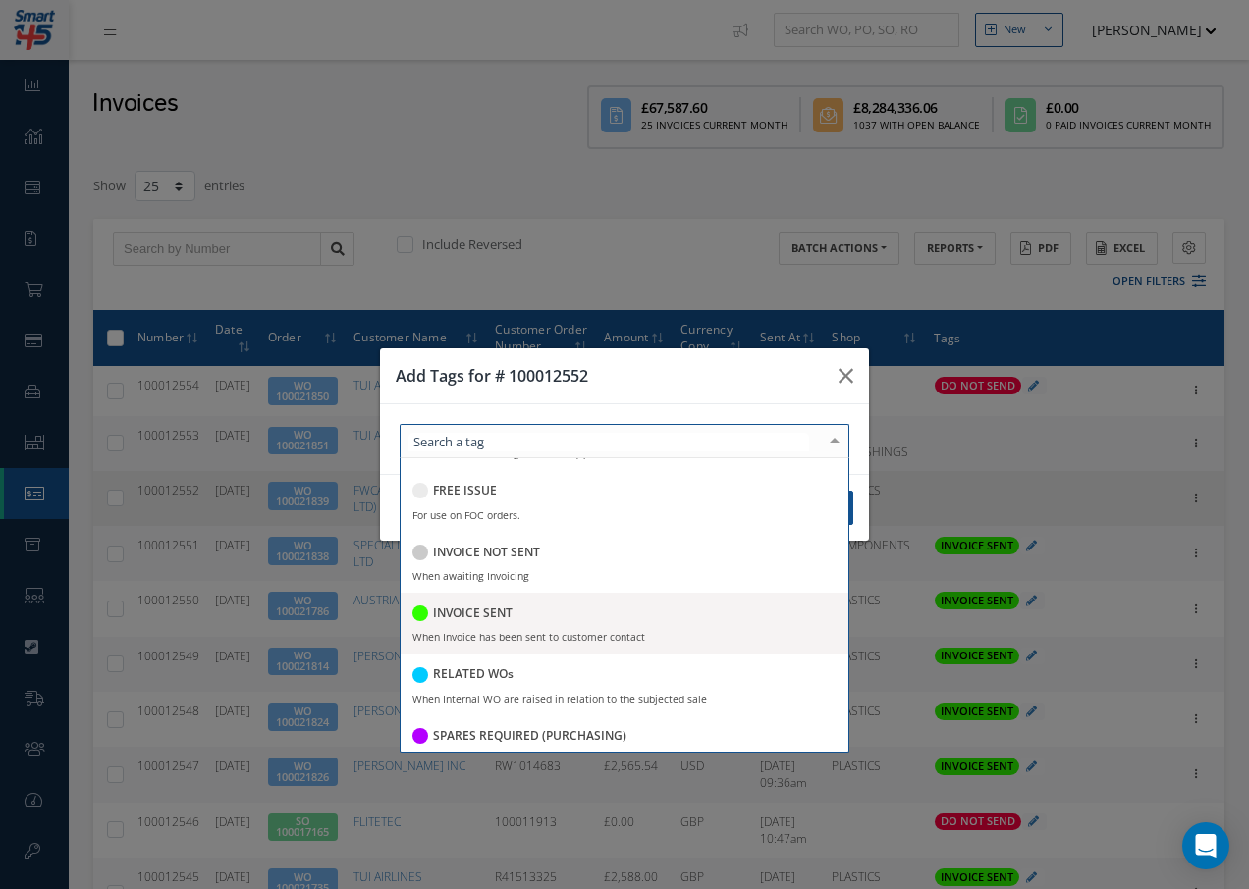
click at [499, 616] on h5 "INVOICE SENT" at bounding box center [473, 614] width 80 height 14
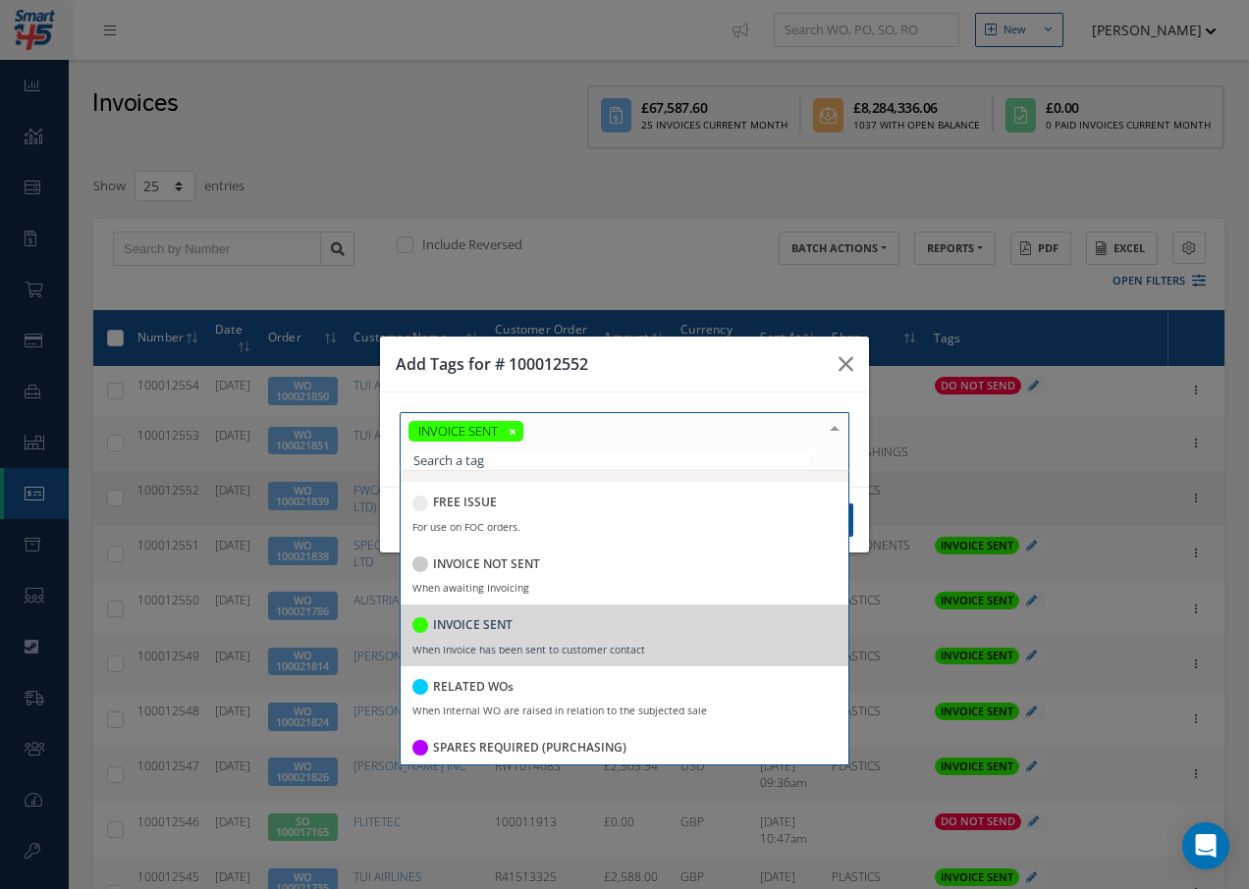
click at [835, 429] on div at bounding box center [834, 429] width 27 height 32
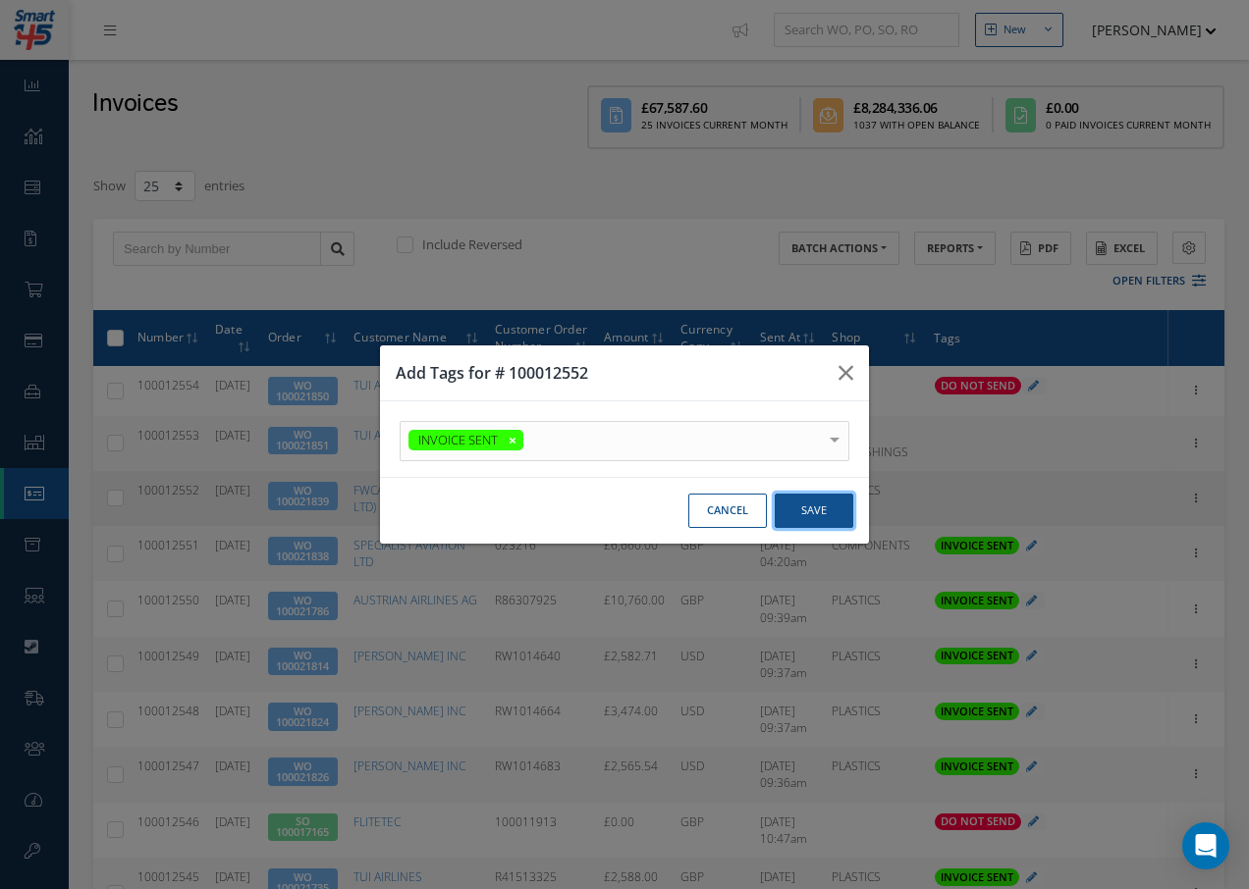
click at [0, 0] on button "Save" at bounding box center [0, 0] width 0 height 0
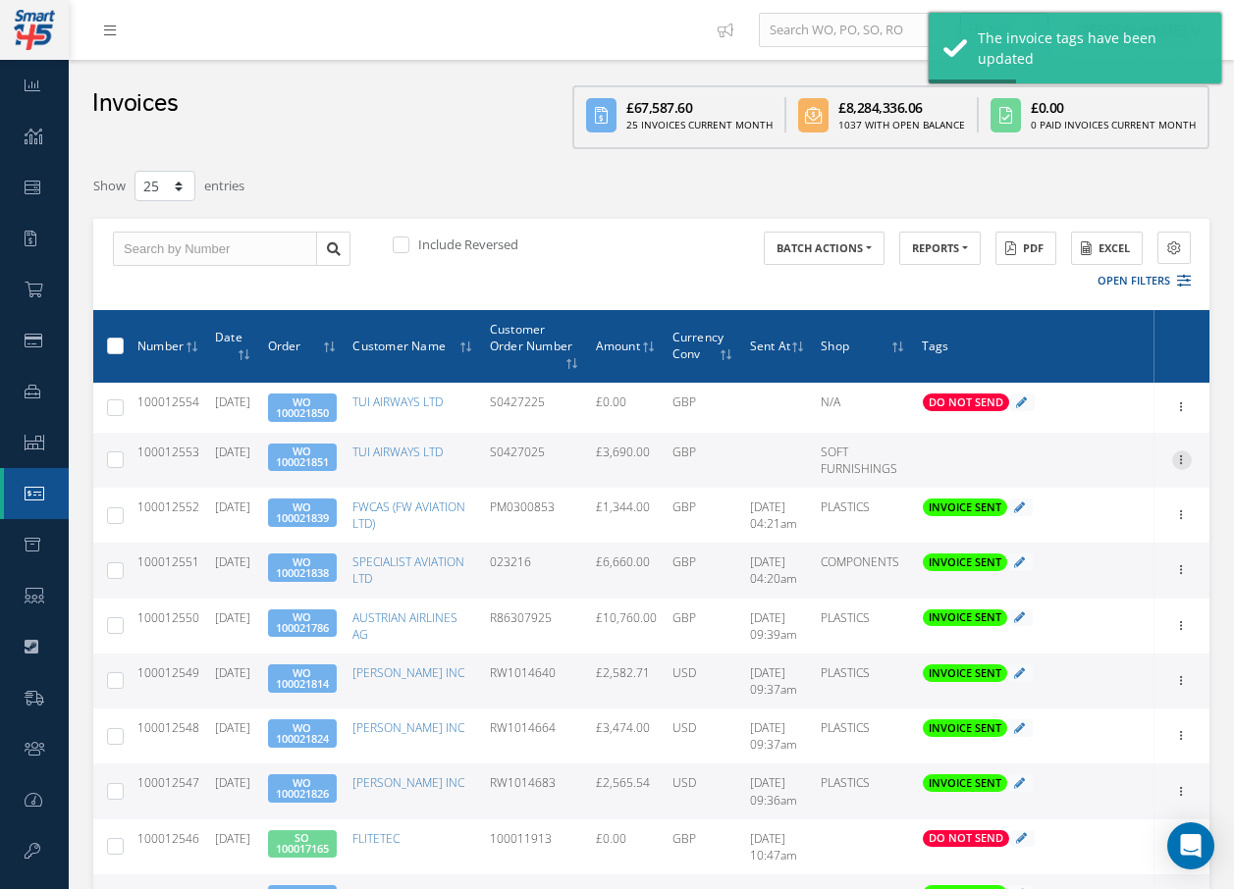
click at [1183, 457] on icon at bounding box center [1182, 459] width 20 height 16
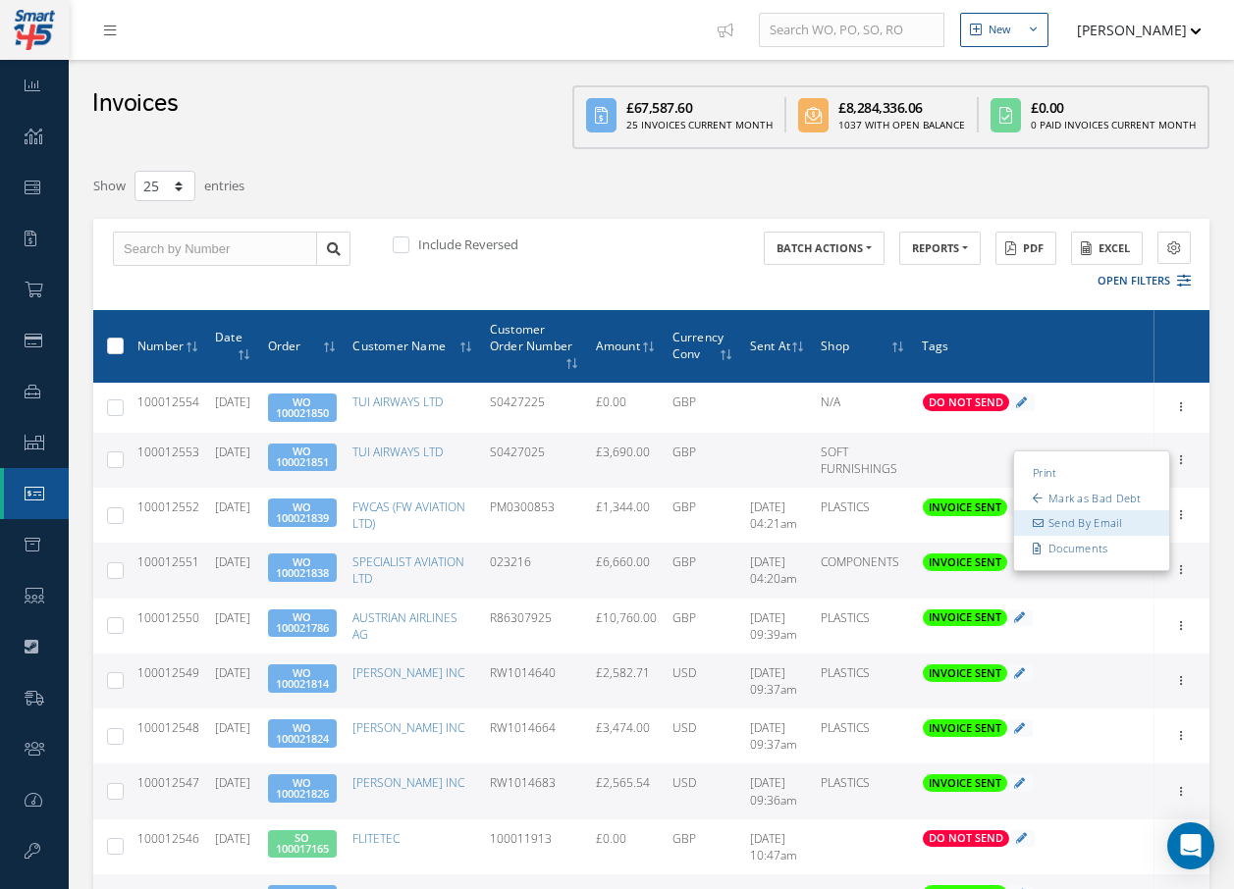
click at [1108, 525] on link "Send By Email" at bounding box center [1091, 523] width 155 height 26
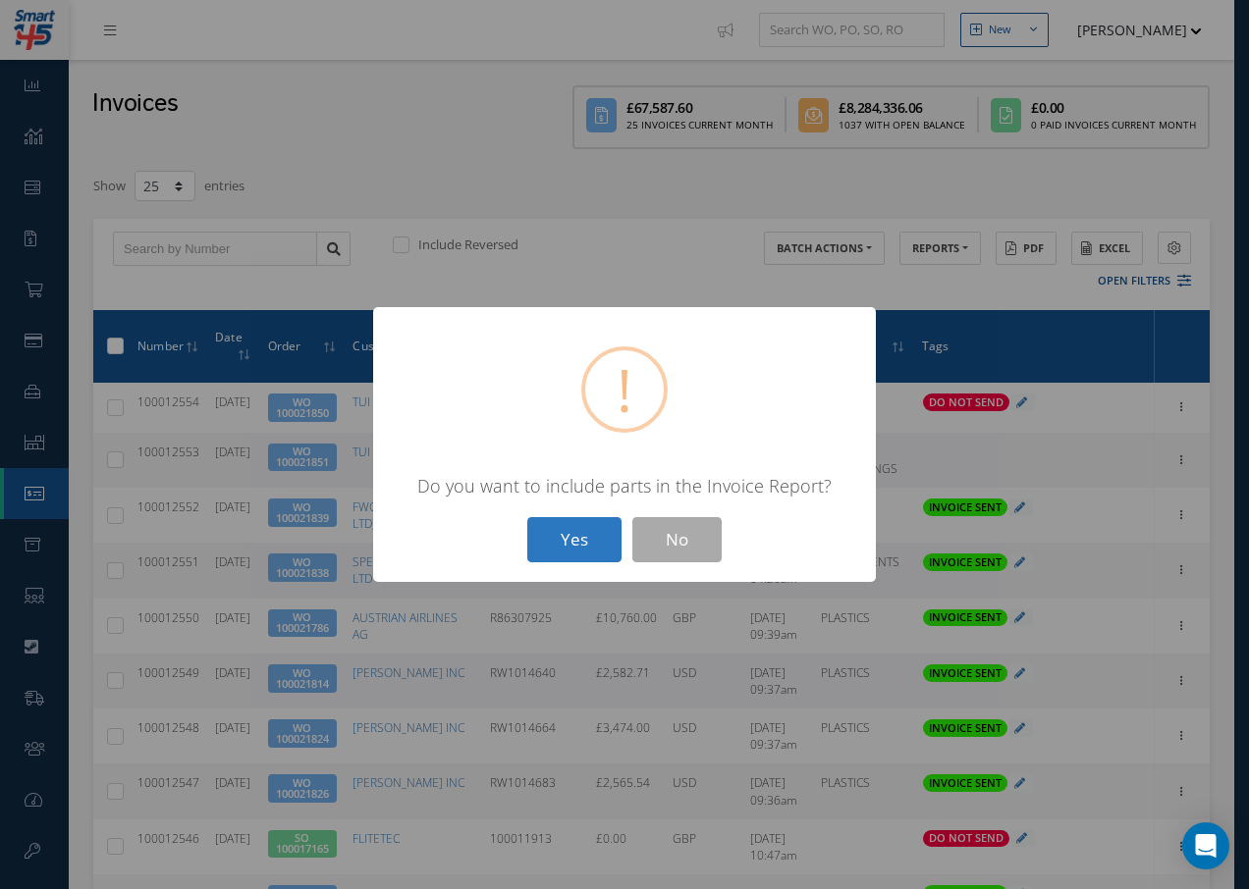
click at [590, 543] on button "Yes" at bounding box center [574, 540] width 94 height 46
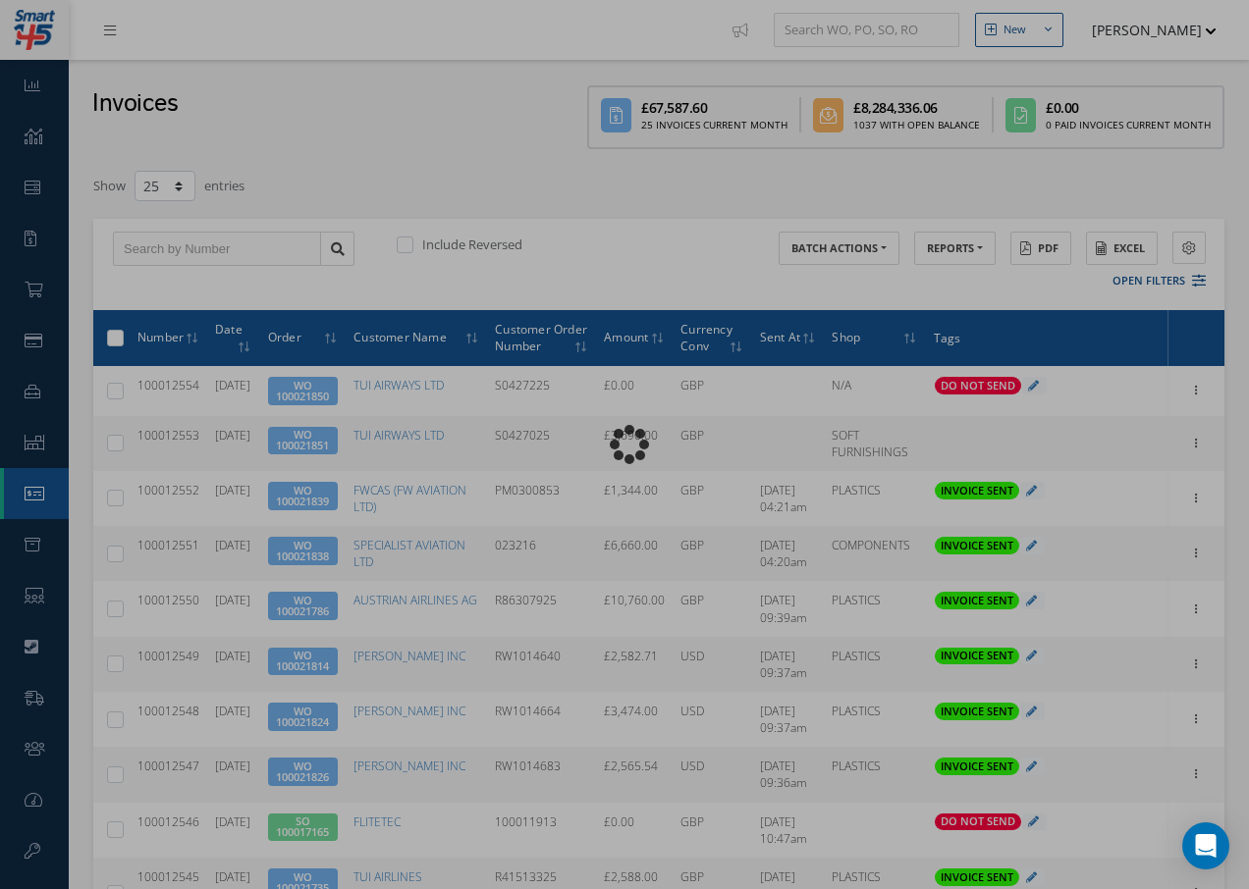
type input "INVOICE - Work Order 100021851 for TUI AIRWAYS LTD, PO: S0427025"
type textarea "Dear Accounts, Please find the attached invoice for your recent order S0427025,…"
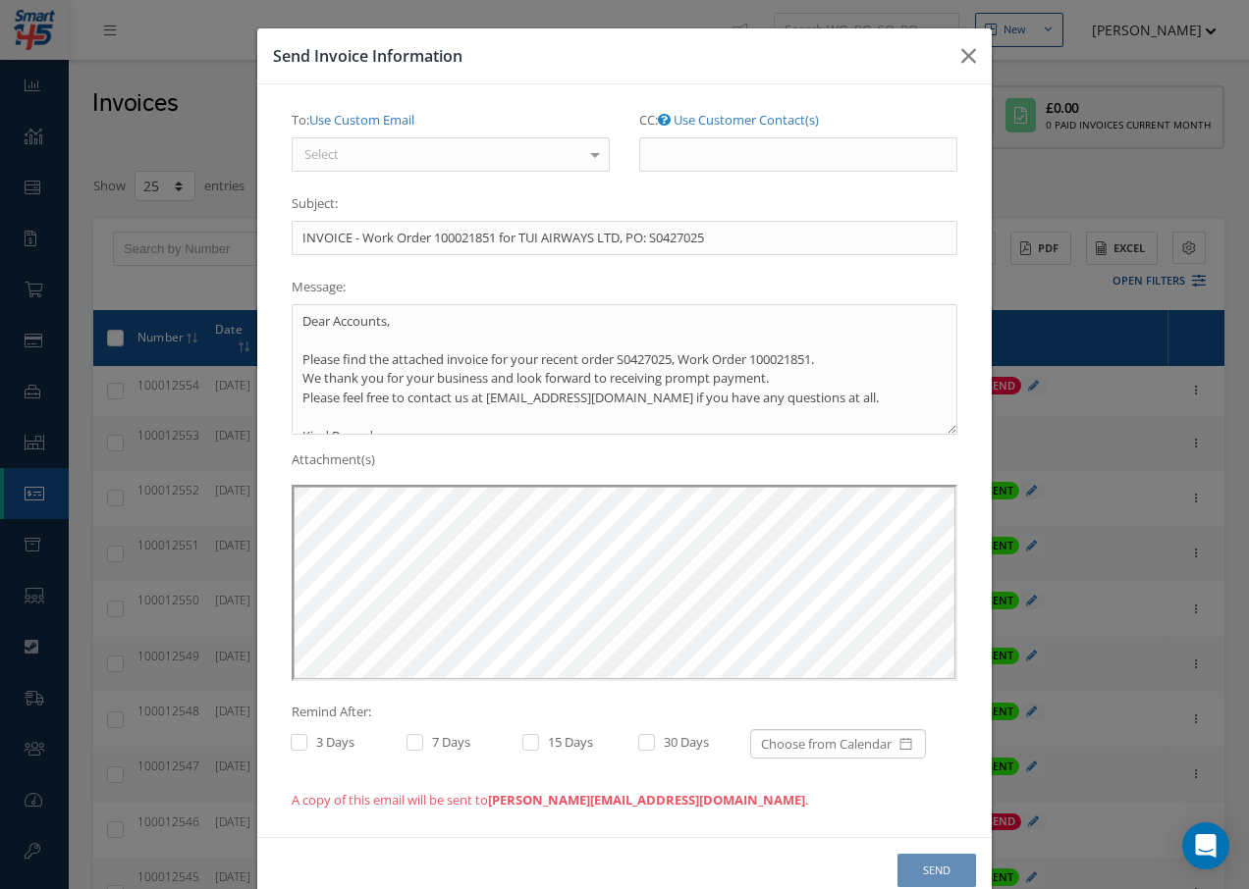
scroll to position [0, 0]
click at [427, 151] on div at bounding box center [451, 154] width 318 height 35
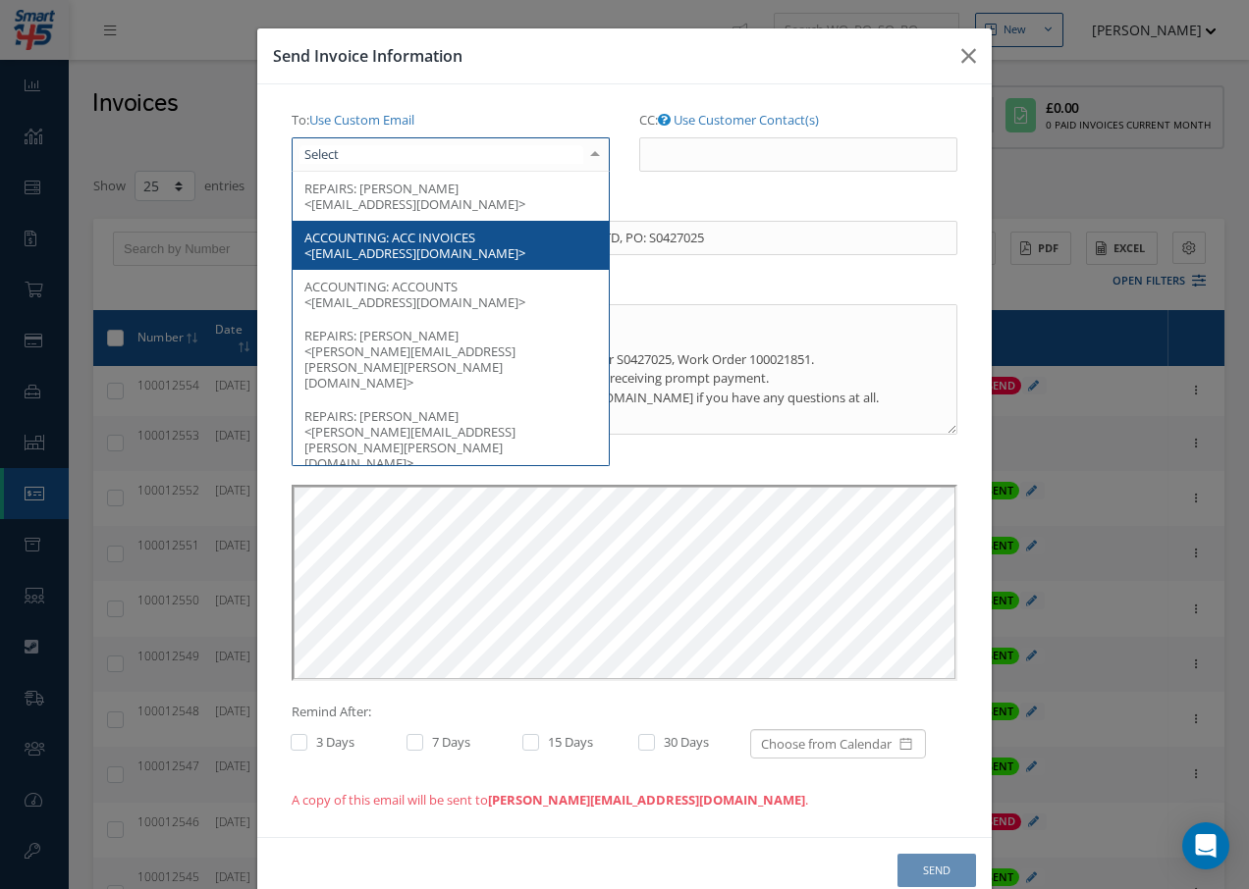
click at [441, 257] on span "ACC INVOICES <[EMAIL_ADDRESS][DOMAIN_NAME]>" at bounding box center [414, 245] width 221 height 33
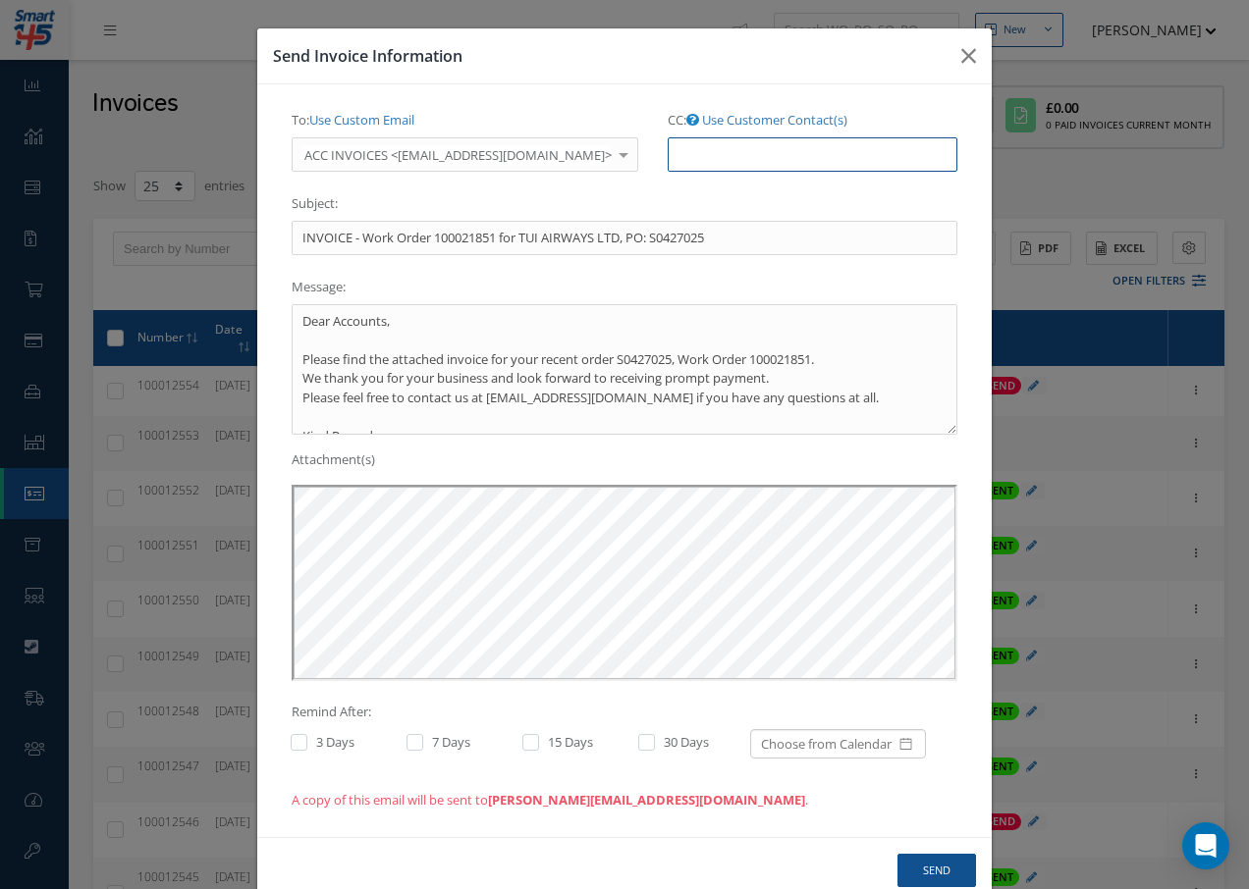
click at [683, 158] on input "CC: Use Customer Contact(s)" at bounding box center [813, 154] width 290 height 35
paste input "[EMAIL_ADDRESS][DOMAIN_NAME]"
type input "[EMAIL_ADDRESS][DOMAIN_NAME]"
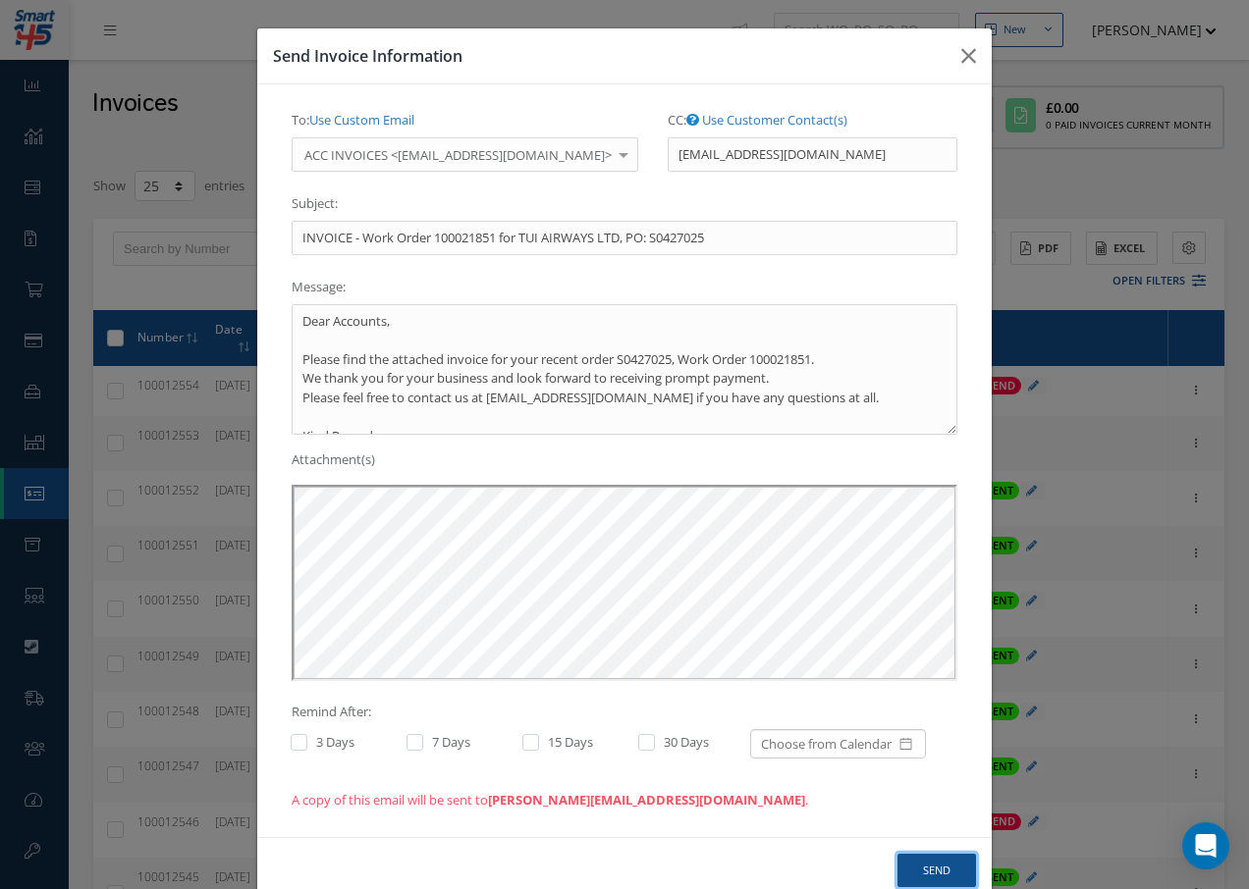
click at [931, 871] on button "Send" at bounding box center [936, 871] width 79 height 34
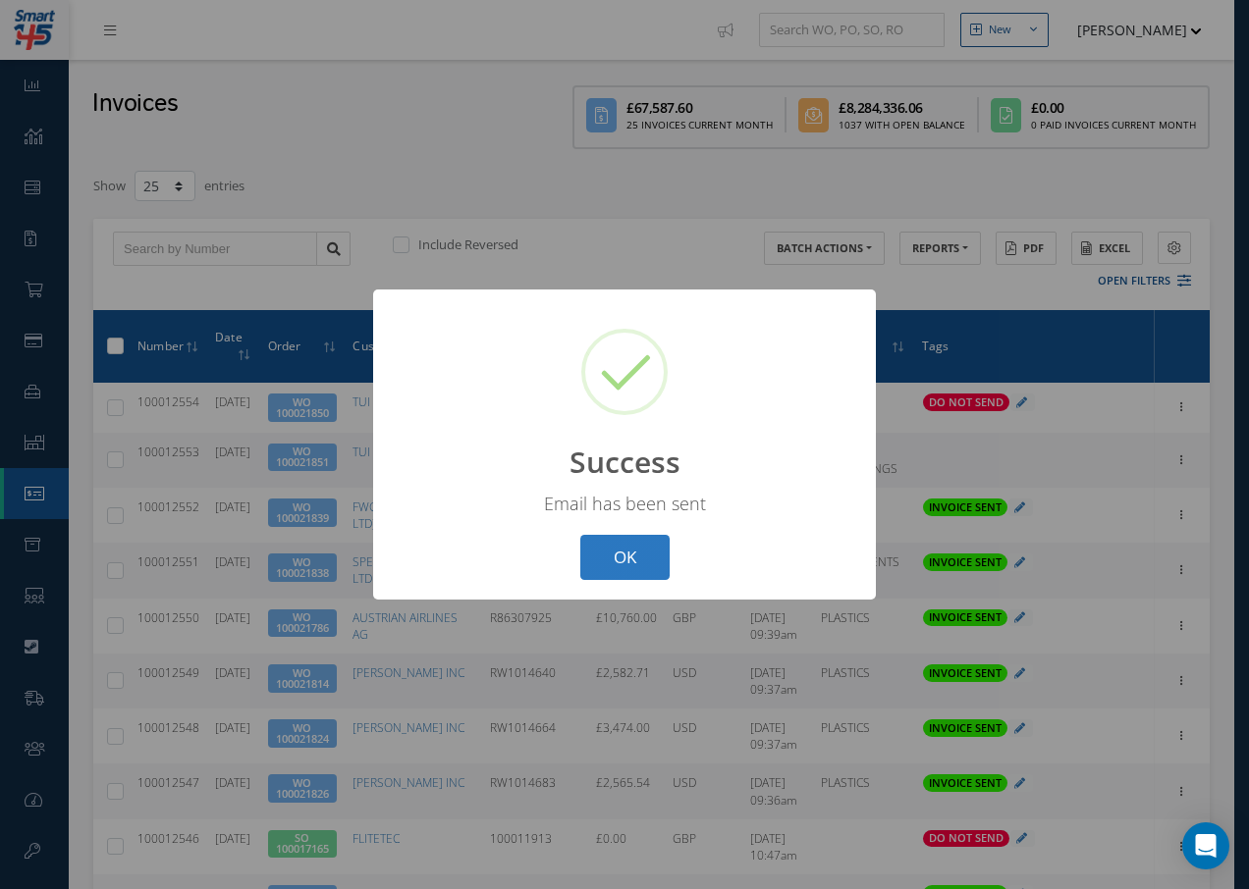
click at [635, 558] on button "OK" at bounding box center [624, 558] width 89 height 46
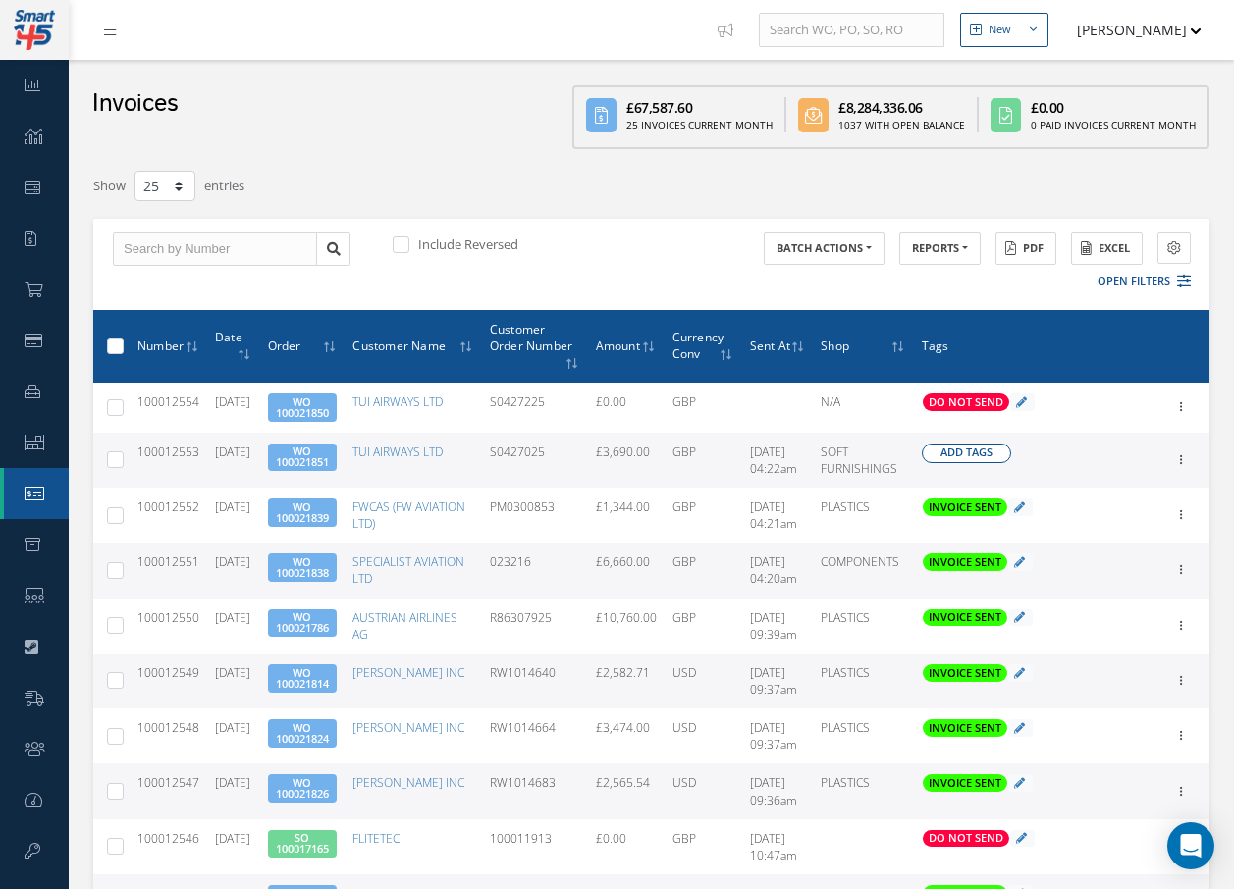
click at [967, 456] on span "Add Tags" at bounding box center [966, 453] width 52 height 17
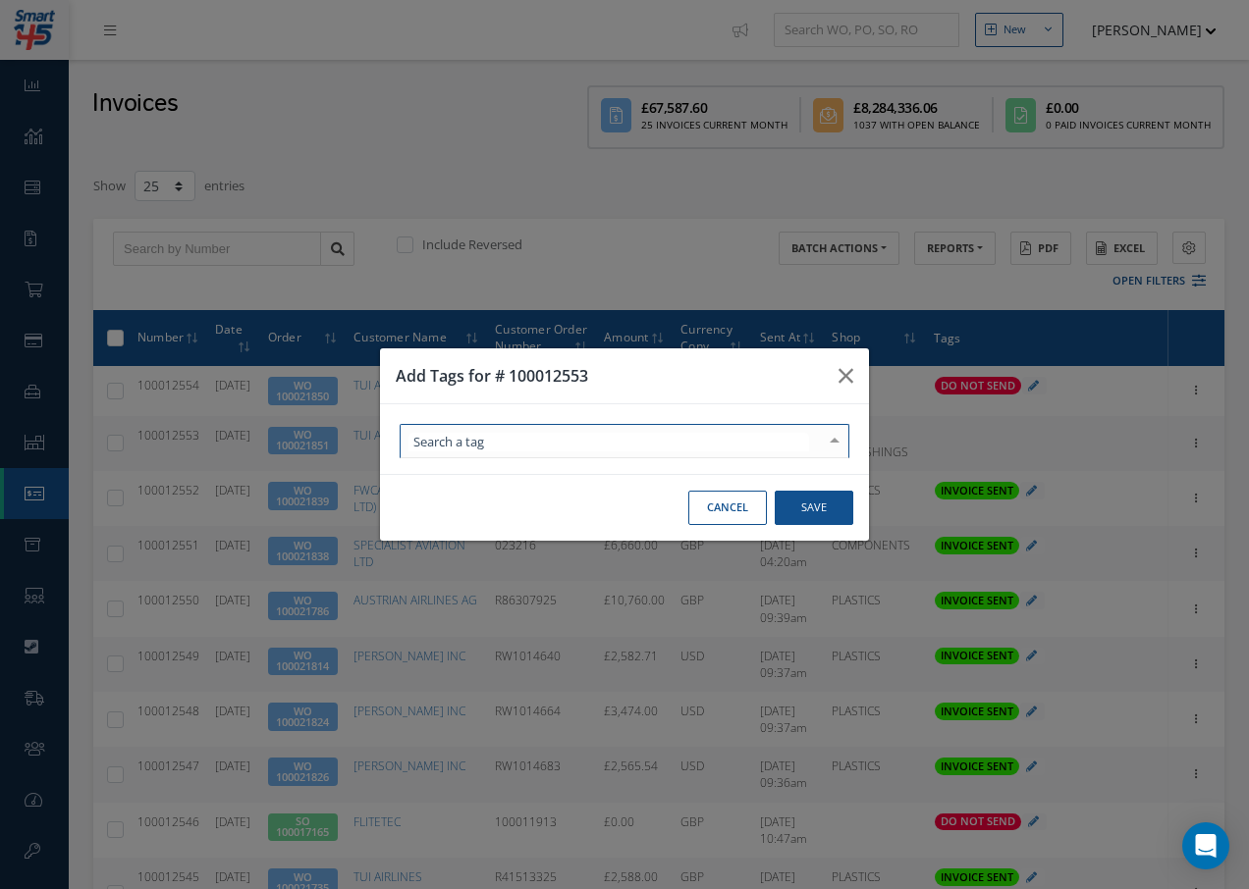
click at [669, 447] on div at bounding box center [625, 441] width 450 height 34
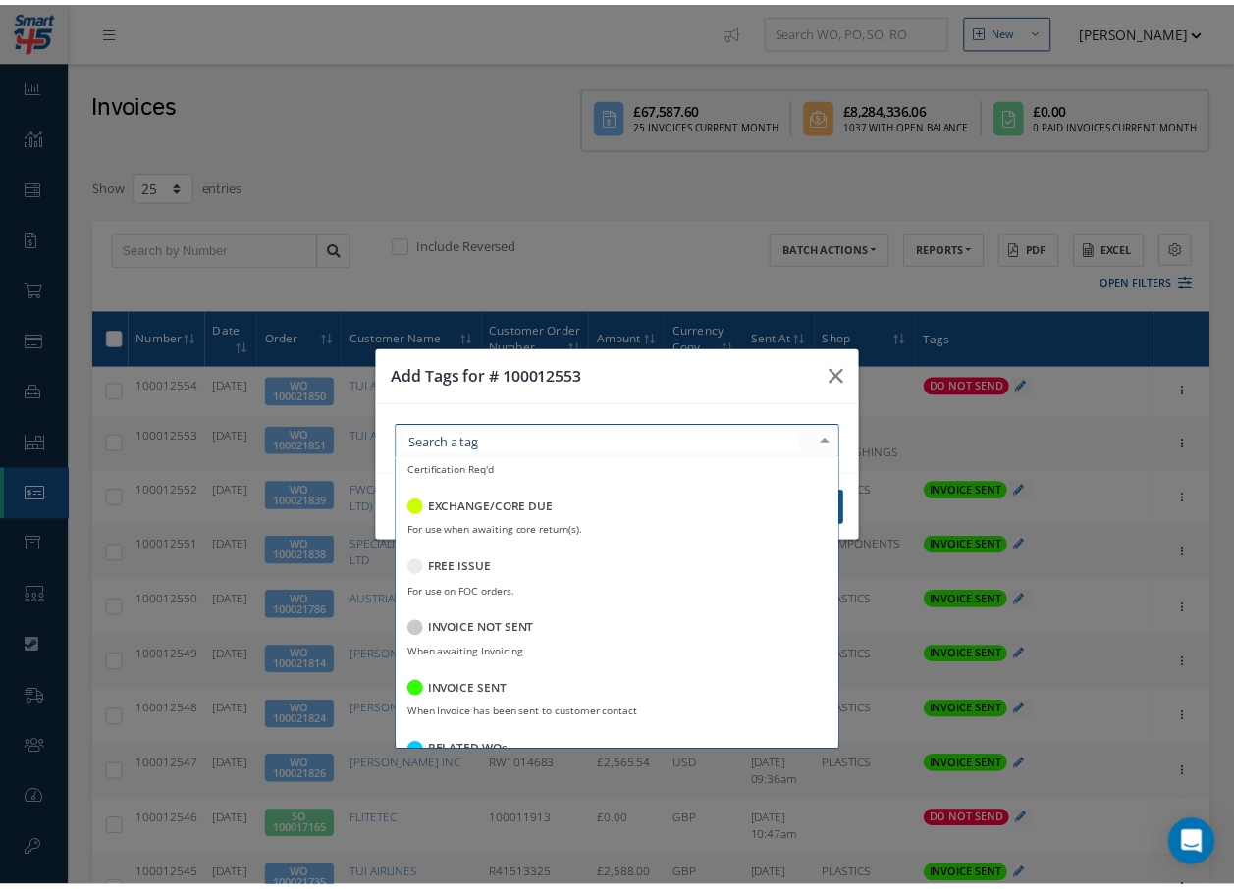
scroll to position [294, 0]
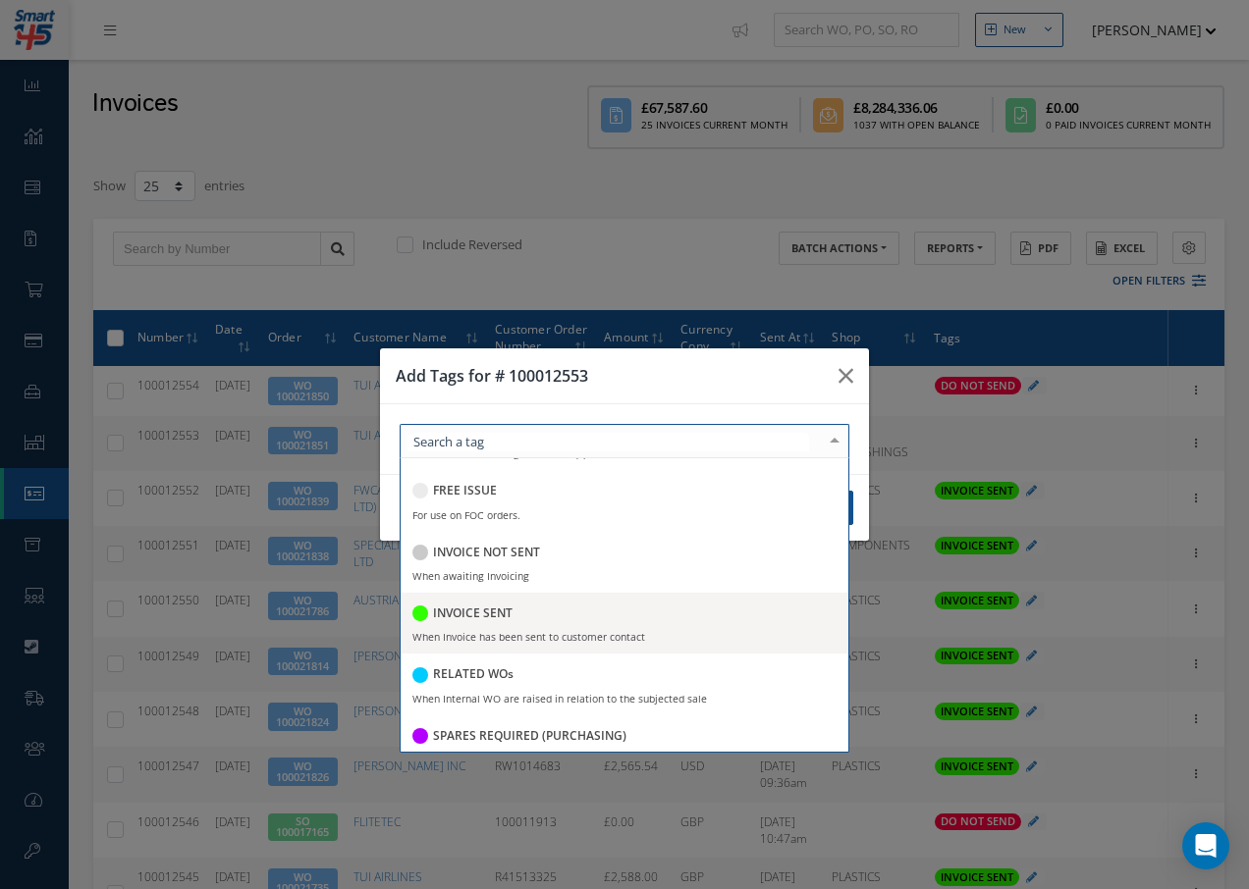
click at [461, 607] on h5 "INVOICE SENT" at bounding box center [473, 614] width 80 height 14
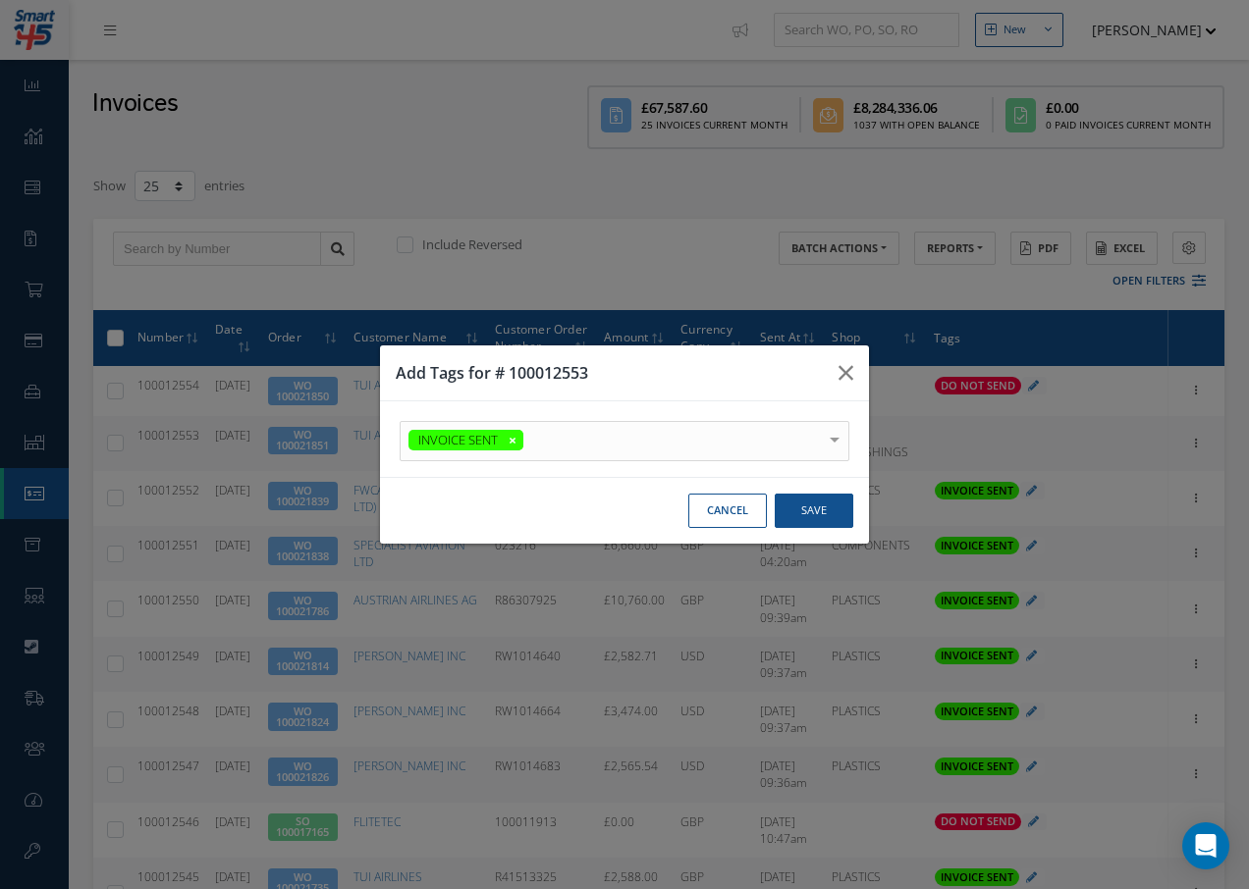
click at [0, 0] on div at bounding box center [0, 0] width 0 height 0
click at [0, 0] on button "Save" at bounding box center [0, 0] width 0 height 0
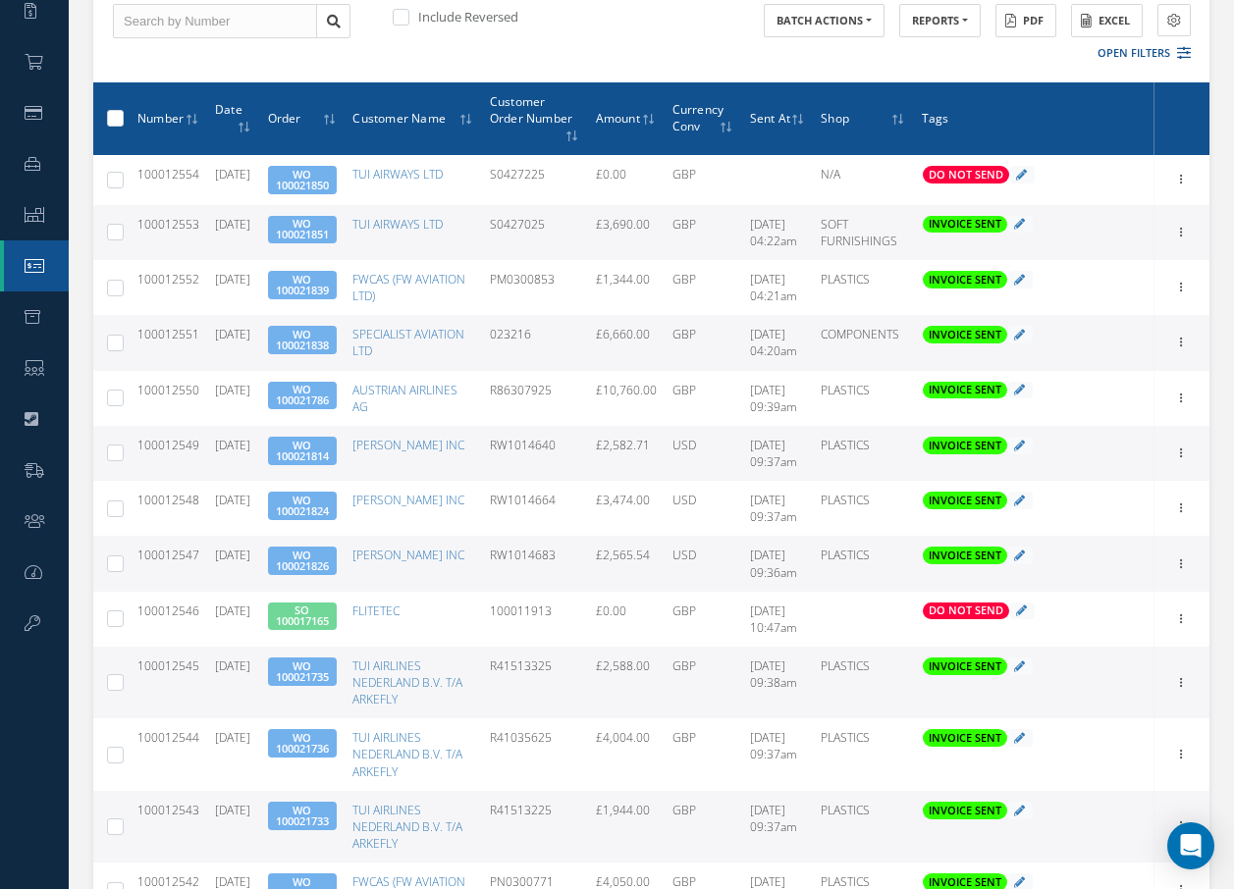
scroll to position [0, 0]
